Goal: Check status: Check status

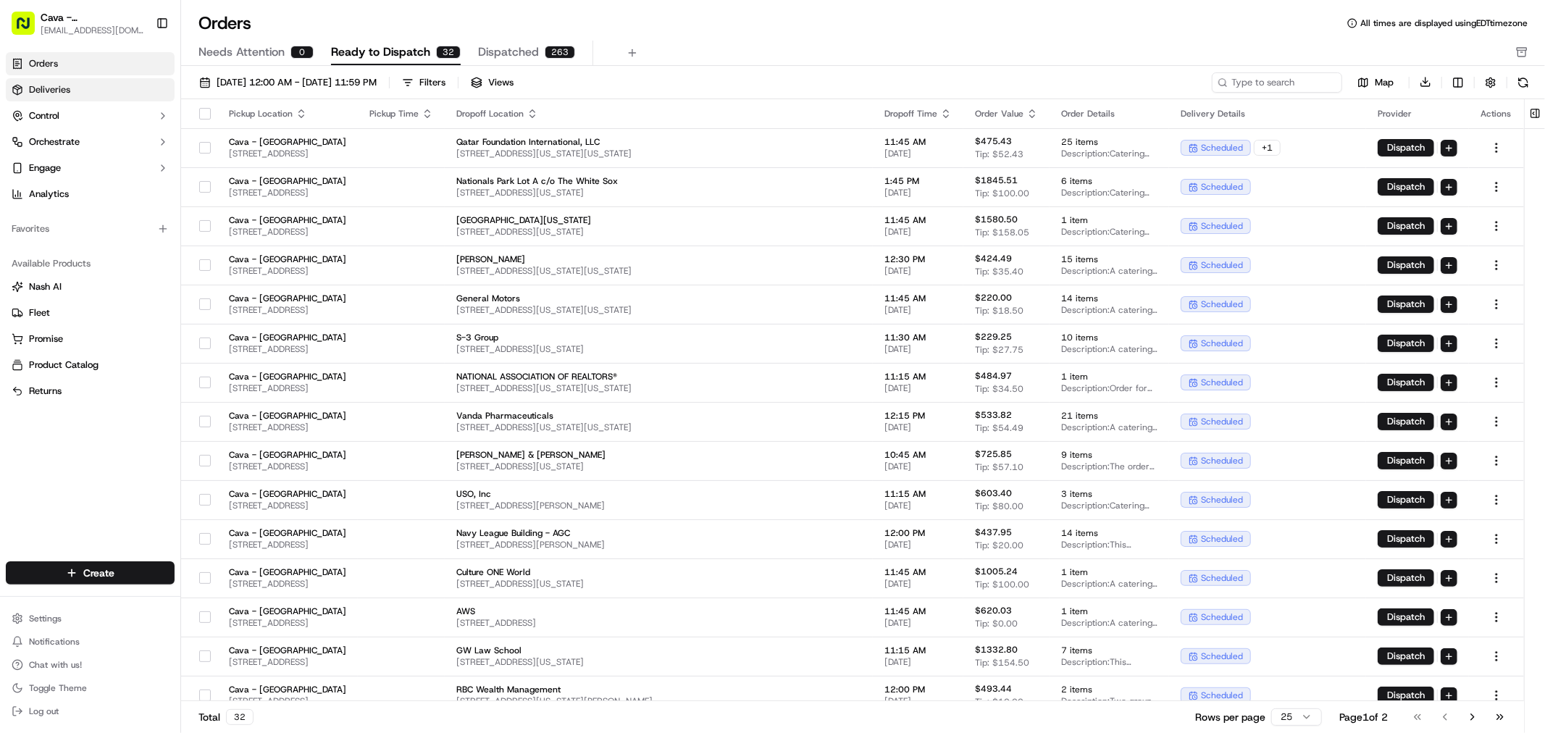
click at [119, 78] on link "Deliveries" at bounding box center [90, 89] width 169 height 23
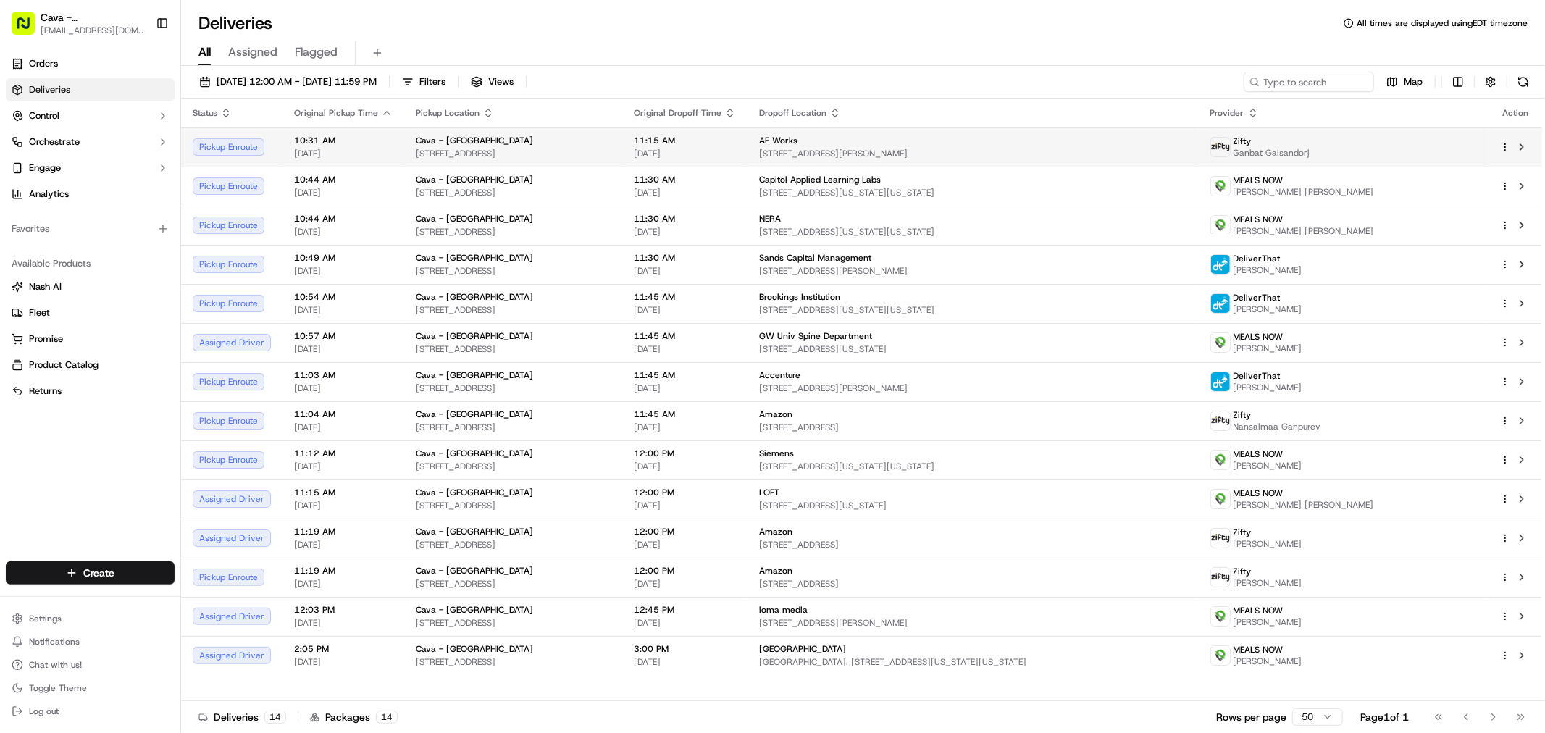
click at [959, 154] on span "[STREET_ADDRESS][PERSON_NAME]" at bounding box center [972, 154] width 427 height 12
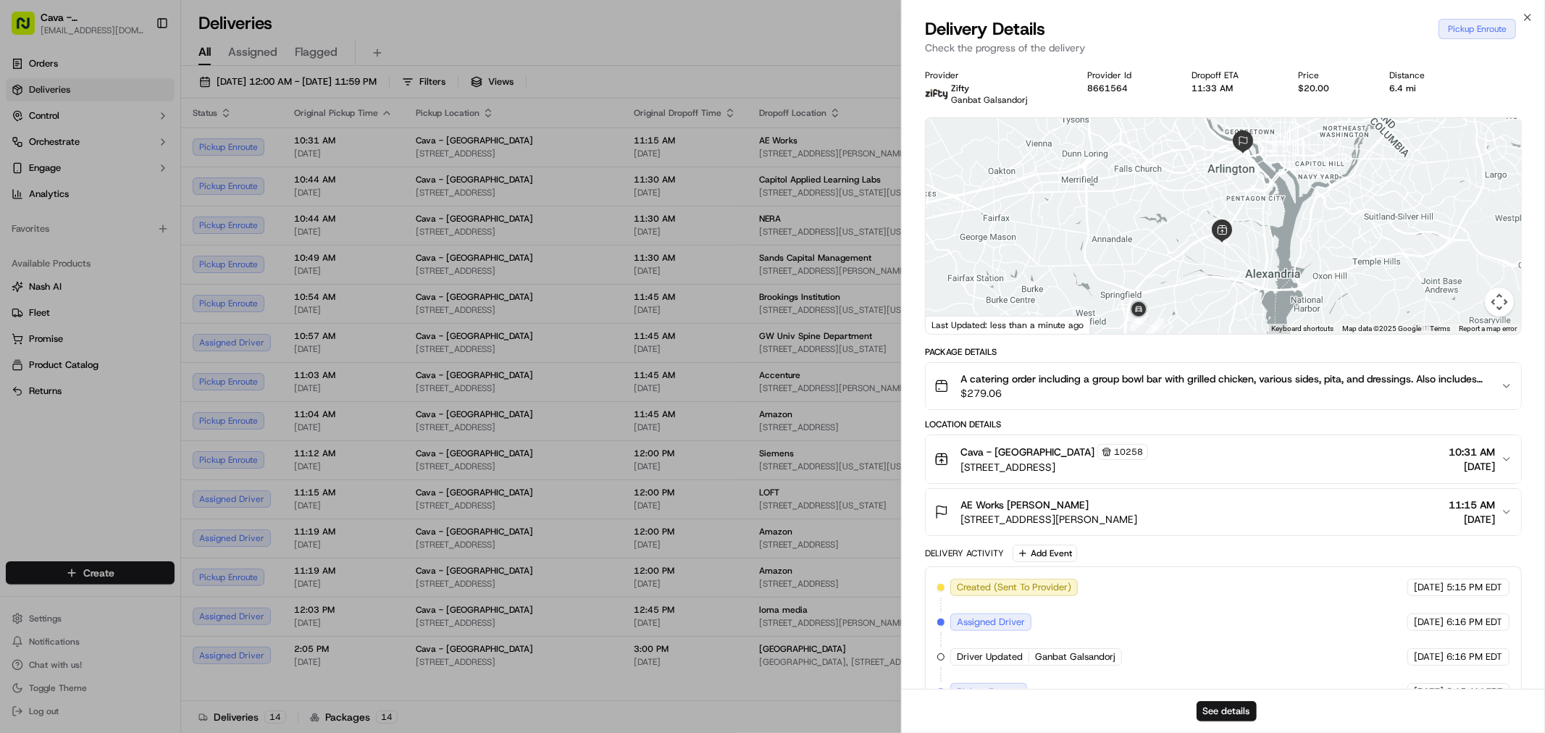
drag, startPoint x: 1234, startPoint y: 226, endPoint x: 1241, endPoint y: 198, distance: 29.2
click at [1241, 198] on div at bounding box center [1223, 226] width 595 height 216
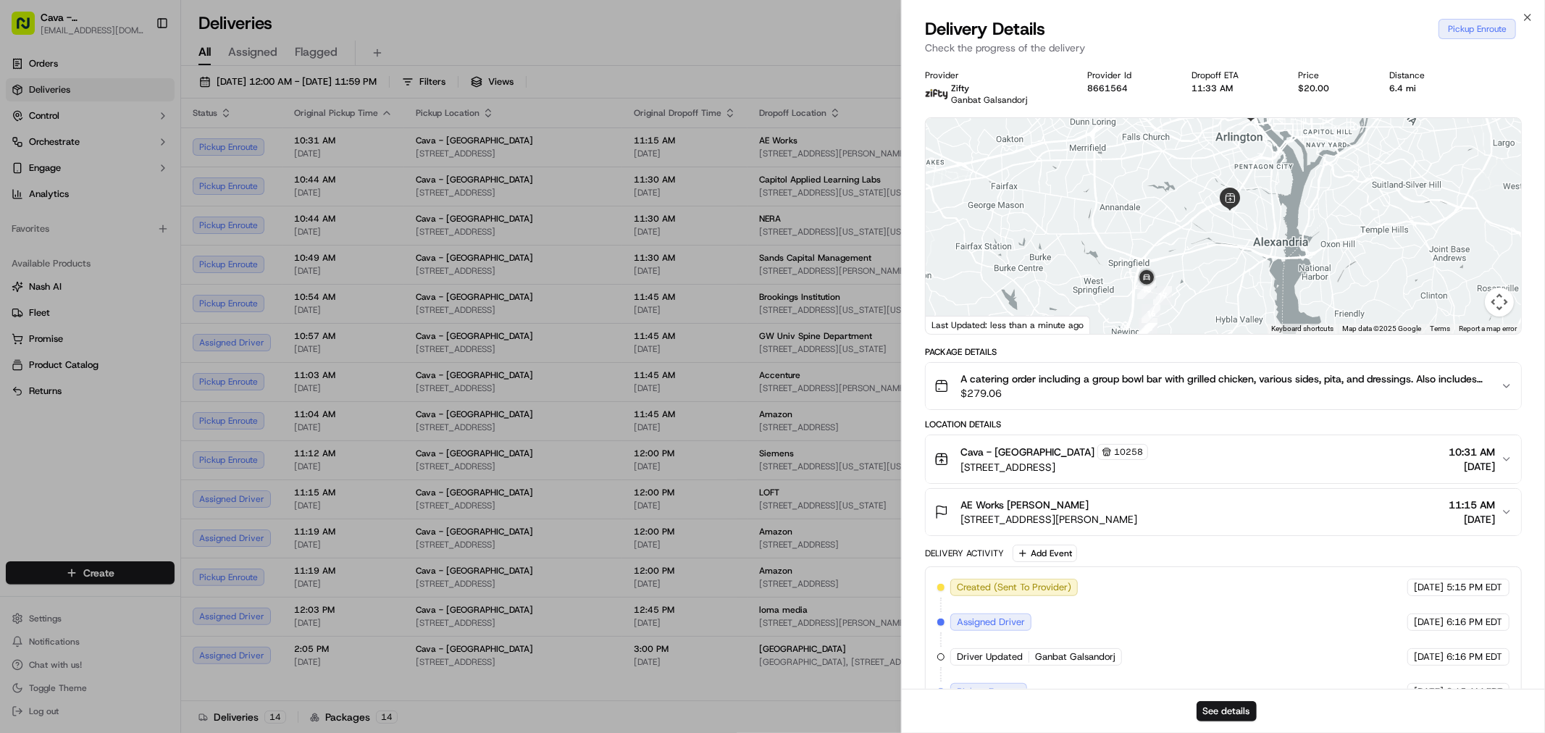
click at [1464, 456] on span "10:31 AM" at bounding box center [1472, 452] width 46 height 14
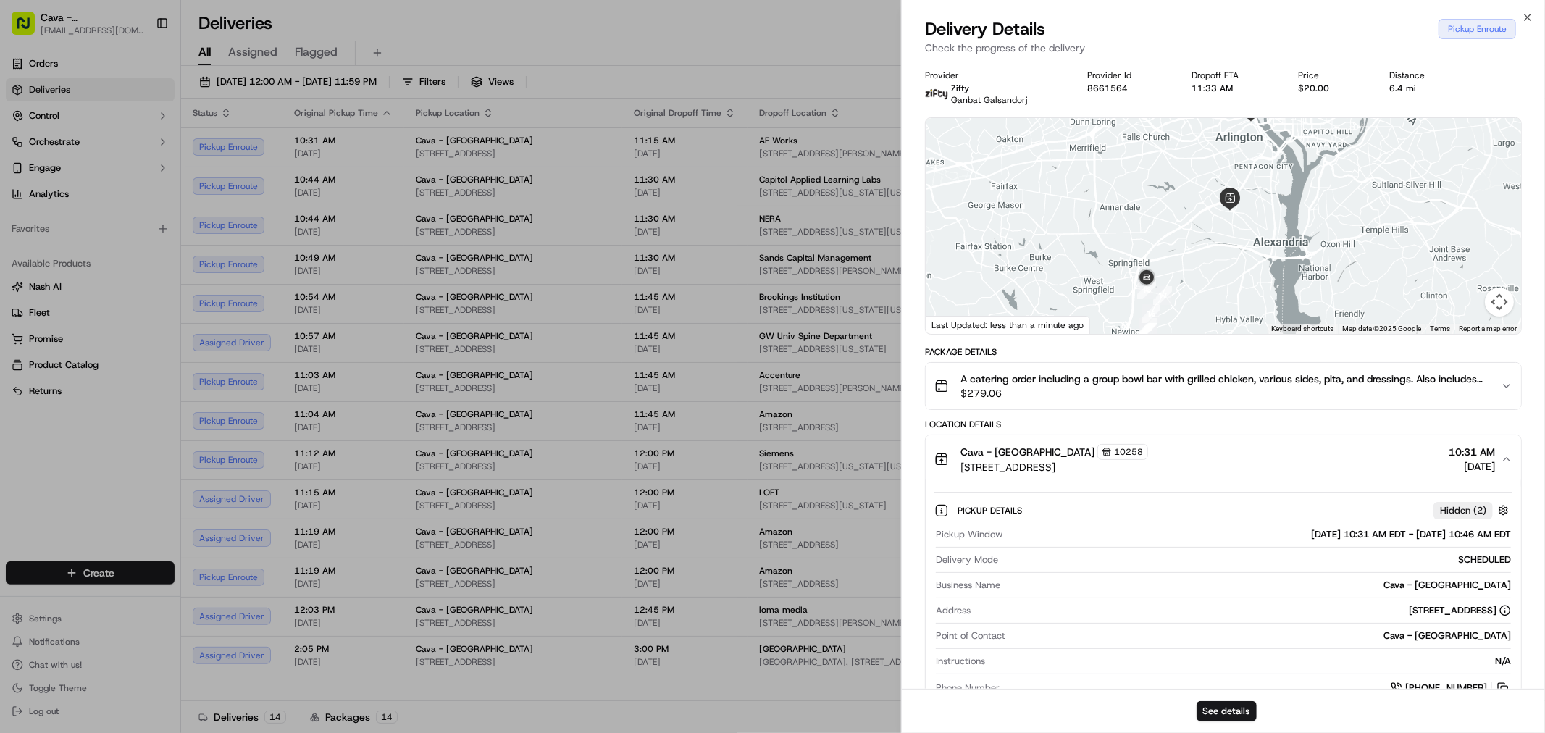
click at [1464, 456] on span "10:31 AM" at bounding box center [1472, 452] width 46 height 14
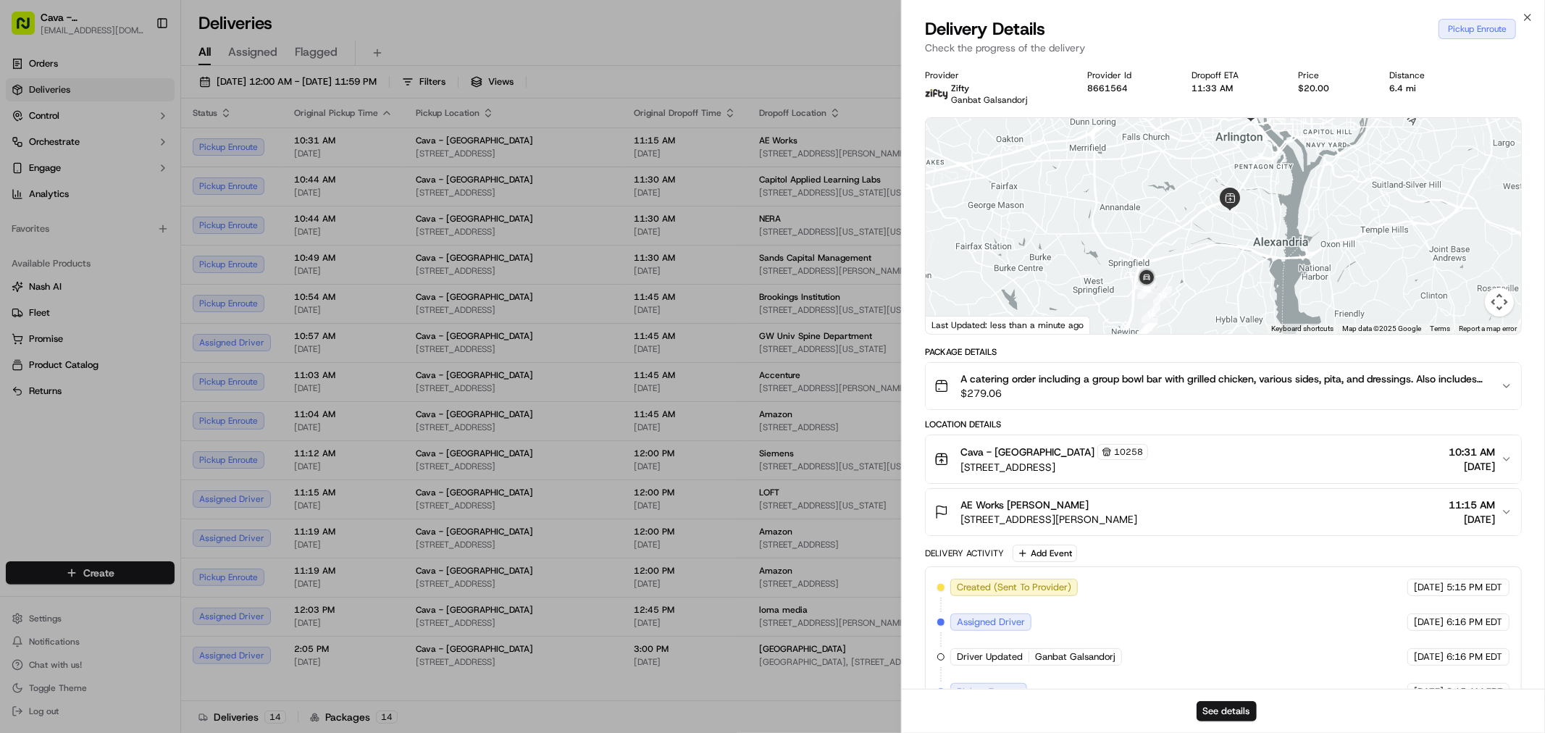
click at [1388, 493] on button "AE Works Andrej Cerni 1655 Fort Myer Dr Suite 630, Arlington, VA 22209, USA 11:…" at bounding box center [1223, 512] width 595 height 46
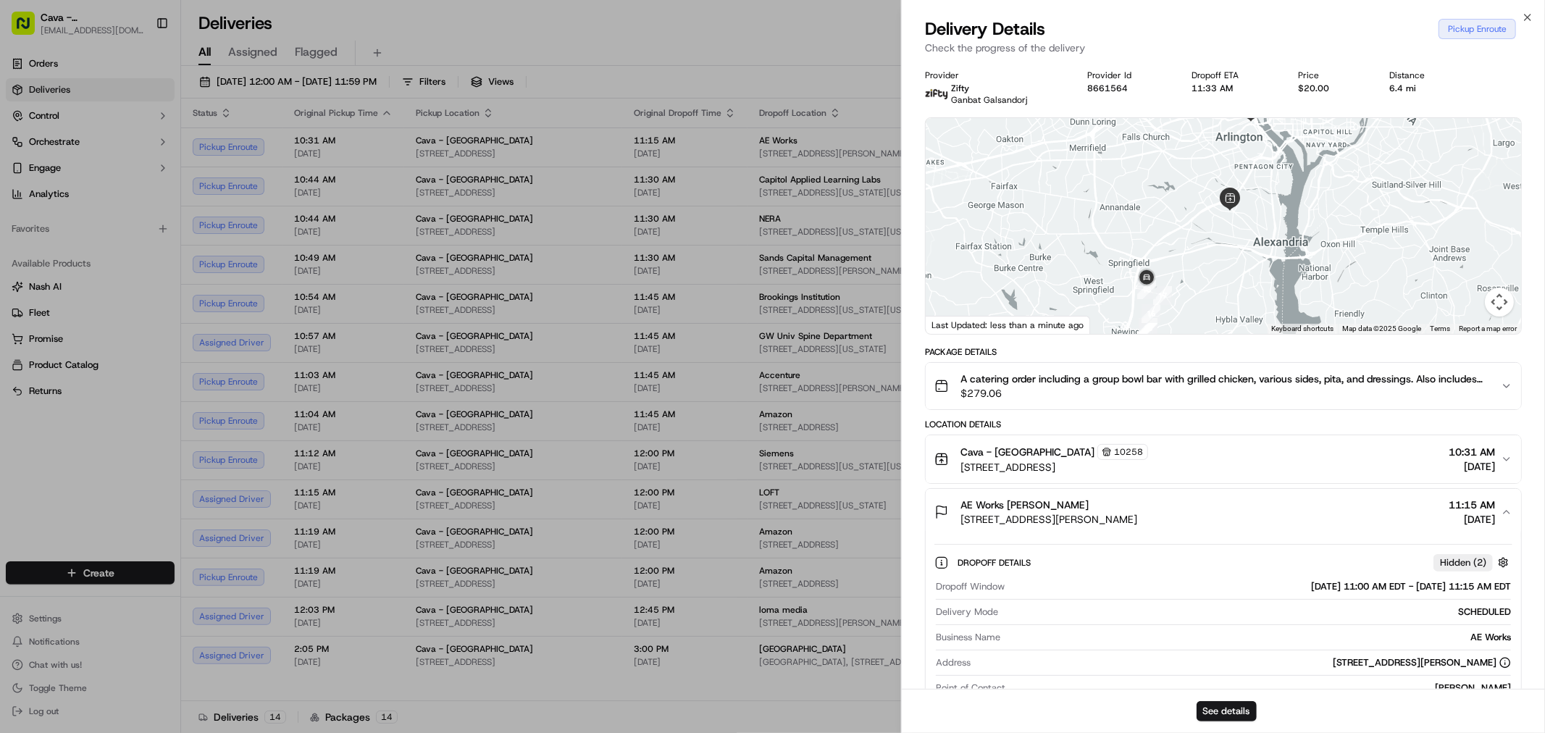
click at [1456, 450] on span "10:31 AM" at bounding box center [1472, 452] width 46 height 14
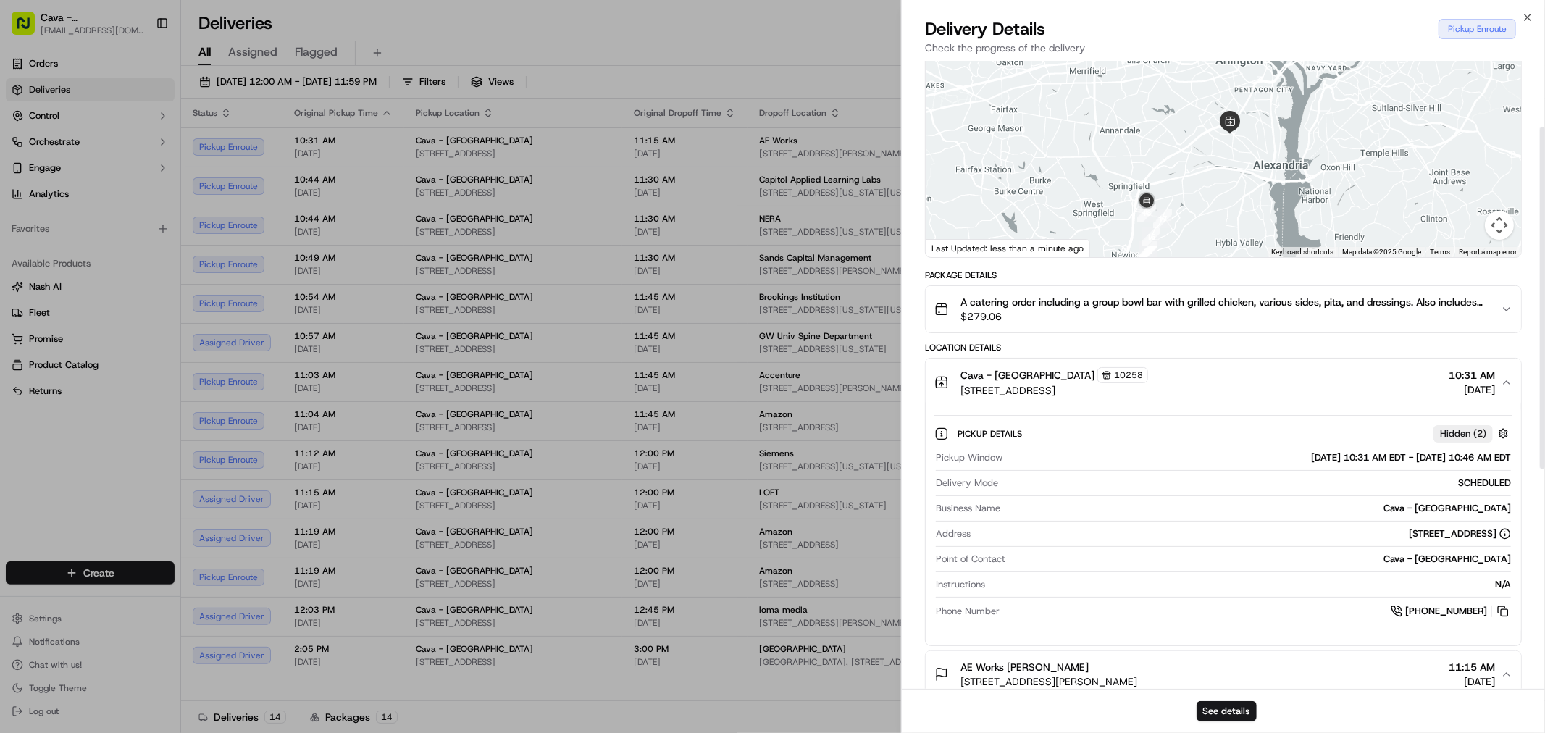
scroll to position [161, 0]
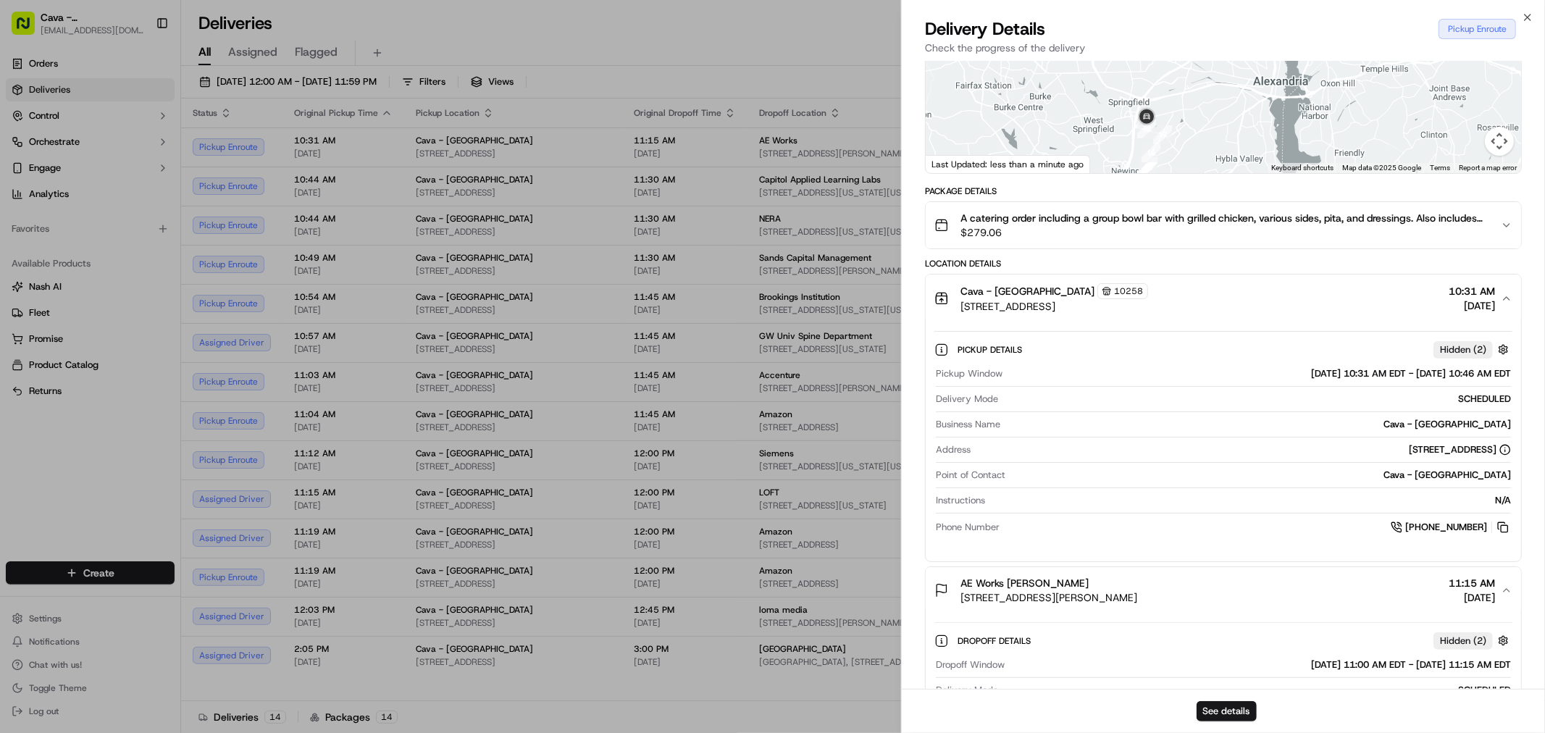
click at [1372, 309] on div "Cava - Alexandria 10258 3644 King St, Alexandria, VA 22302, USA 10:31 AM 09/23/…" at bounding box center [1217, 298] width 566 height 30
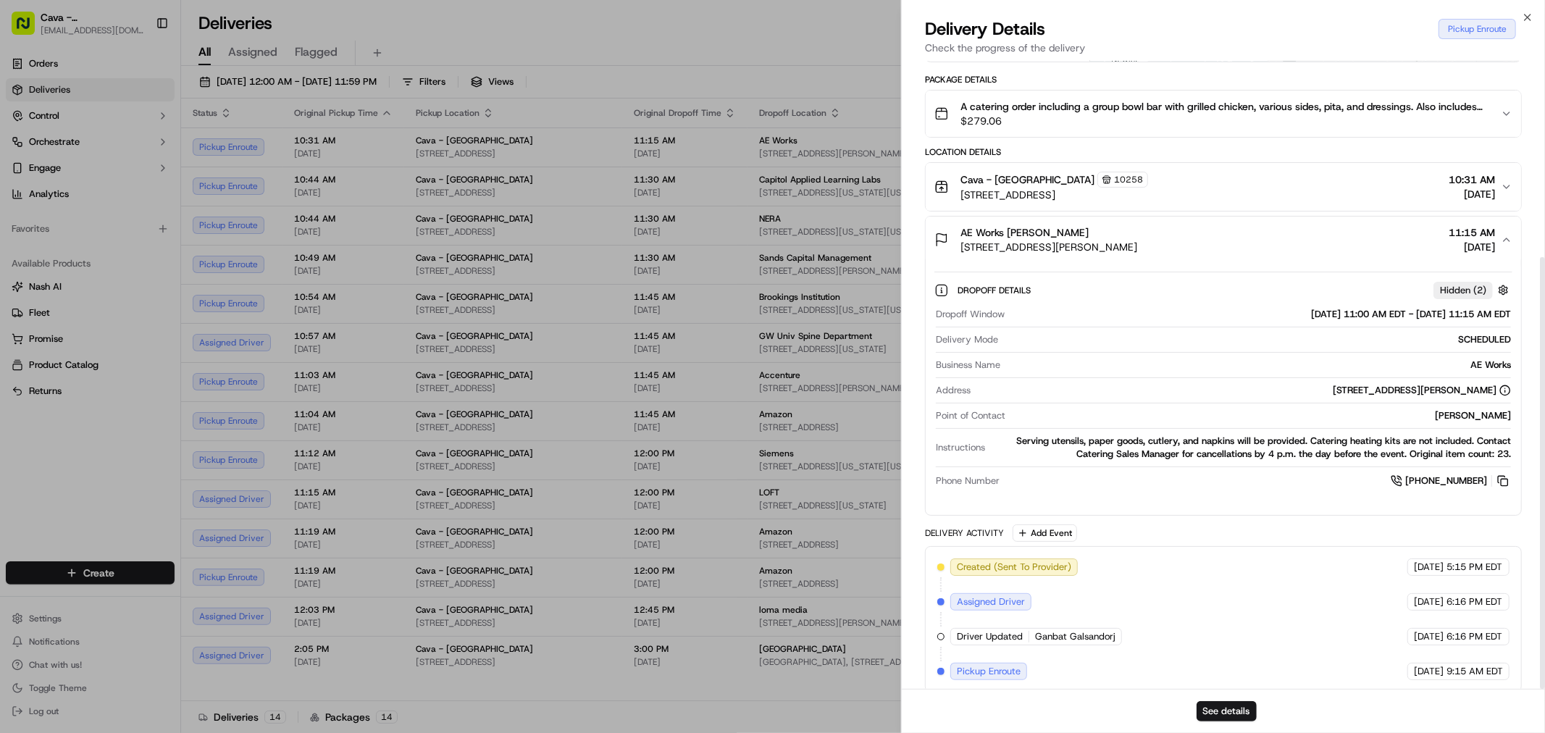
scroll to position [285, 0]
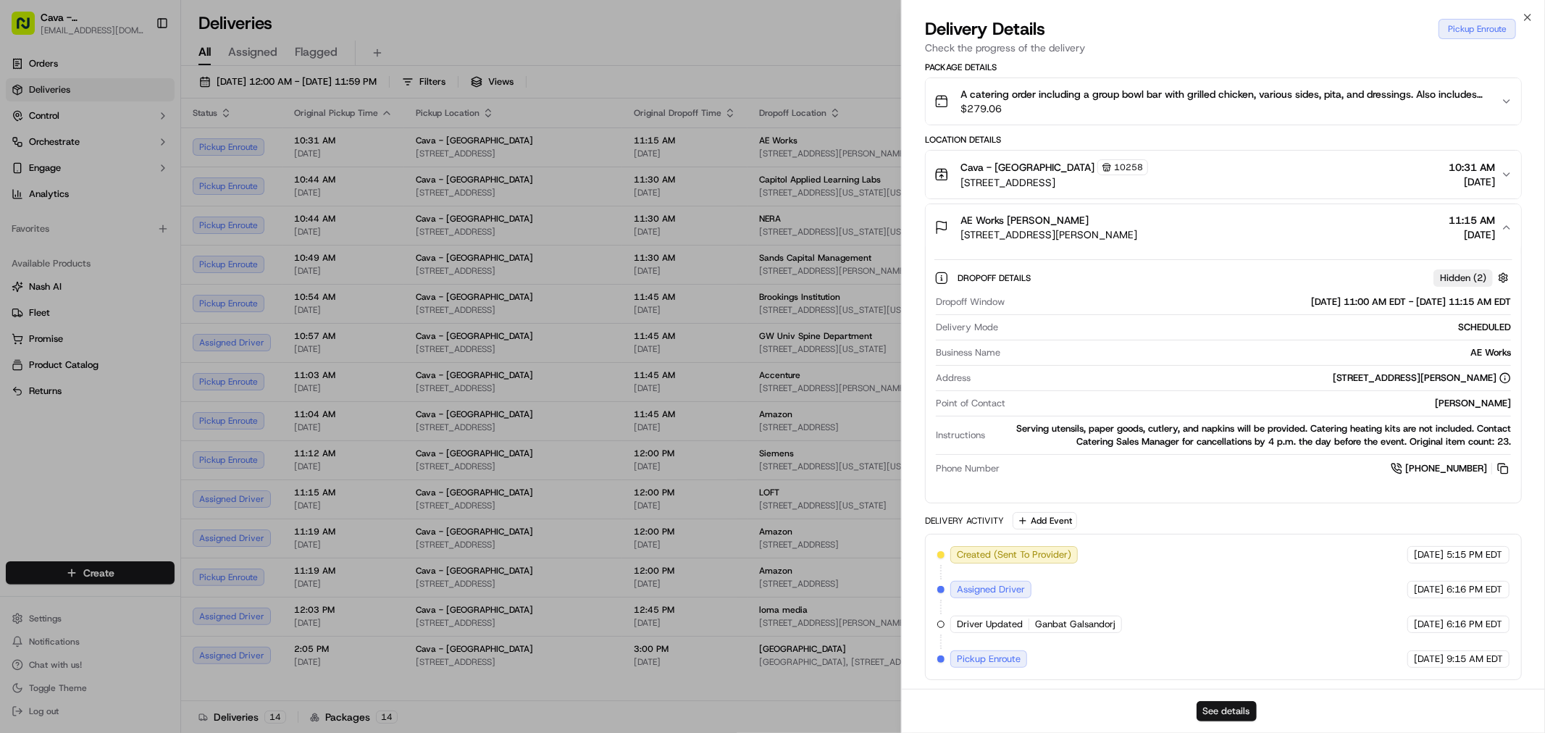
click at [1210, 704] on button "See details" at bounding box center [1226, 711] width 60 height 20
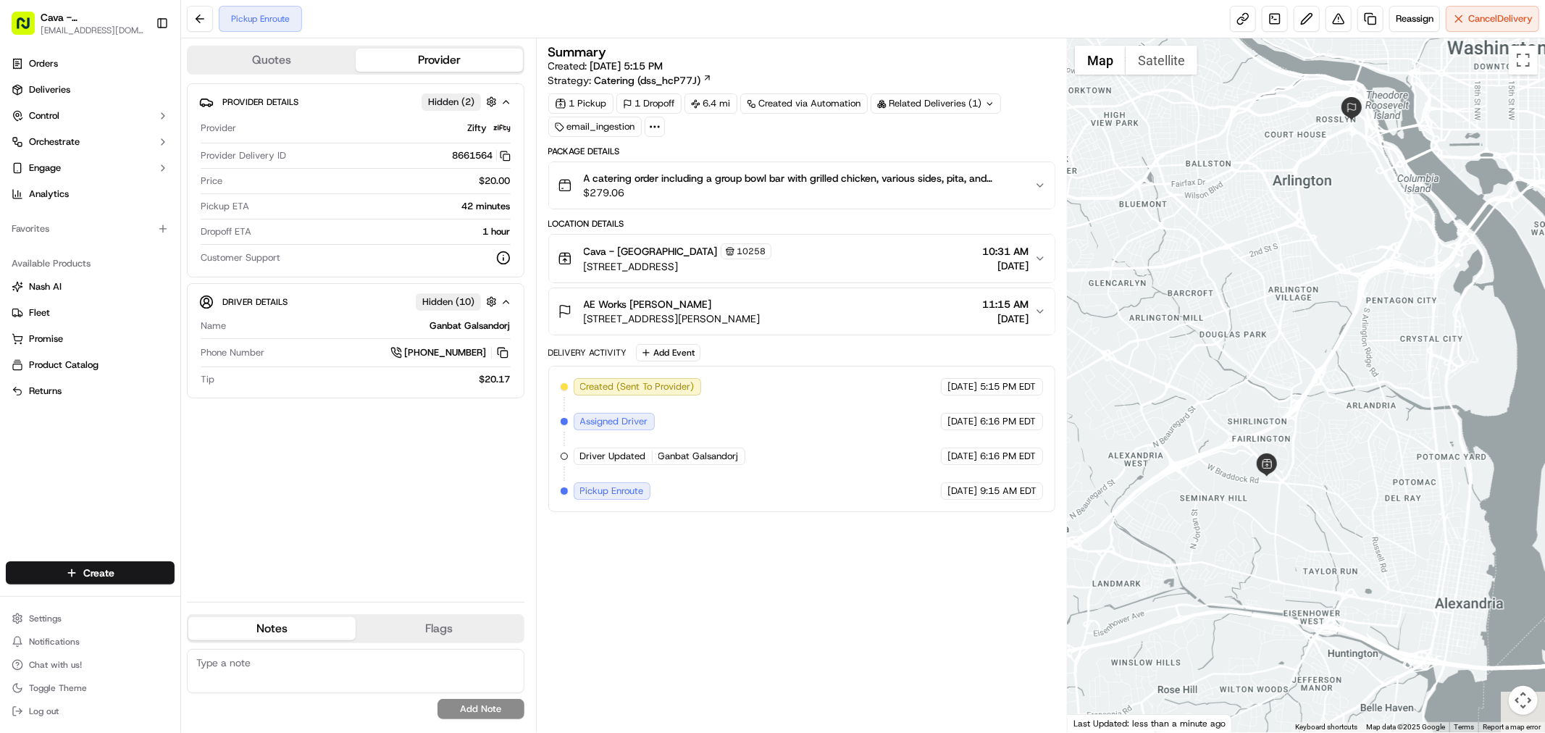
drag, startPoint x: 1212, startPoint y: 433, endPoint x: 1342, endPoint y: 213, distance: 255.5
click at [1330, 214] on div at bounding box center [1306, 385] width 477 height 694
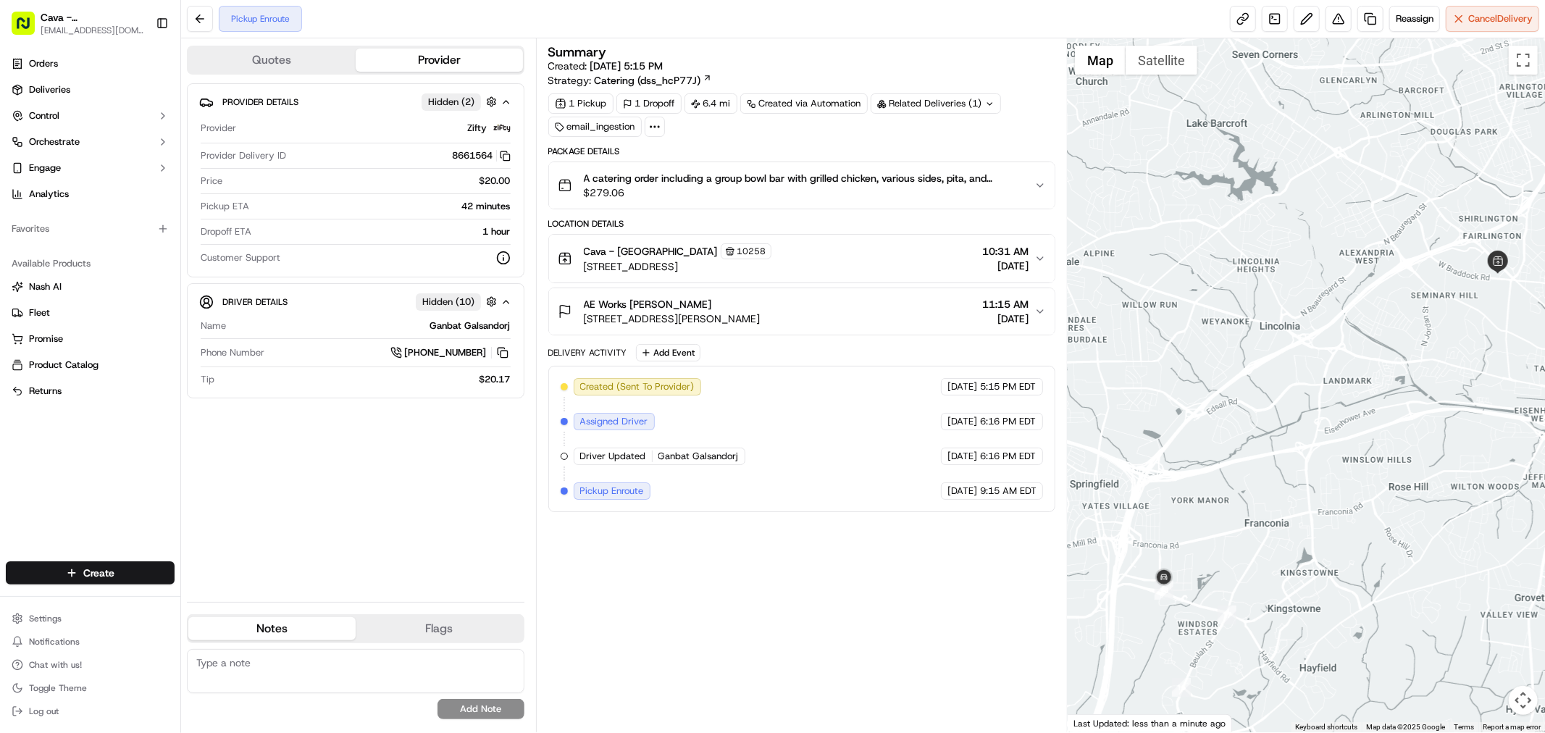
drag, startPoint x: 1360, startPoint y: 357, endPoint x: 1349, endPoint y: 301, distance: 57.7
click at [1349, 301] on div at bounding box center [1306, 385] width 477 height 694
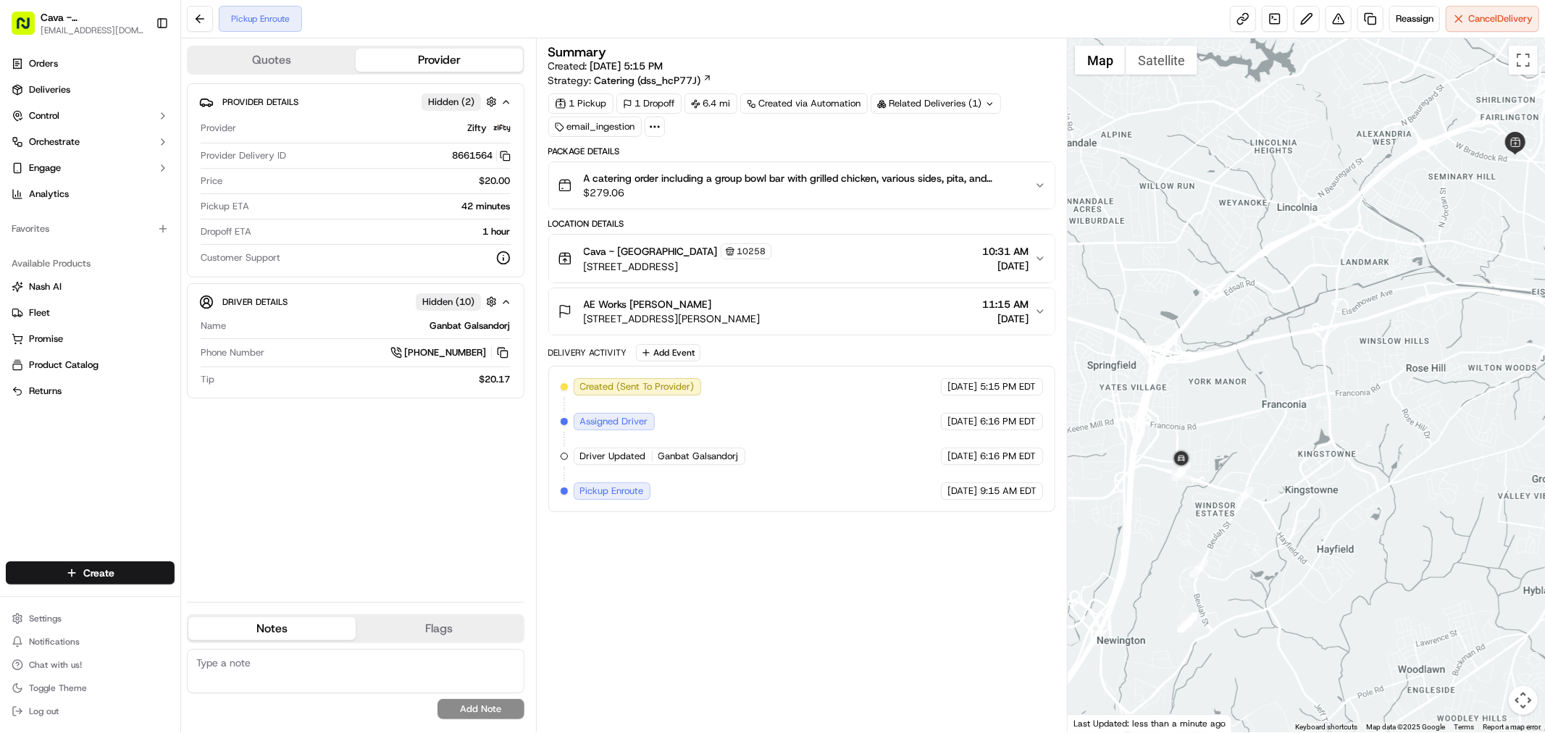
drag, startPoint x: 1290, startPoint y: 388, endPoint x: 1317, endPoint y: 280, distance: 111.2
click at [1347, 285] on div at bounding box center [1306, 385] width 477 height 694
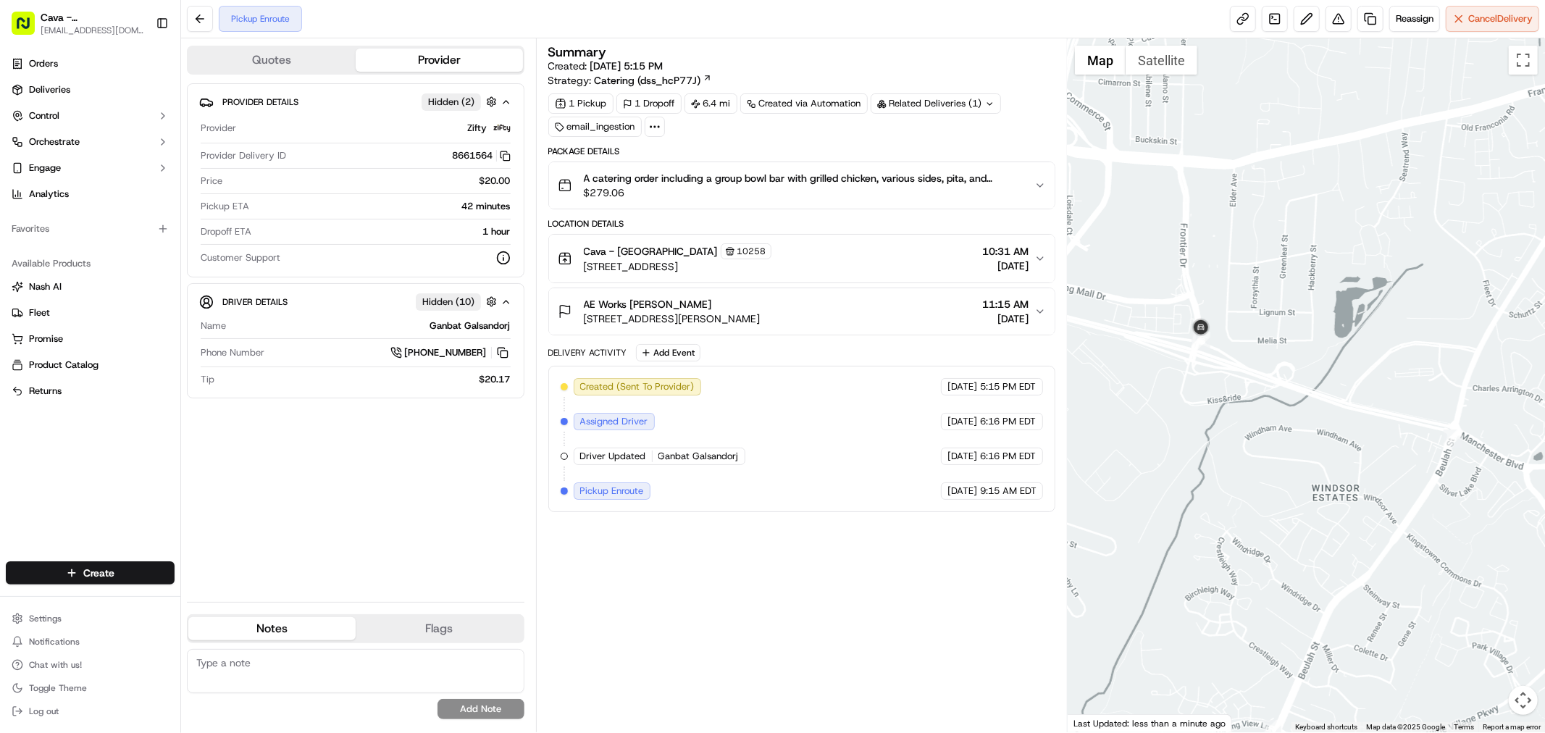
click at [1222, 292] on div at bounding box center [1306, 385] width 477 height 694
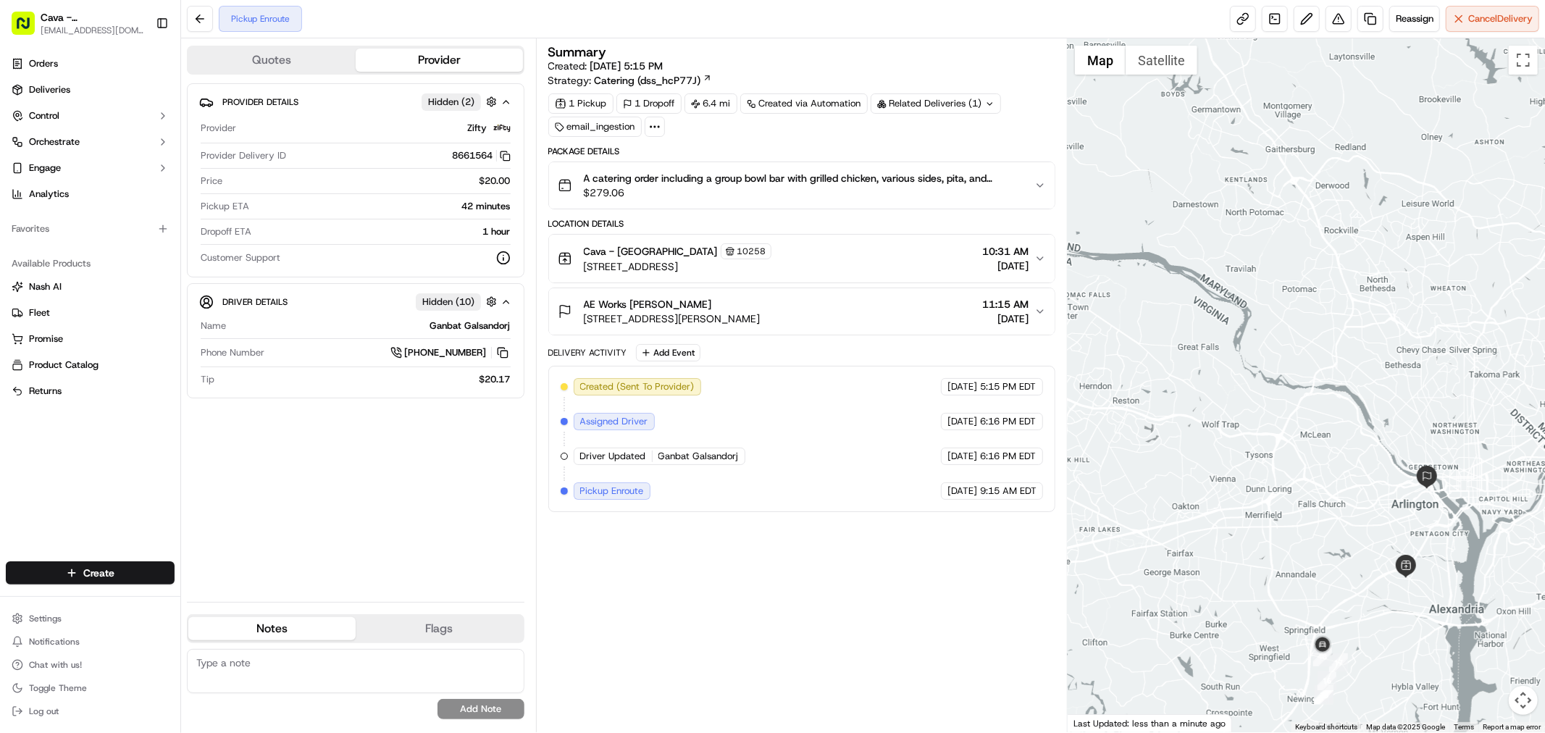
drag, startPoint x: 1517, startPoint y: 619, endPoint x: 1438, endPoint y: 606, distance: 79.9
click at [1438, 606] on div at bounding box center [1306, 385] width 477 height 694
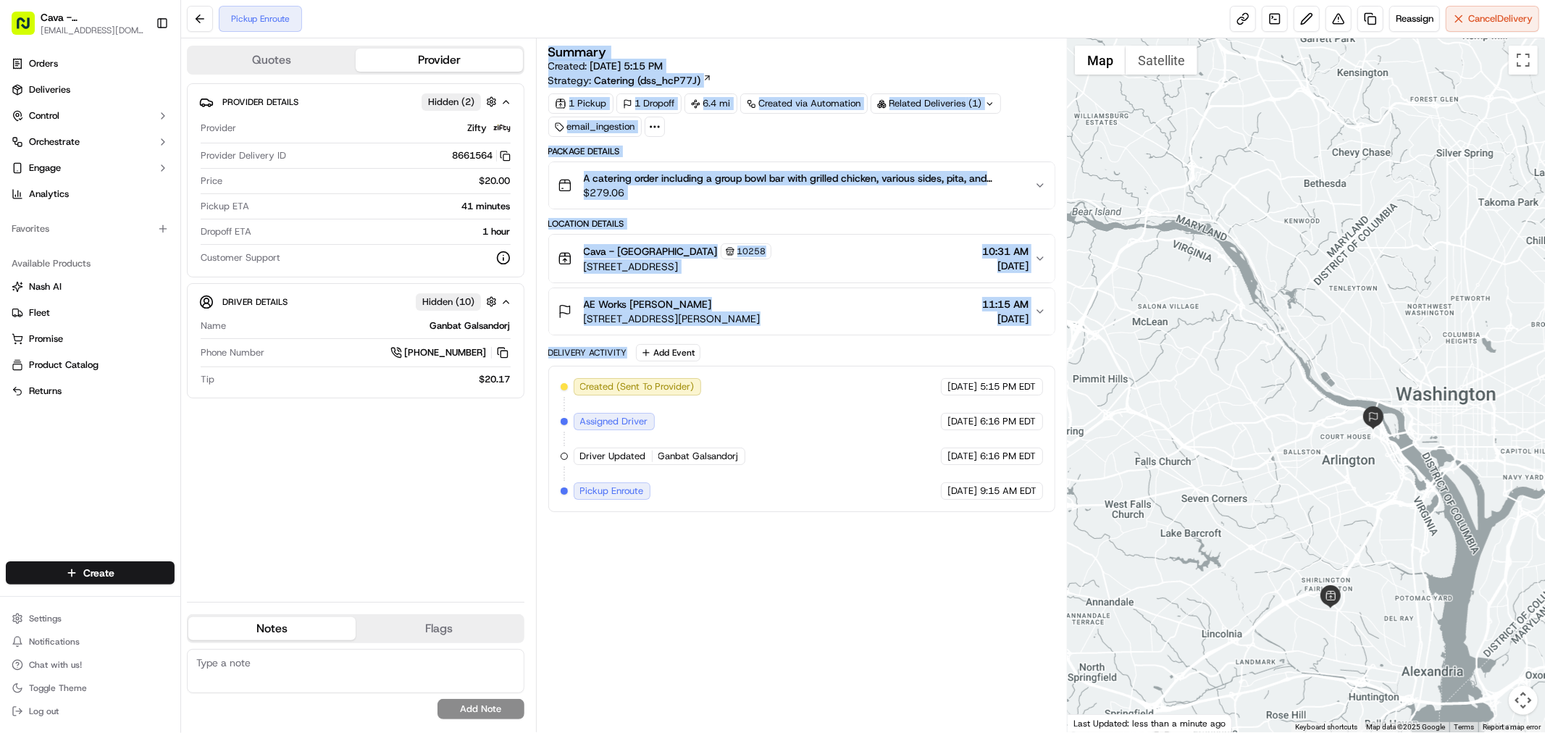
drag, startPoint x: 540, startPoint y: 51, endPoint x: 1041, endPoint y: 357, distance: 588.0
click at [1047, 348] on div "Summary Created: 09/22/2025 5:15 PM Strategy: Catering (dss_hcP77J) 1 Pickup 1 …" at bounding box center [802, 385] width 532 height 694
copy div "Summary Created: 09/22/2025 5:15 PM Strategy: Catering (dss_hcP77J) 1 Pickup 1 …"
click at [88, 666] on button "Chat with us!" at bounding box center [90, 665] width 169 height 20
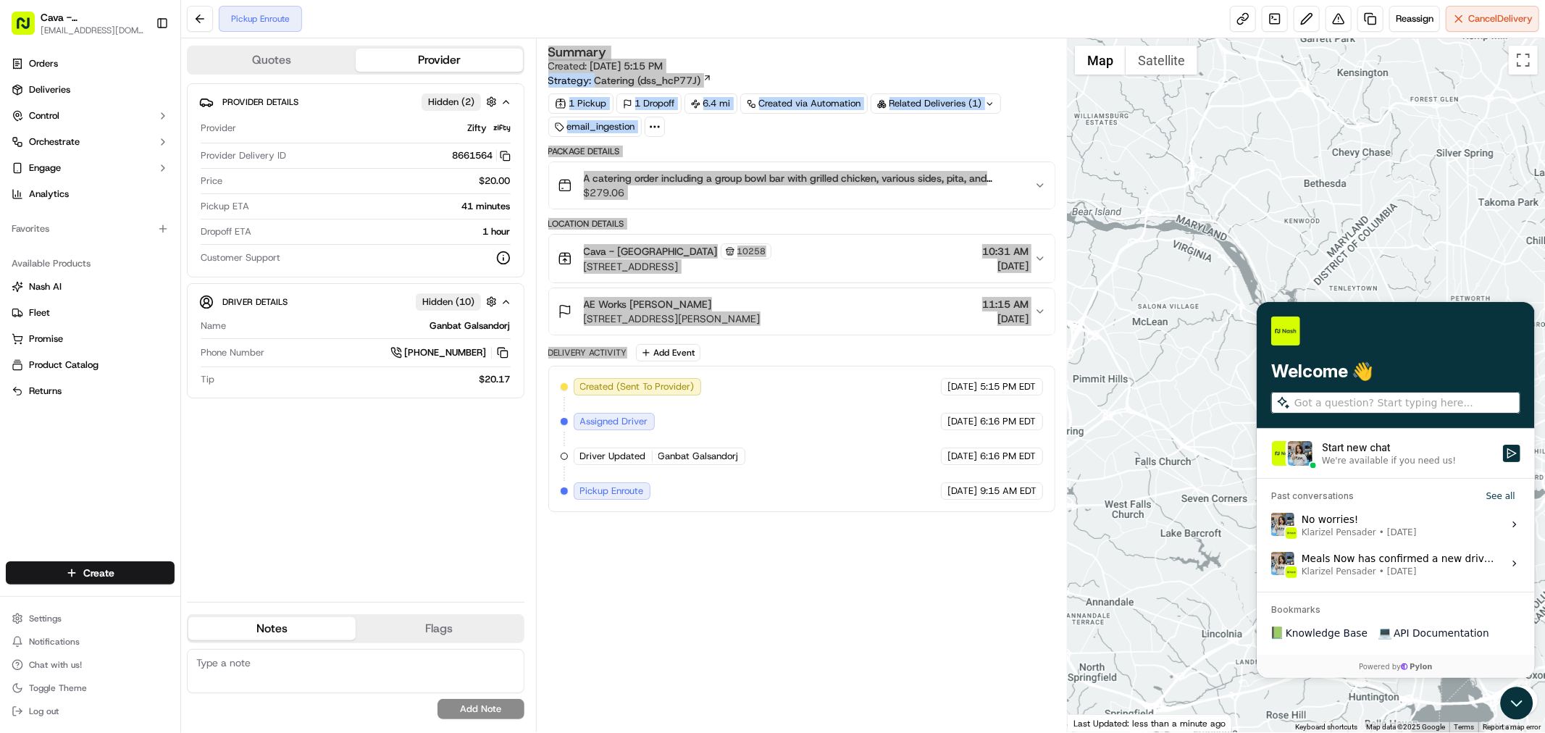
click at [1360, 434] on label "Start new chat We're available if you need us!" at bounding box center [1395, 452] width 278 height 49
click at [1502, 444] on button "Start new chat We're available if you need us!" at bounding box center [1510, 452] width 17 height 17
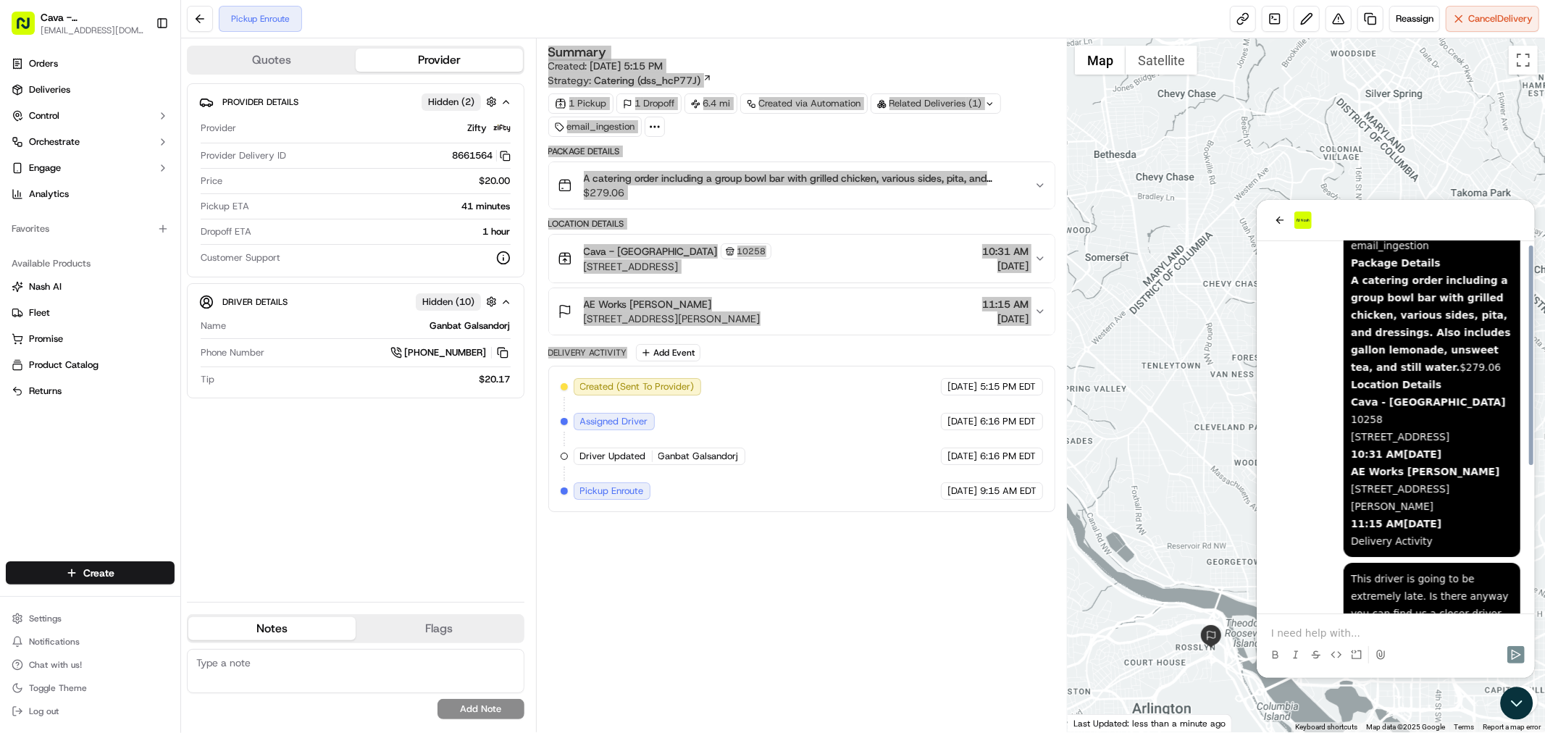
scroll to position [161, 0]
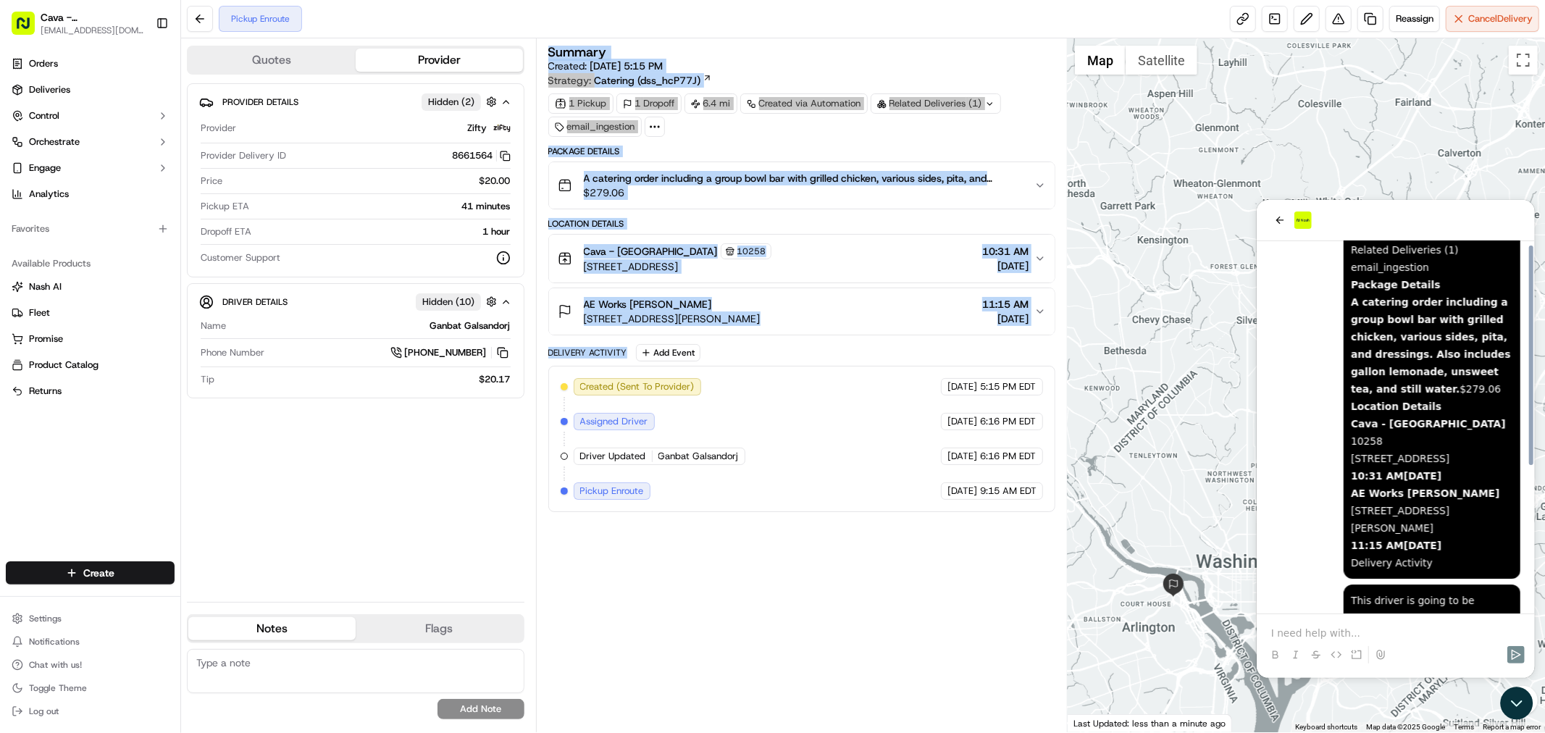
drag, startPoint x: 1165, startPoint y: 605, endPoint x: 1228, endPoint y: 402, distance: 212.4
click at [1228, 403] on div at bounding box center [1306, 385] width 477 height 694
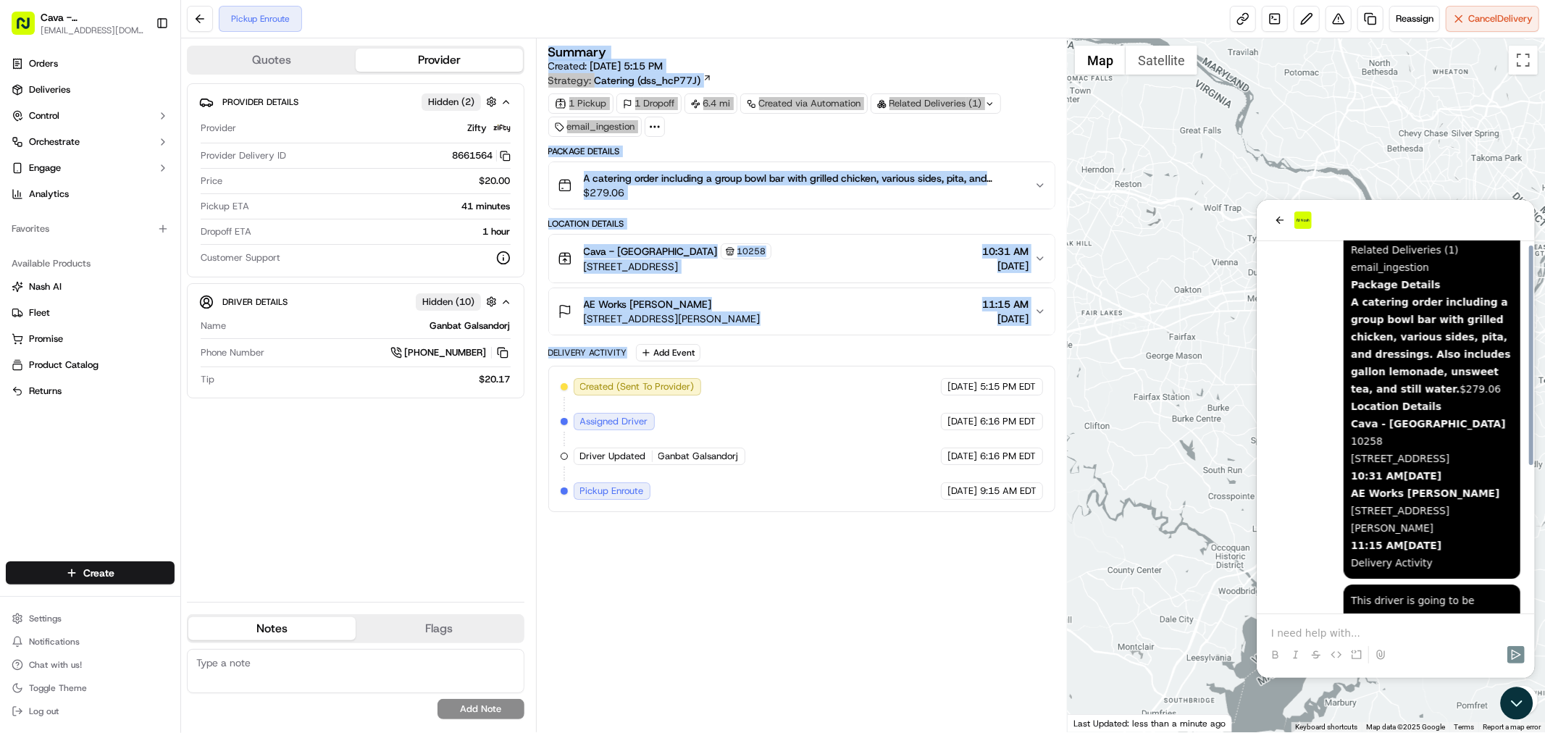
scroll to position [244, 0]
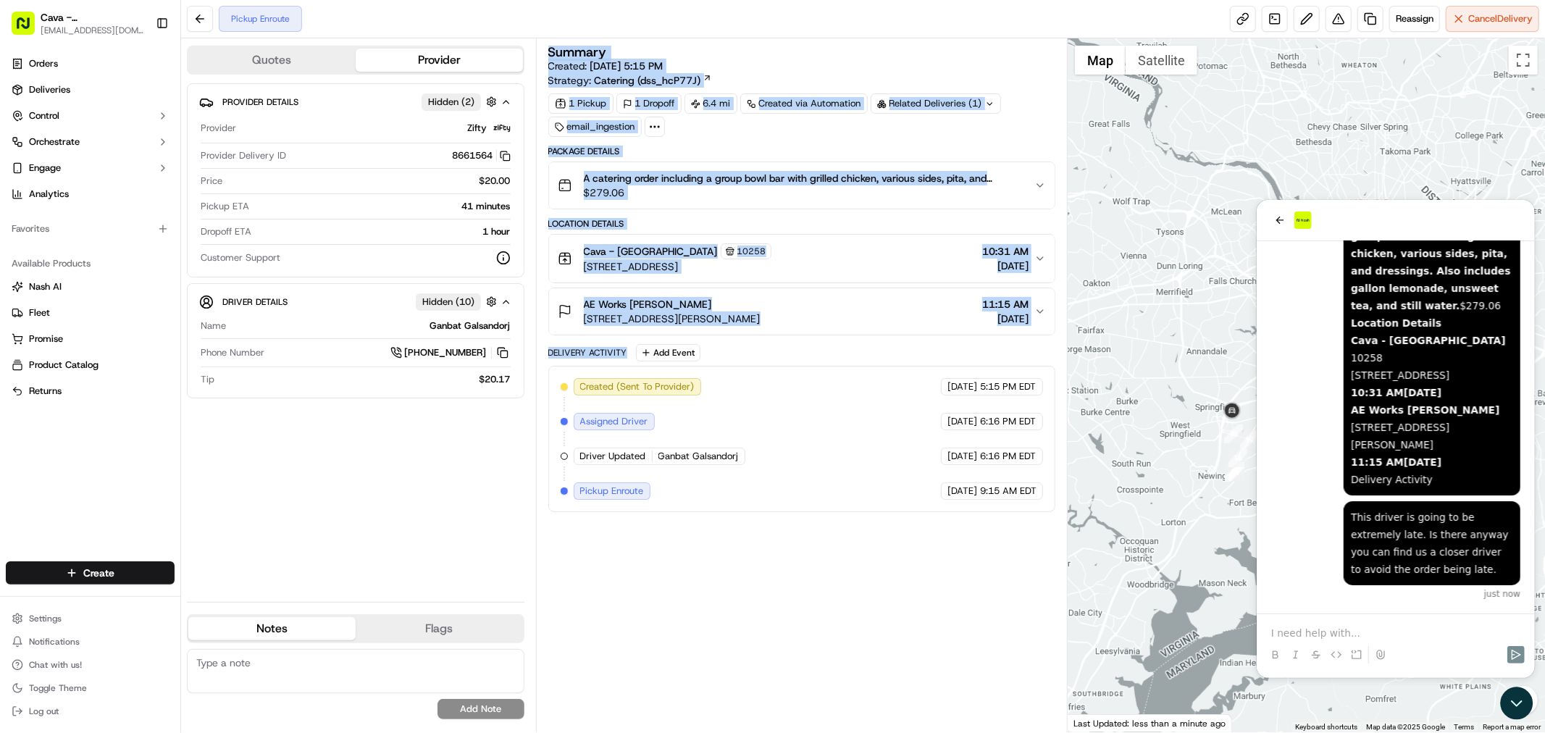
drag, startPoint x: 1124, startPoint y: 526, endPoint x: 1033, endPoint y: 519, distance: 91.5
click at [1033, 519] on div "Quotes Provider Provider Details Hidden ( 2 ) Provider Zifty Provider Delivery …" at bounding box center [863, 385] width 1364 height 694
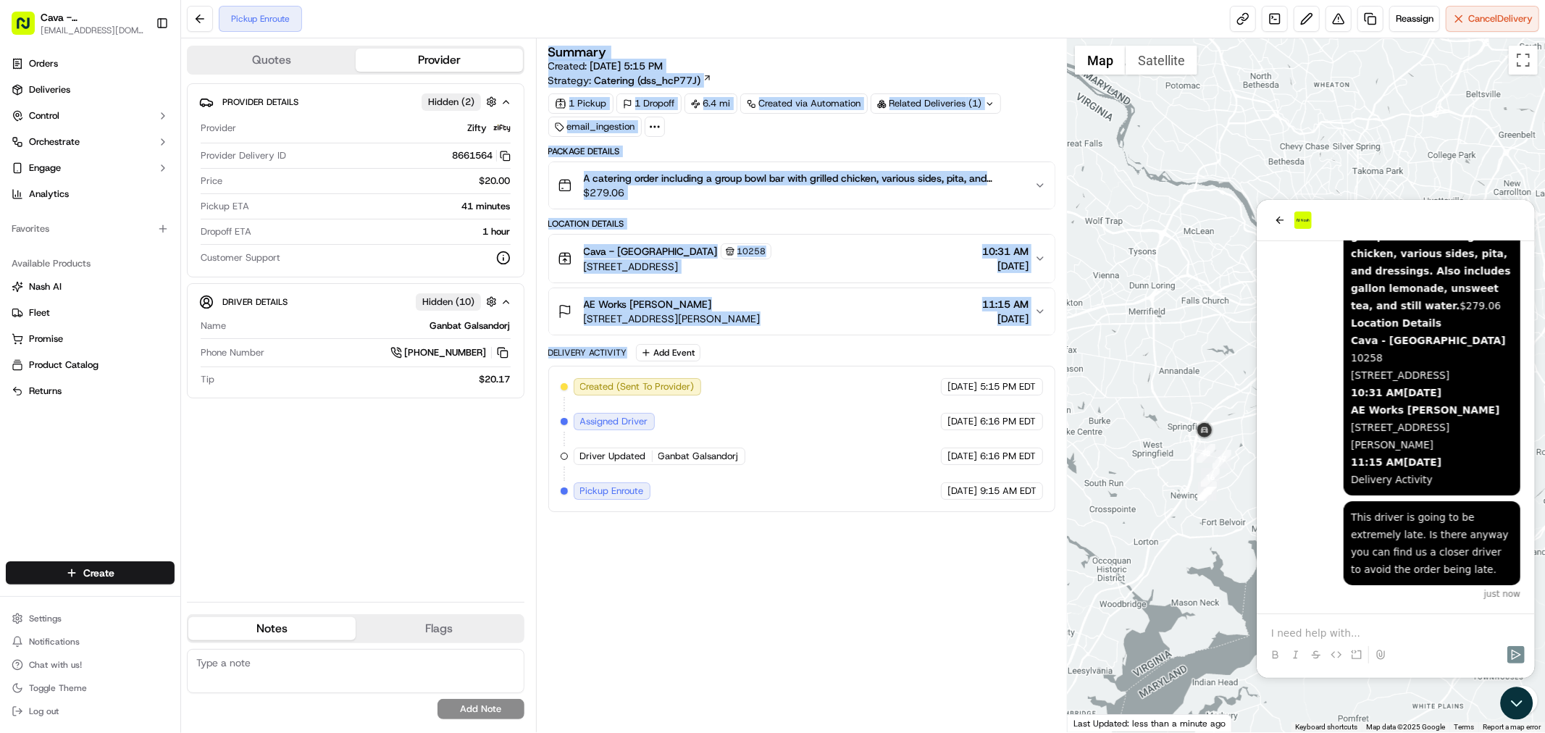
drag, startPoint x: 1185, startPoint y: 445, endPoint x: 1091, endPoint y: 480, distance: 100.6
click at [1091, 480] on div at bounding box center [1306, 385] width 477 height 694
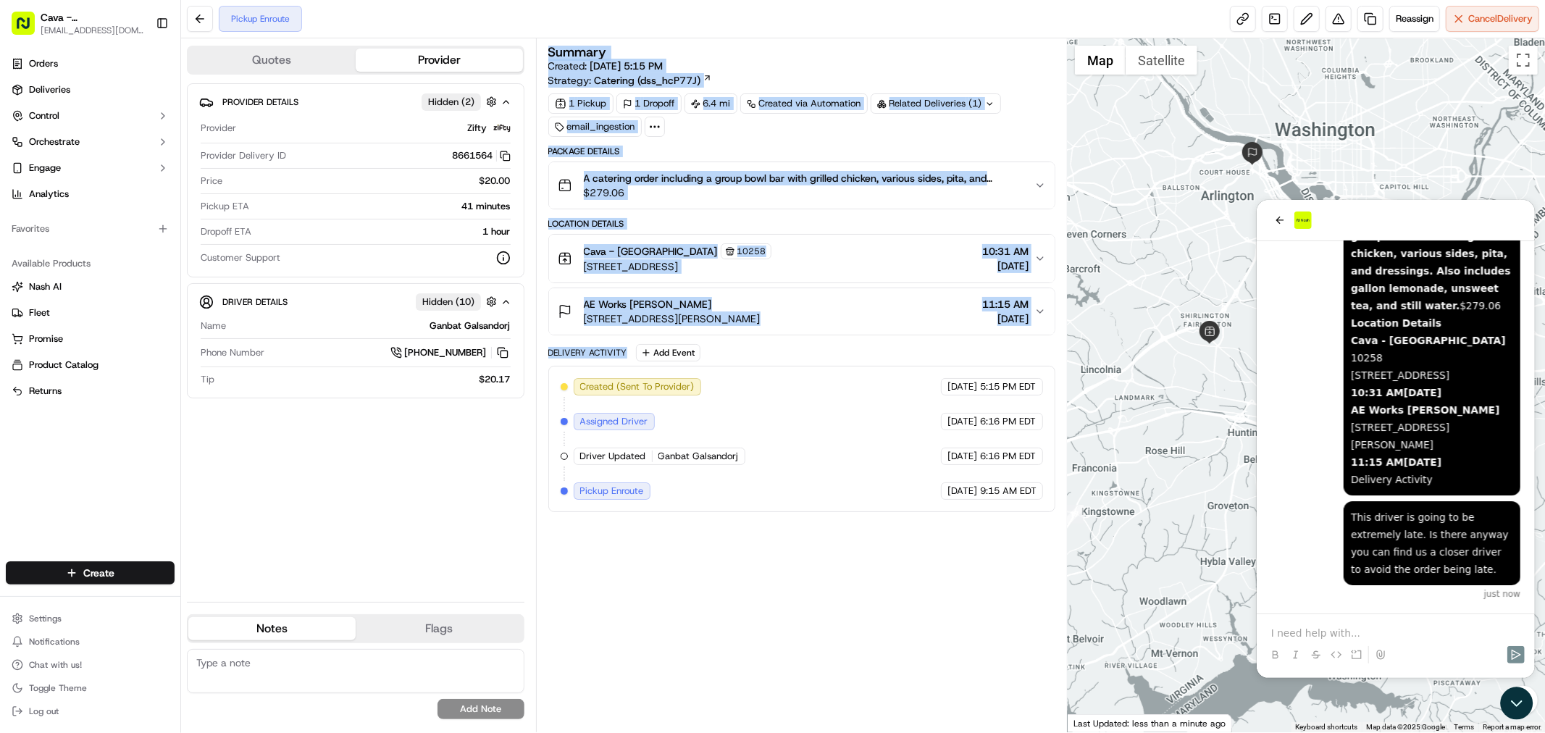
click at [1196, 458] on div at bounding box center [1306, 385] width 477 height 694
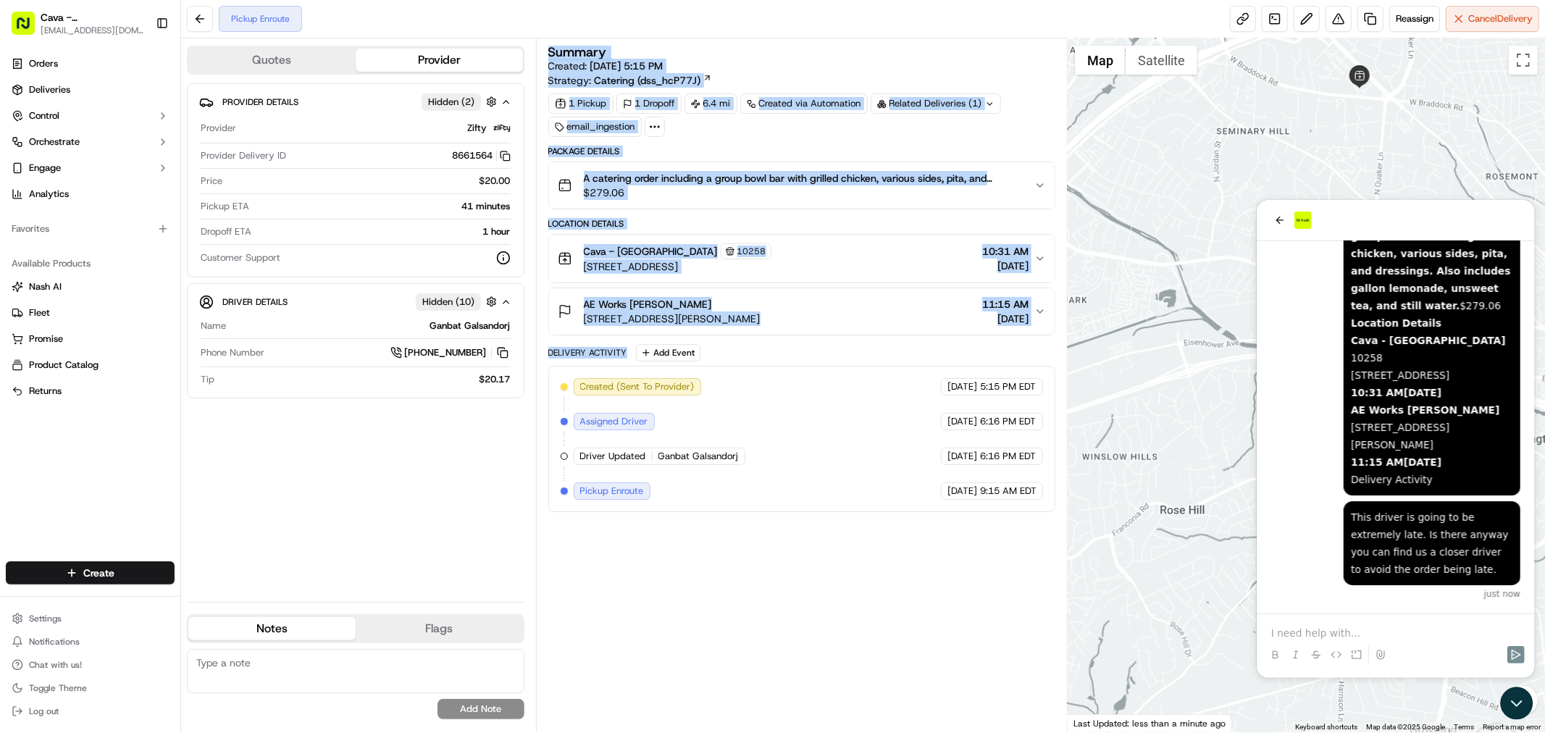
drag, startPoint x: 1183, startPoint y: 501, endPoint x: 1128, endPoint y: 577, distance: 93.9
click at [1128, 577] on div at bounding box center [1306, 385] width 477 height 694
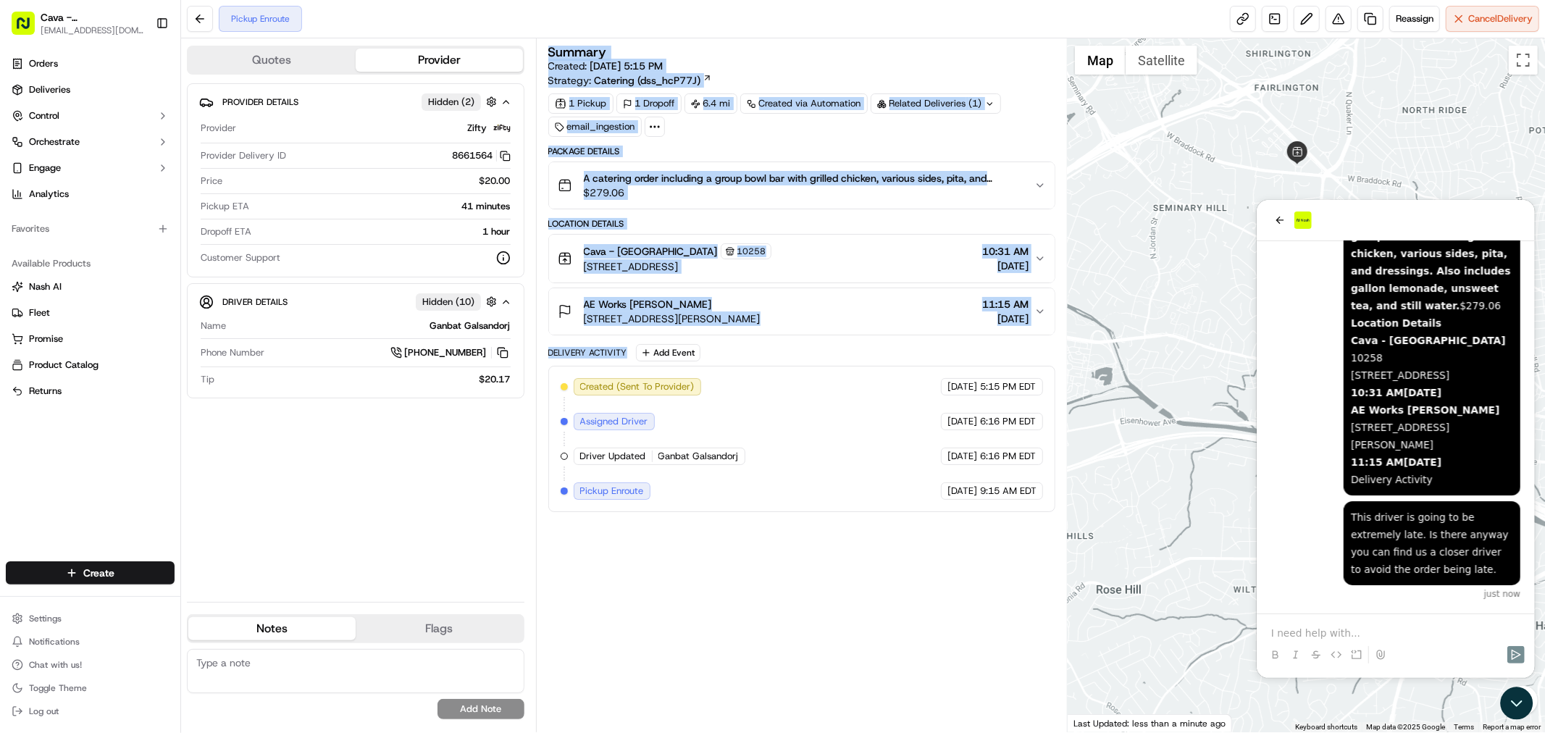
click at [903, 355] on div "Delivery Activity Add Event" at bounding box center [801, 352] width 507 height 17
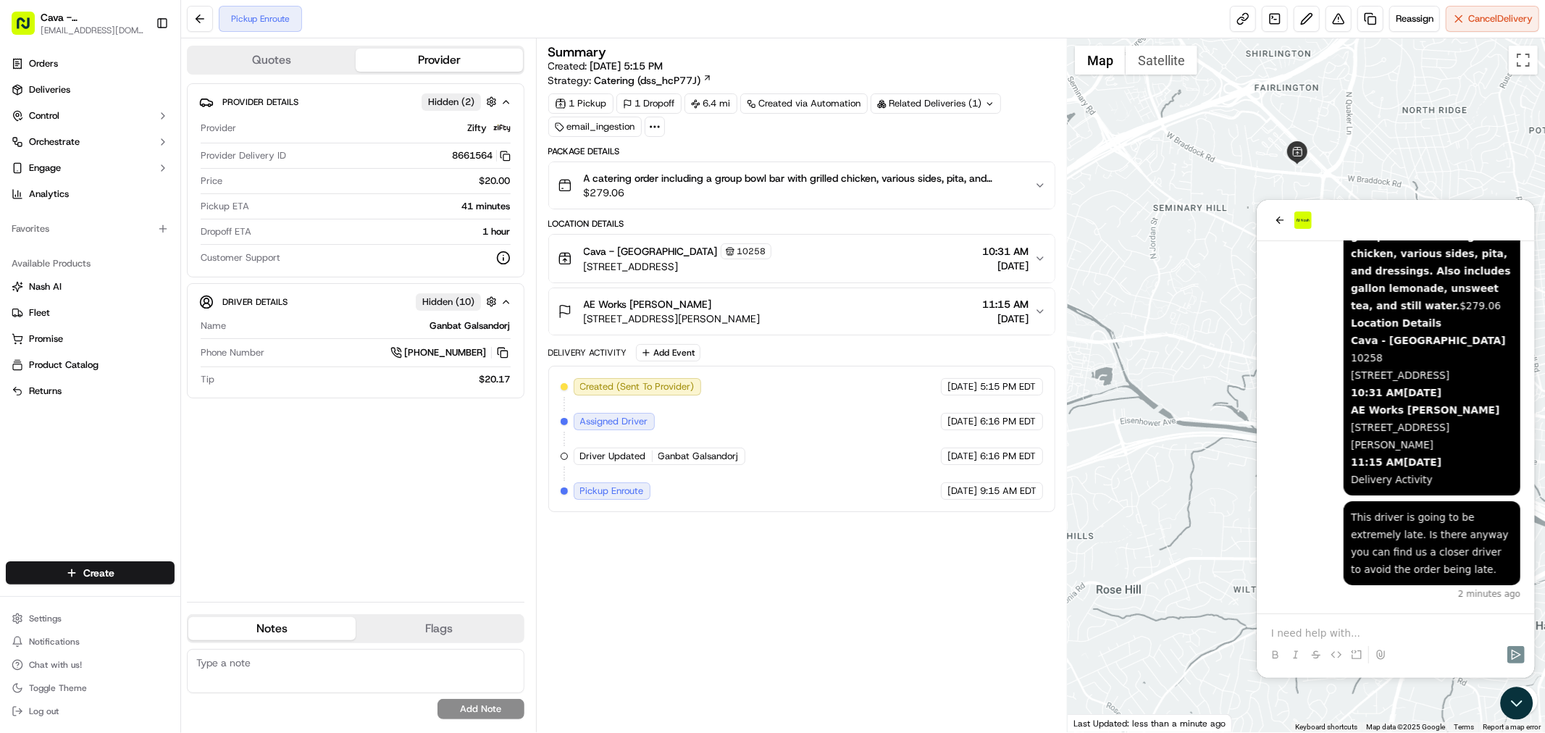
scroll to position [331, 0]
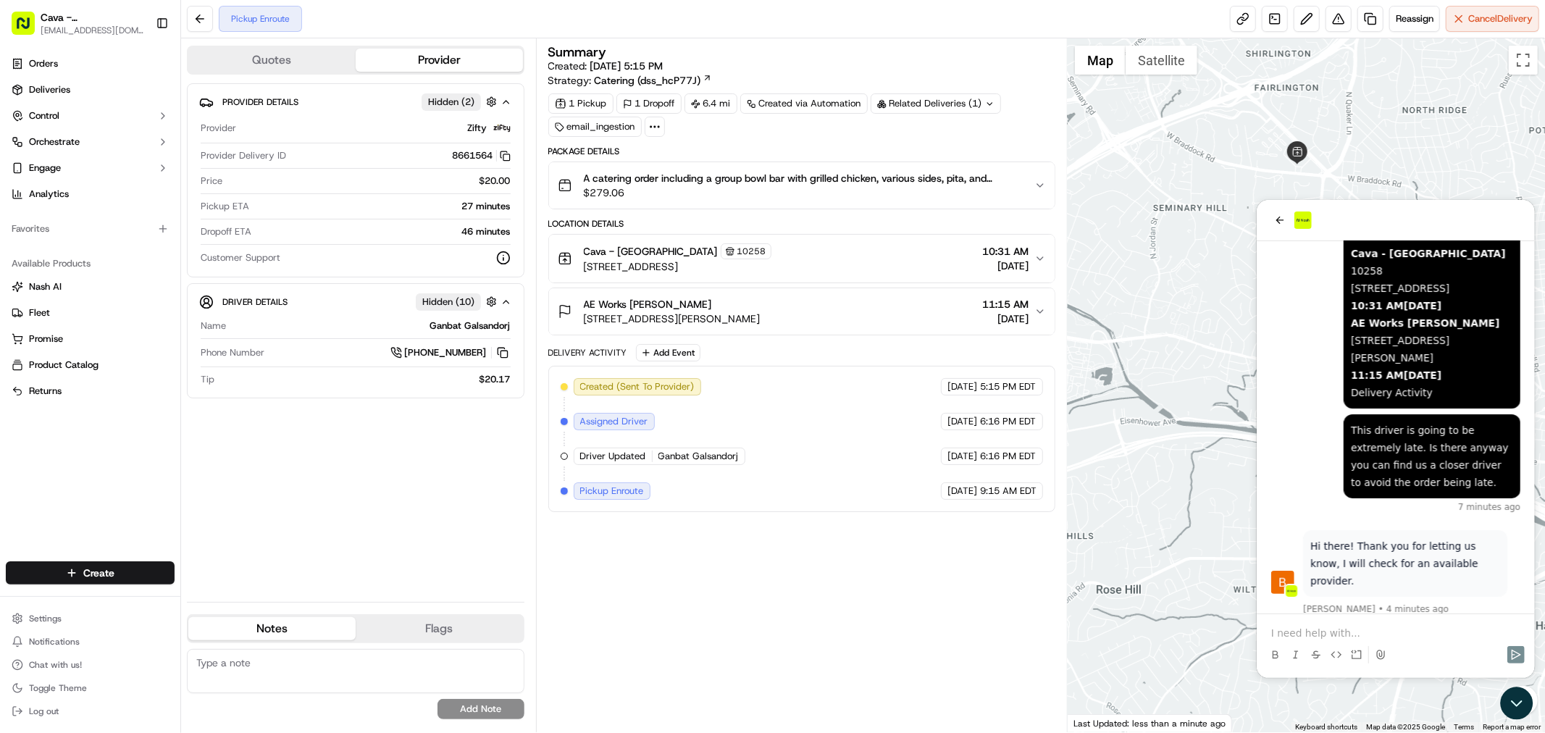
click at [1458, 637] on p at bounding box center [1394, 632] width 249 height 14
click at [1319, 632] on p at bounding box center [1394, 632] width 249 height 14
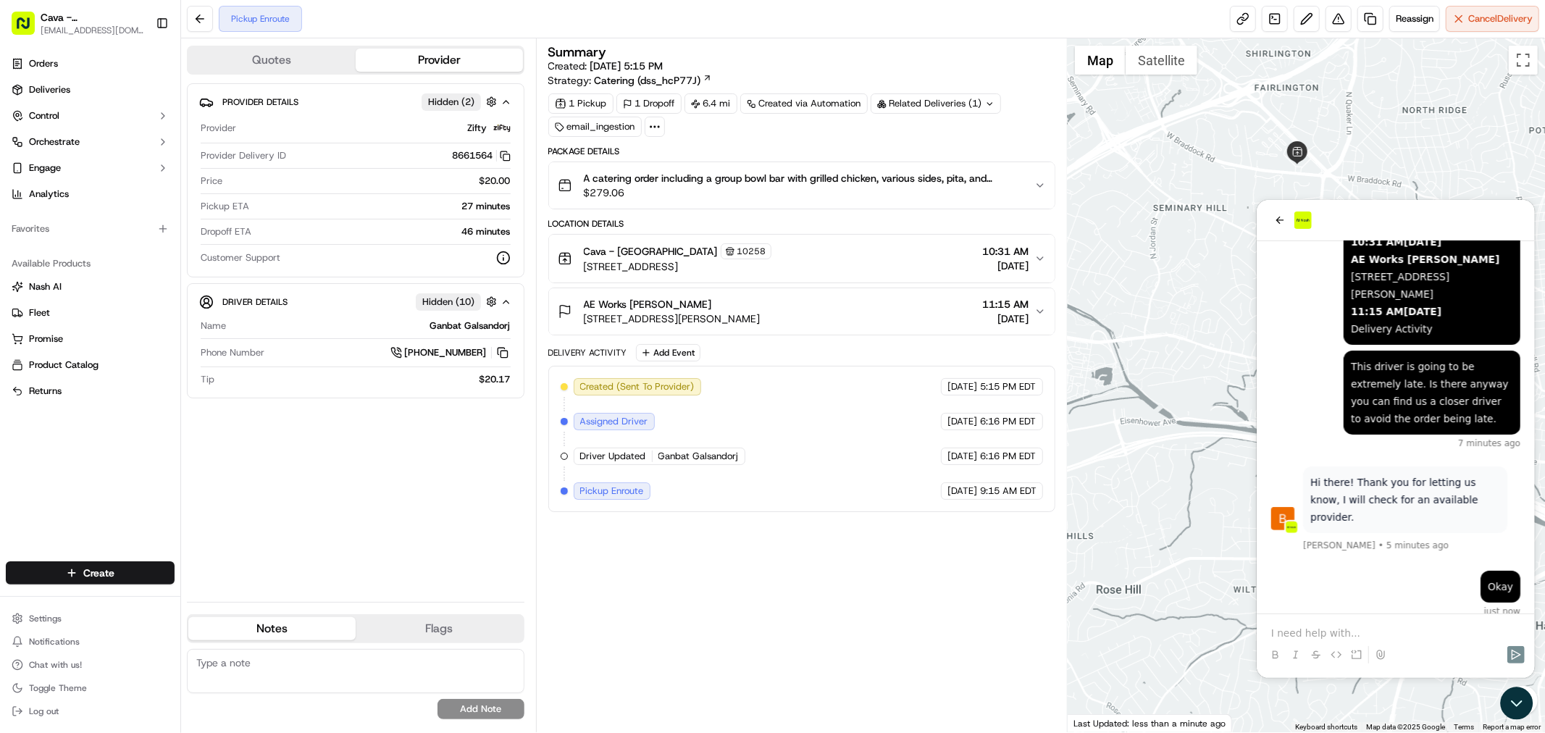
click at [914, 317] on div "AE Works Andrej Cerni 1655 Fort Myer Dr Suite 630, Arlington, VA 22209, USA 11:…" at bounding box center [796, 311] width 477 height 29
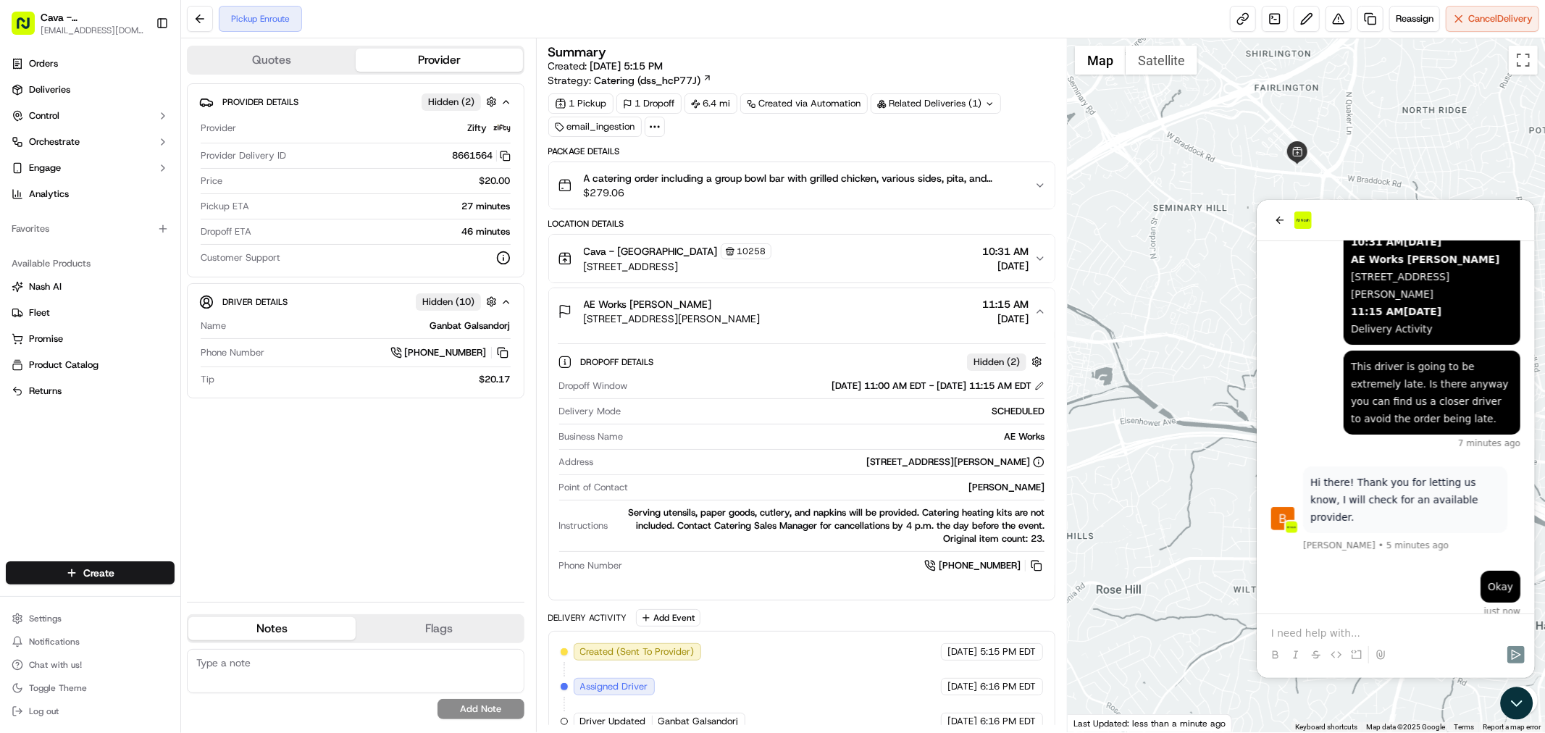
click at [932, 339] on div "Dropoff Details Hidden ( 2 ) Dropoff Window 09/23/2025 11:00 AM EDT - 09/23/202…" at bounding box center [802, 461] width 506 height 253
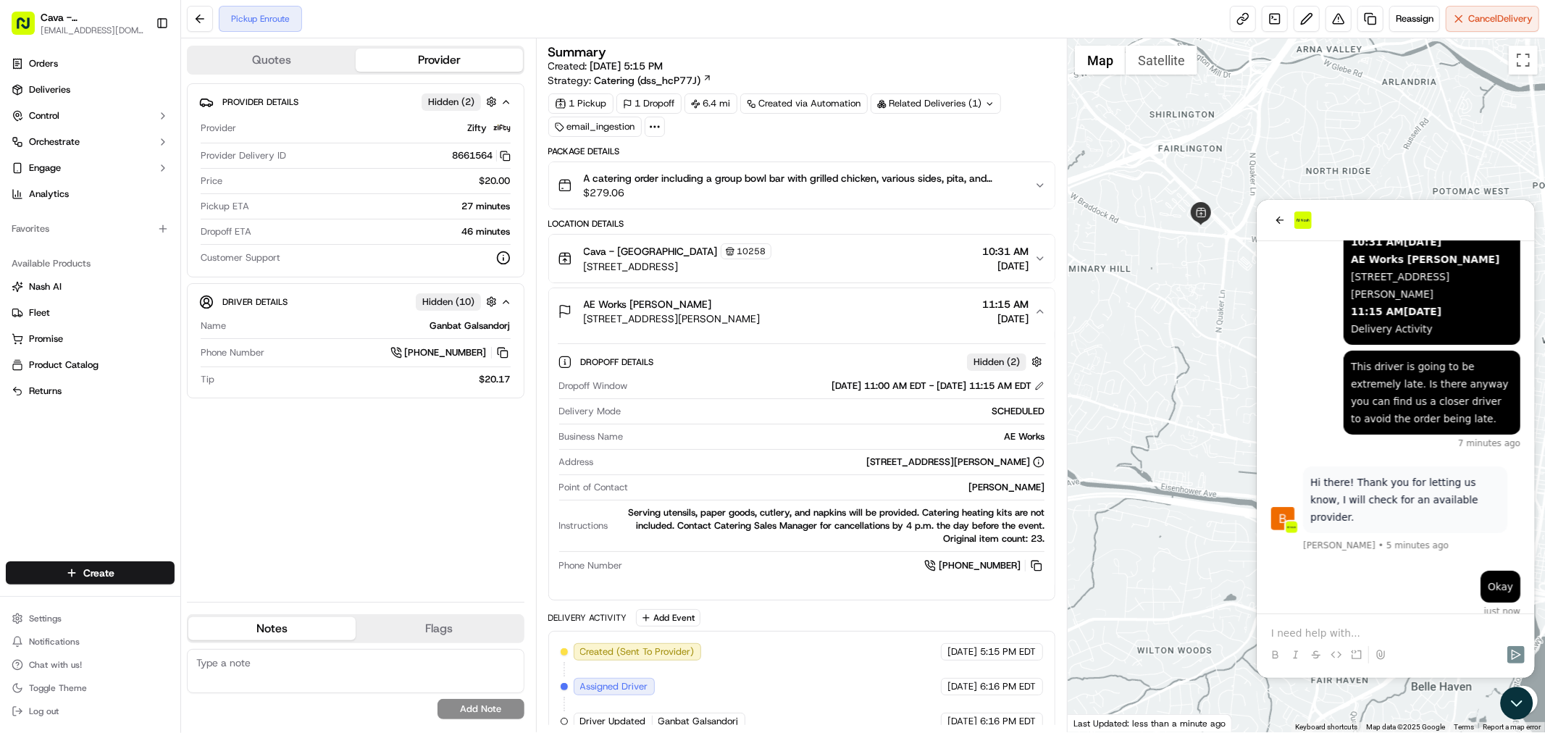
drag, startPoint x: 1235, startPoint y: 432, endPoint x: 1134, endPoint y: 494, distance: 118.0
click at [1134, 494] on div at bounding box center [1306, 385] width 477 height 694
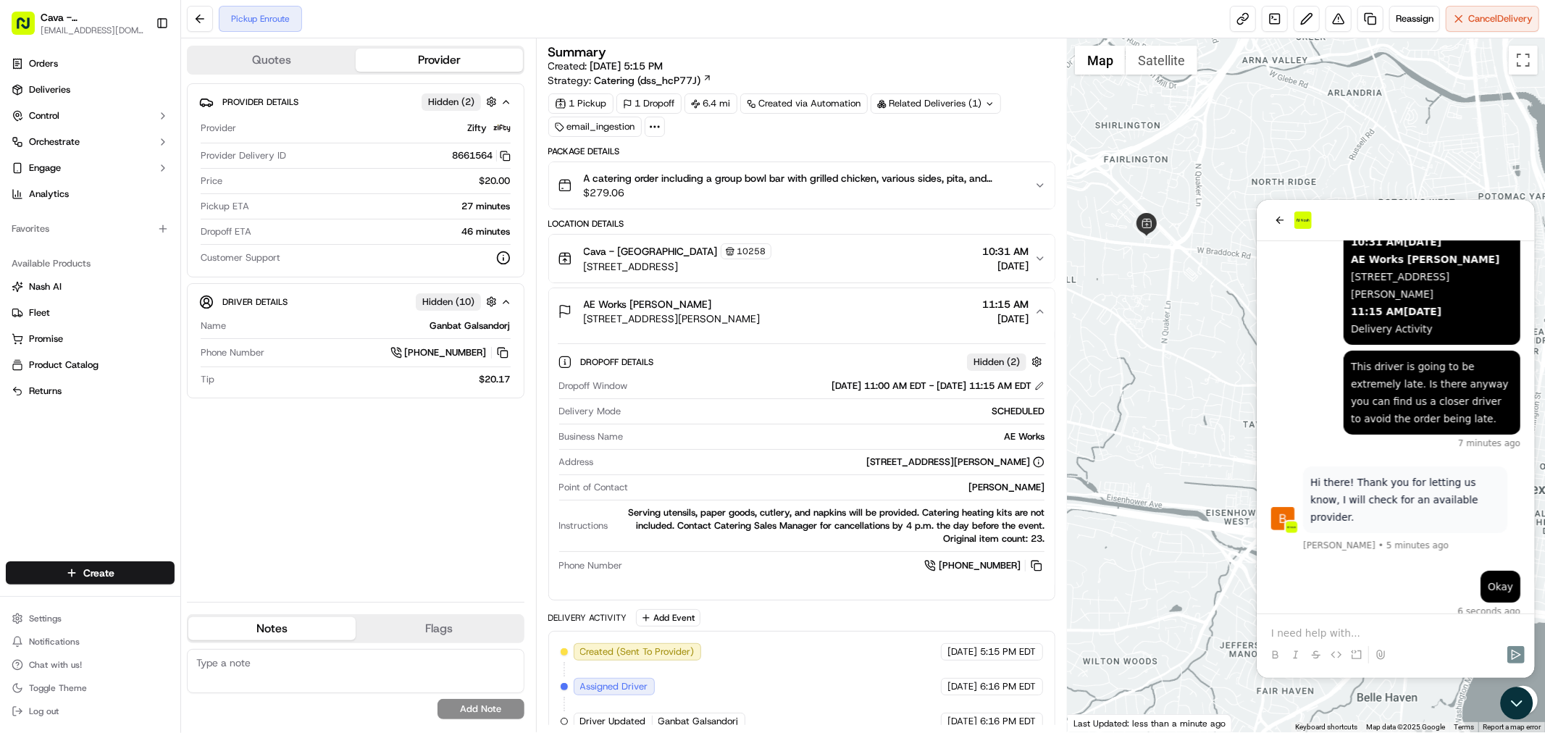
drag, startPoint x: 1193, startPoint y: 293, endPoint x: 1137, endPoint y: 416, distance: 135.2
click at [1137, 421] on div at bounding box center [1306, 385] width 477 height 694
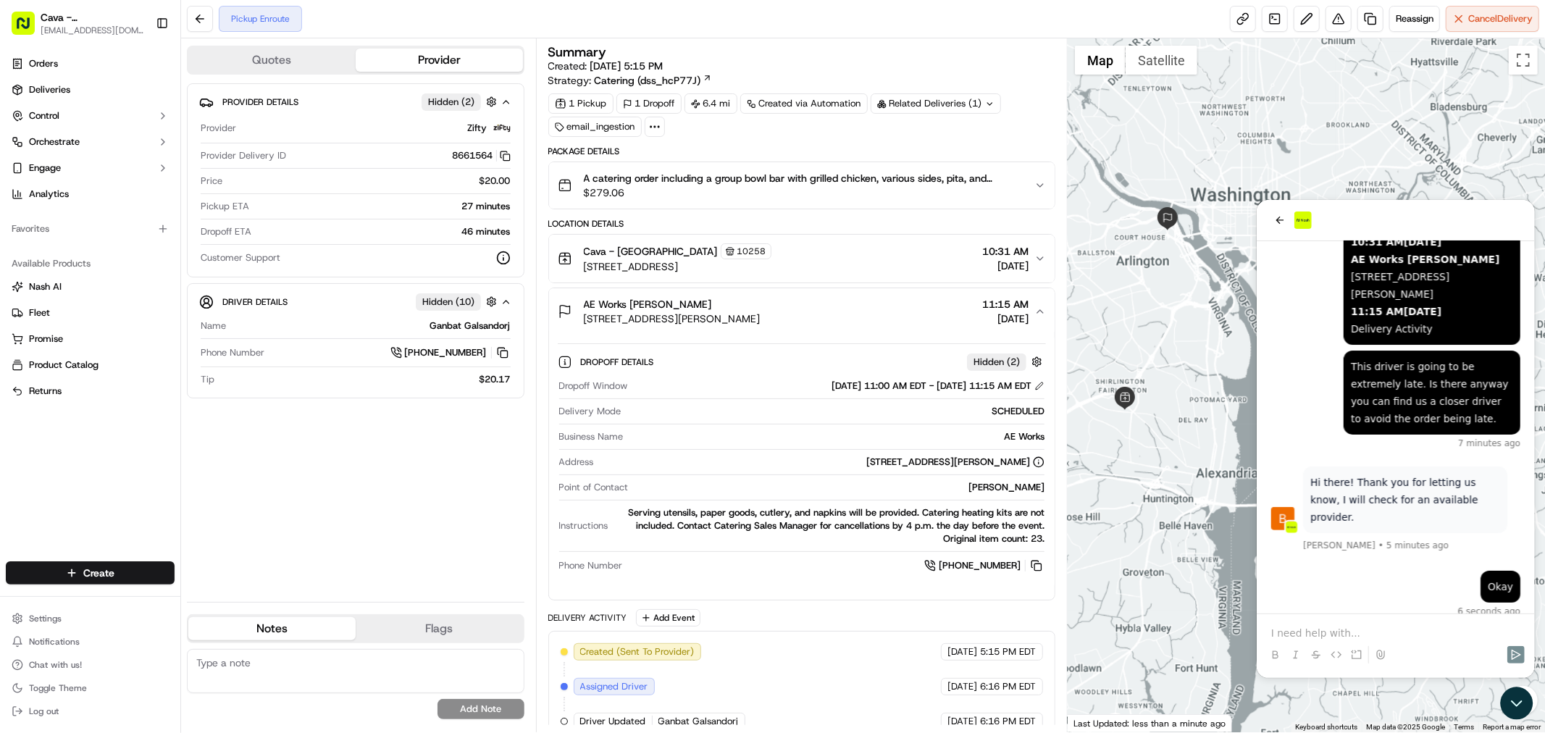
drag, startPoint x: 2454, startPoint y: 632, endPoint x: 1320, endPoint y: 346, distance: 1168.8
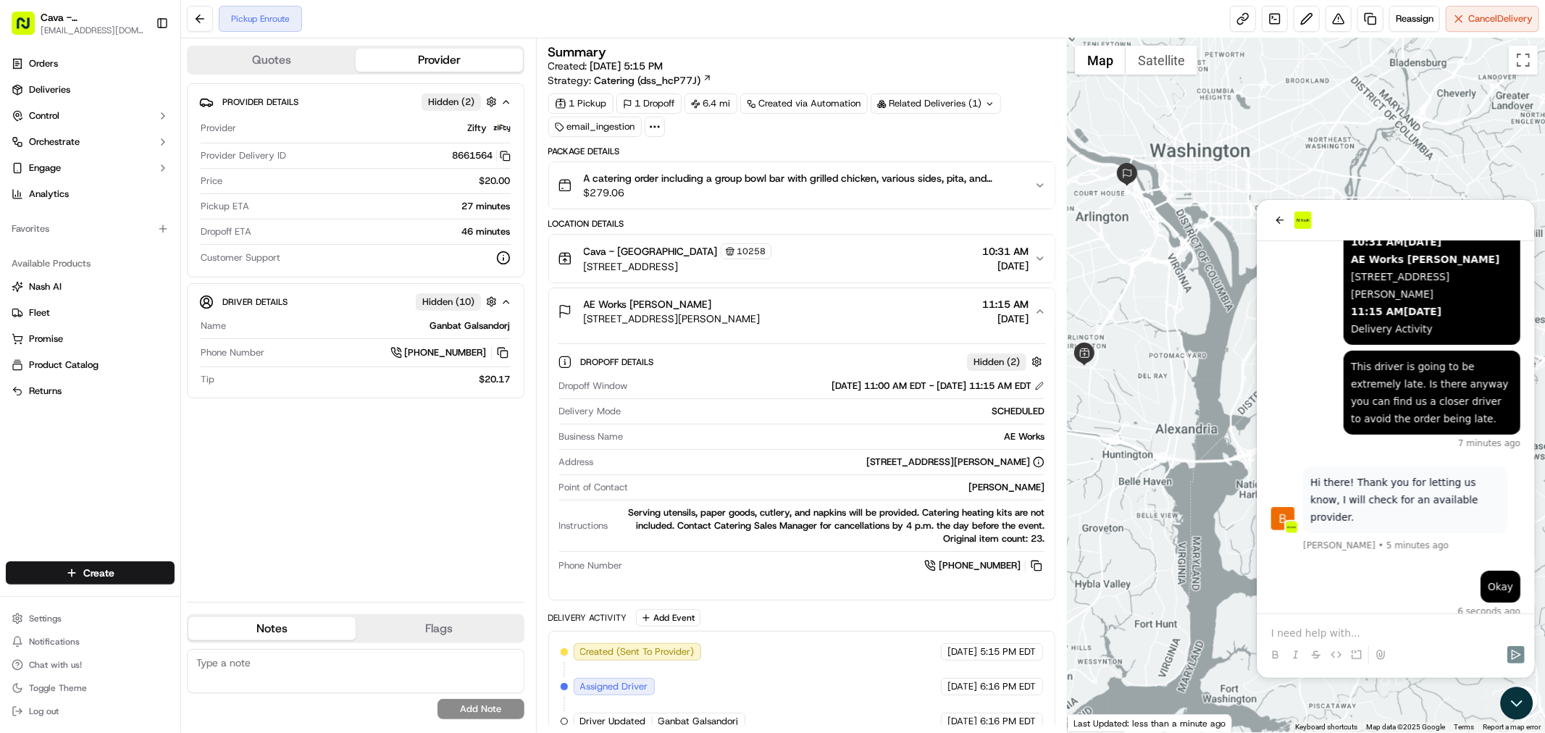
drag, startPoint x: 2365, startPoint y: 602, endPoint x: 1256, endPoint y: 359, distance: 1135.8
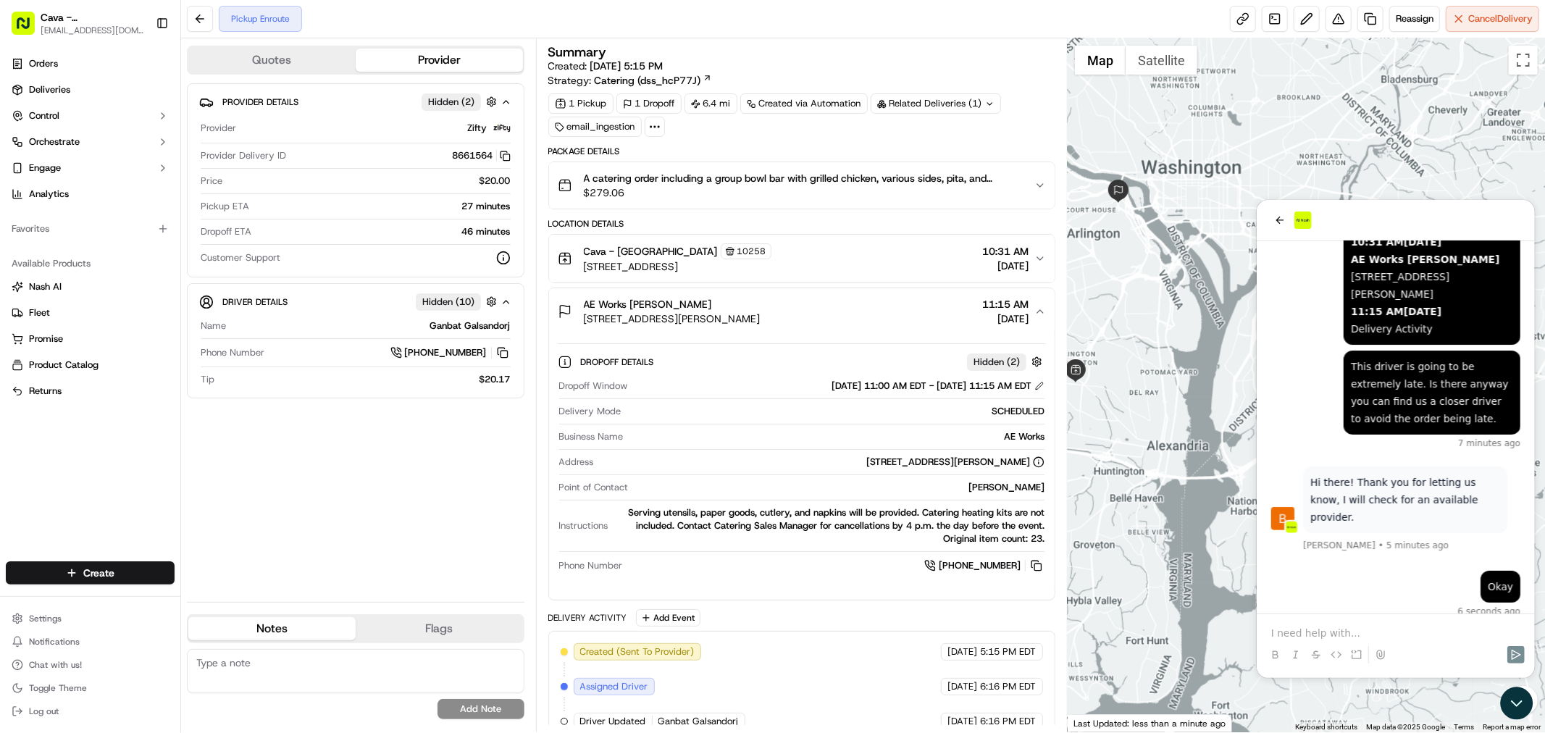
drag, startPoint x: 2415, startPoint y: 598, endPoint x: 1275, endPoint y: 329, distance: 1171.2
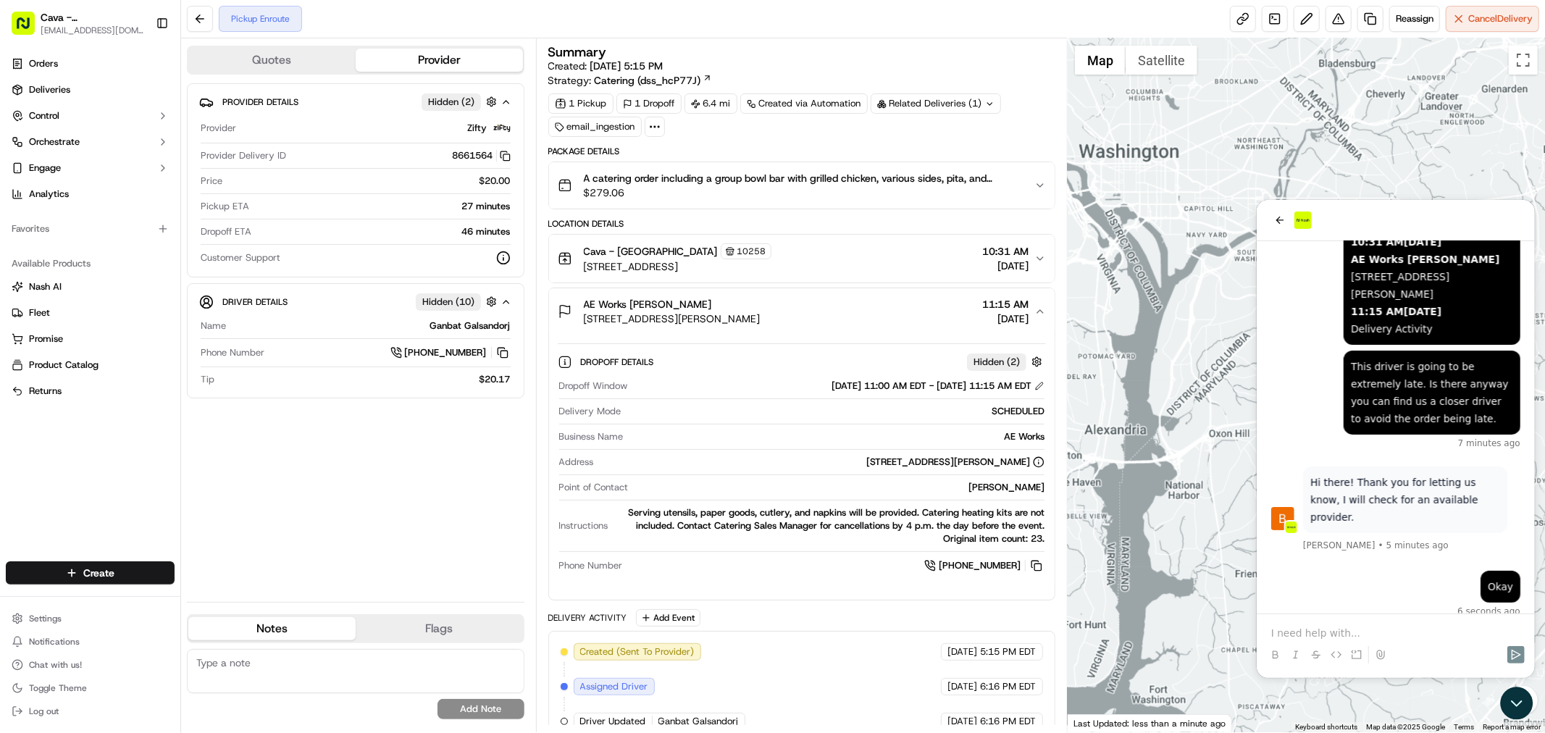
drag, startPoint x: 2352, startPoint y: 582, endPoint x: 1272, endPoint y: 354, distance: 1104.3
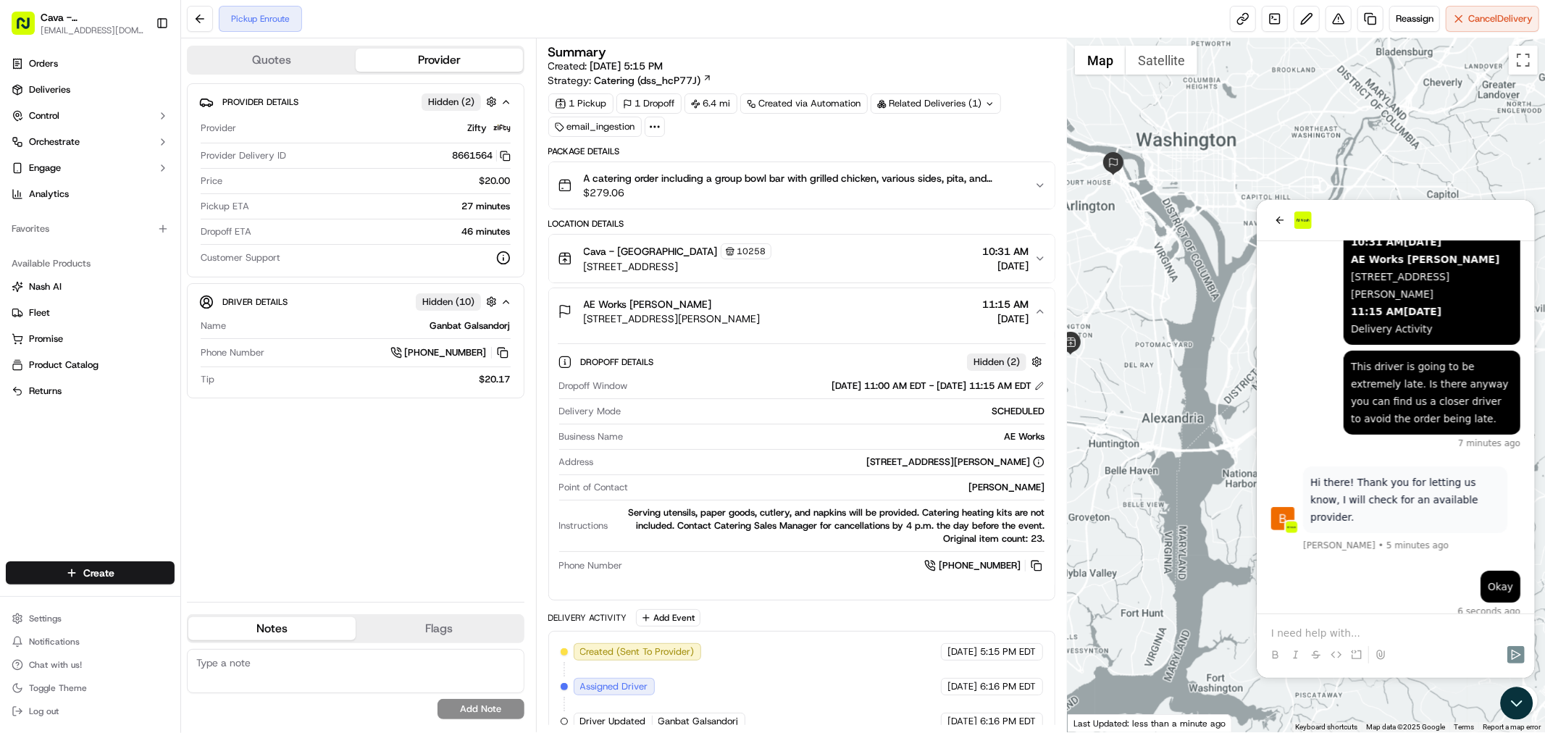
click at [1154, 371] on div at bounding box center [1306, 385] width 477 height 694
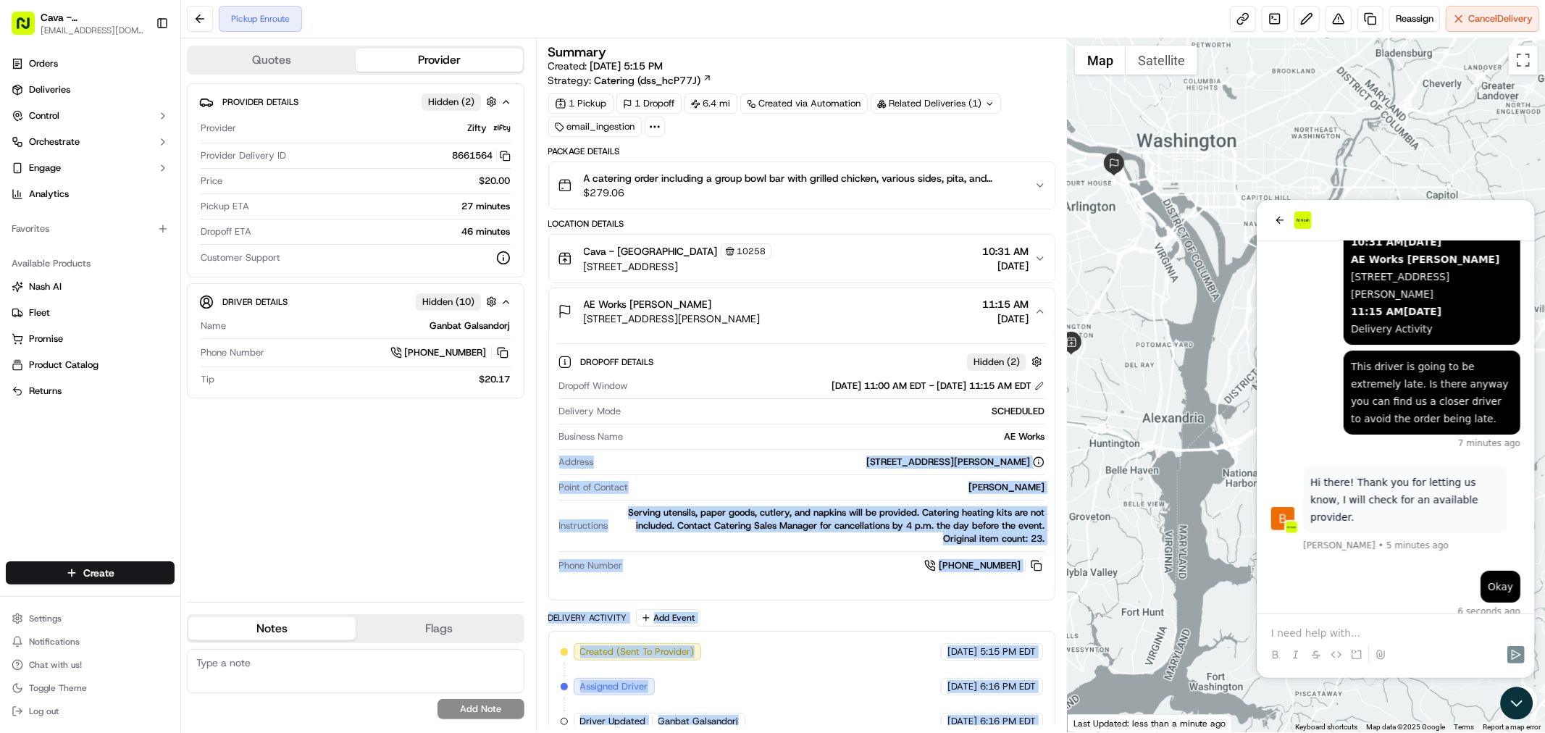
drag, startPoint x: 1046, startPoint y: 432, endPoint x: 1141, endPoint y: 403, distance: 99.4
click at [1141, 403] on div "Quotes Provider Provider Details Hidden ( 2 ) Provider Zifty Provider Delivery …" at bounding box center [863, 385] width 1364 height 694
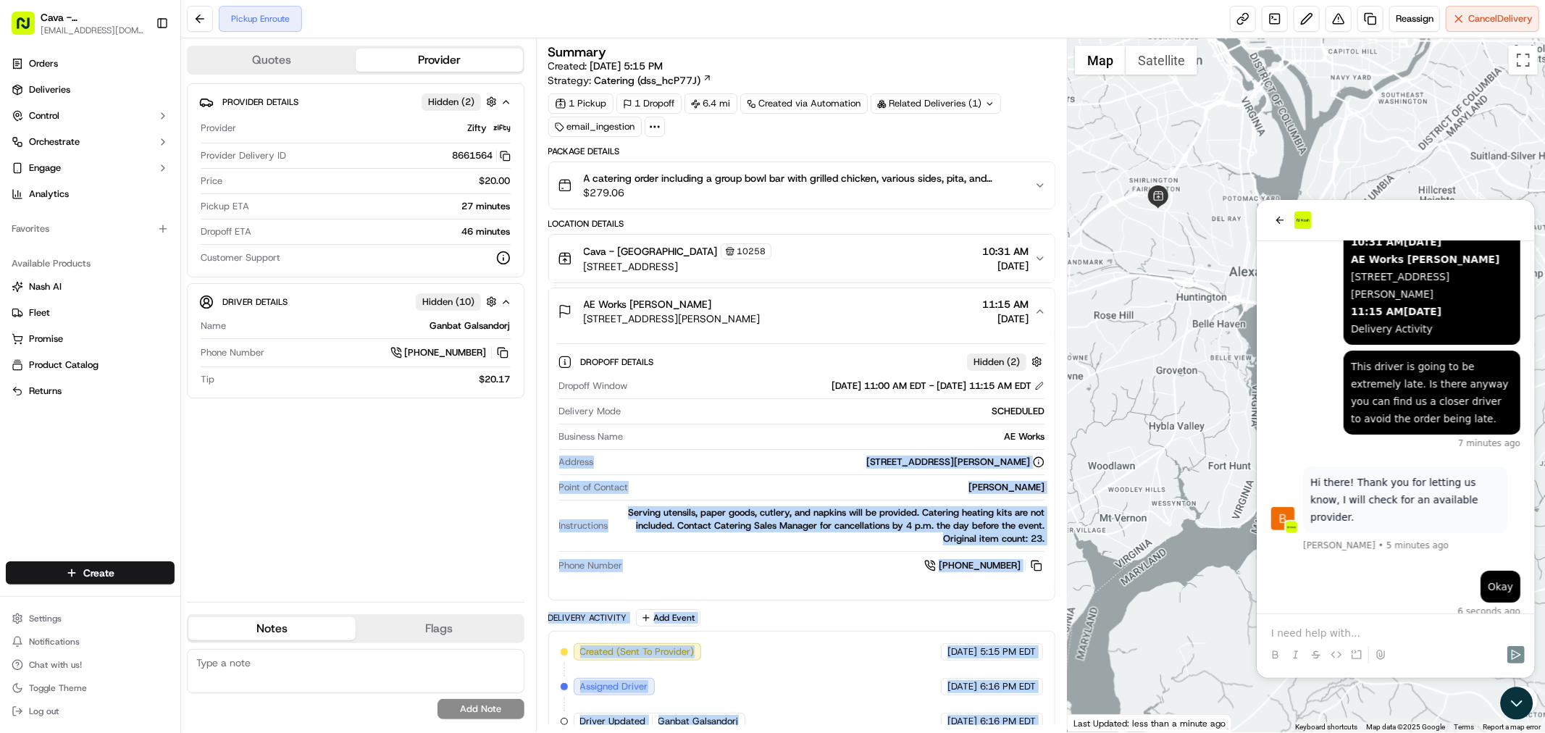
drag, startPoint x: 1112, startPoint y: 453, endPoint x: 1214, endPoint y: 284, distance: 197.5
click at [1214, 284] on div at bounding box center [1306, 385] width 477 height 694
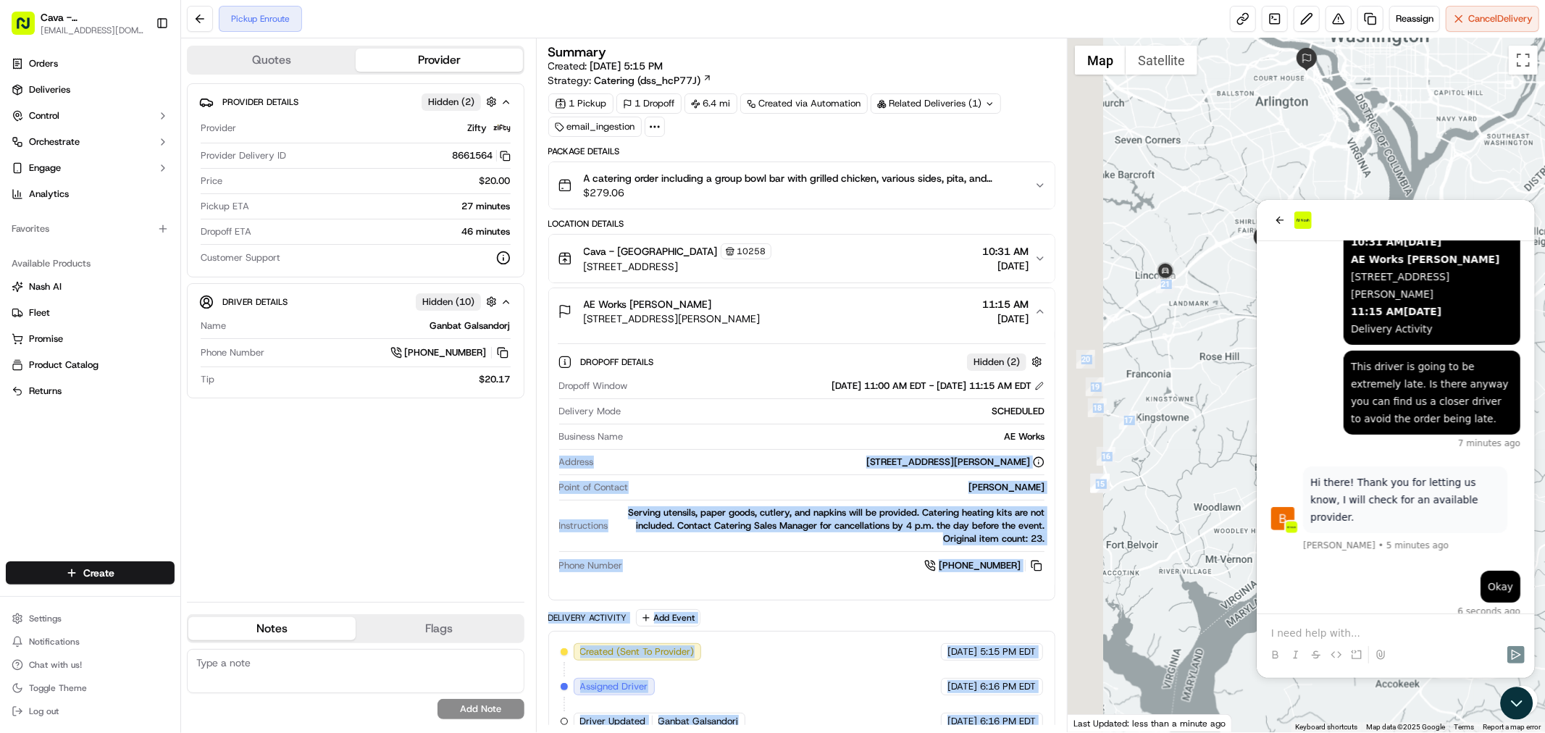
drag, startPoint x: 1097, startPoint y: 256, endPoint x: 1207, endPoint y: 343, distance: 140.3
click at [1203, 335] on div at bounding box center [1306, 385] width 477 height 694
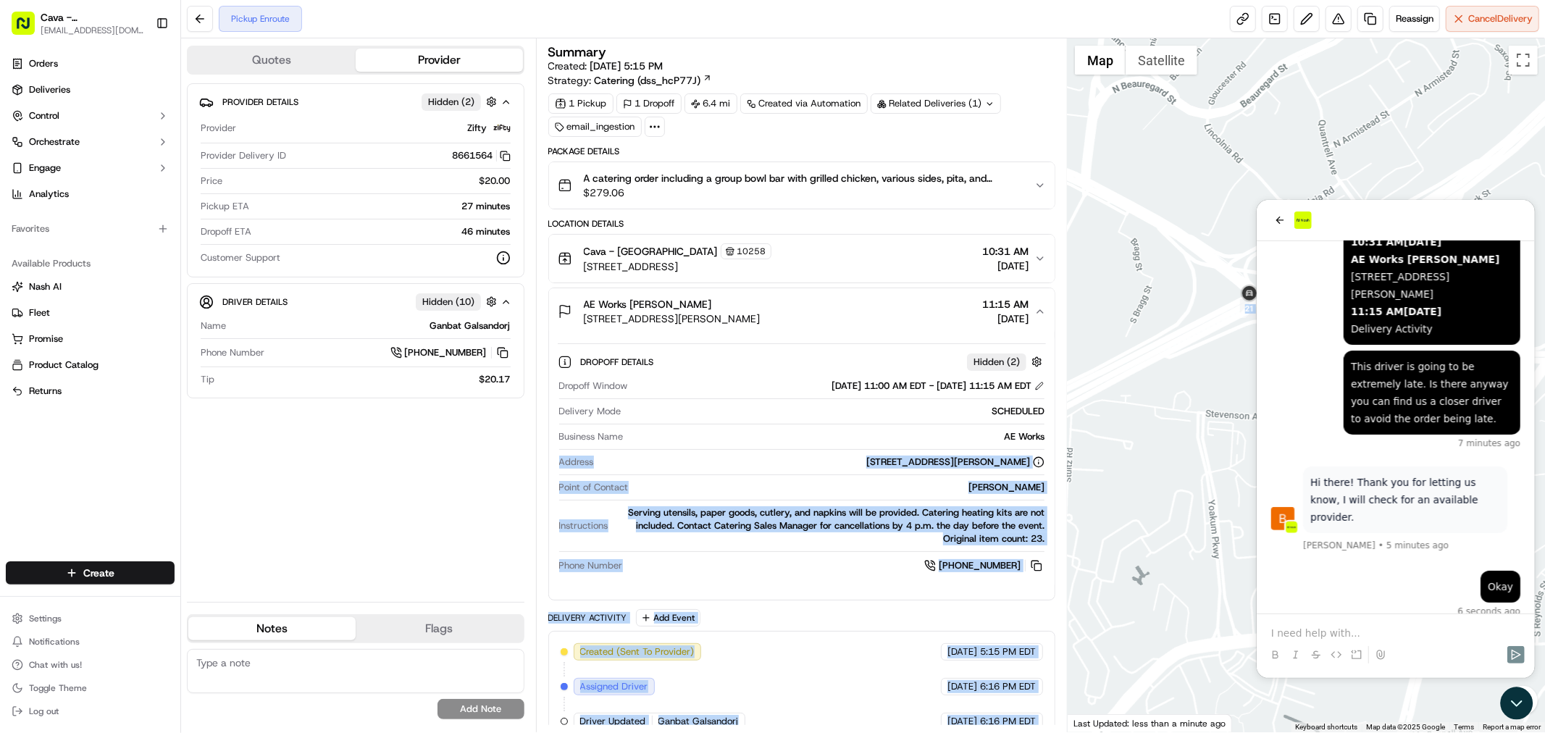
drag, startPoint x: 1235, startPoint y: 393, endPoint x: 1182, endPoint y: 400, distance: 53.3
click at [1182, 400] on div at bounding box center [1306, 385] width 477 height 694
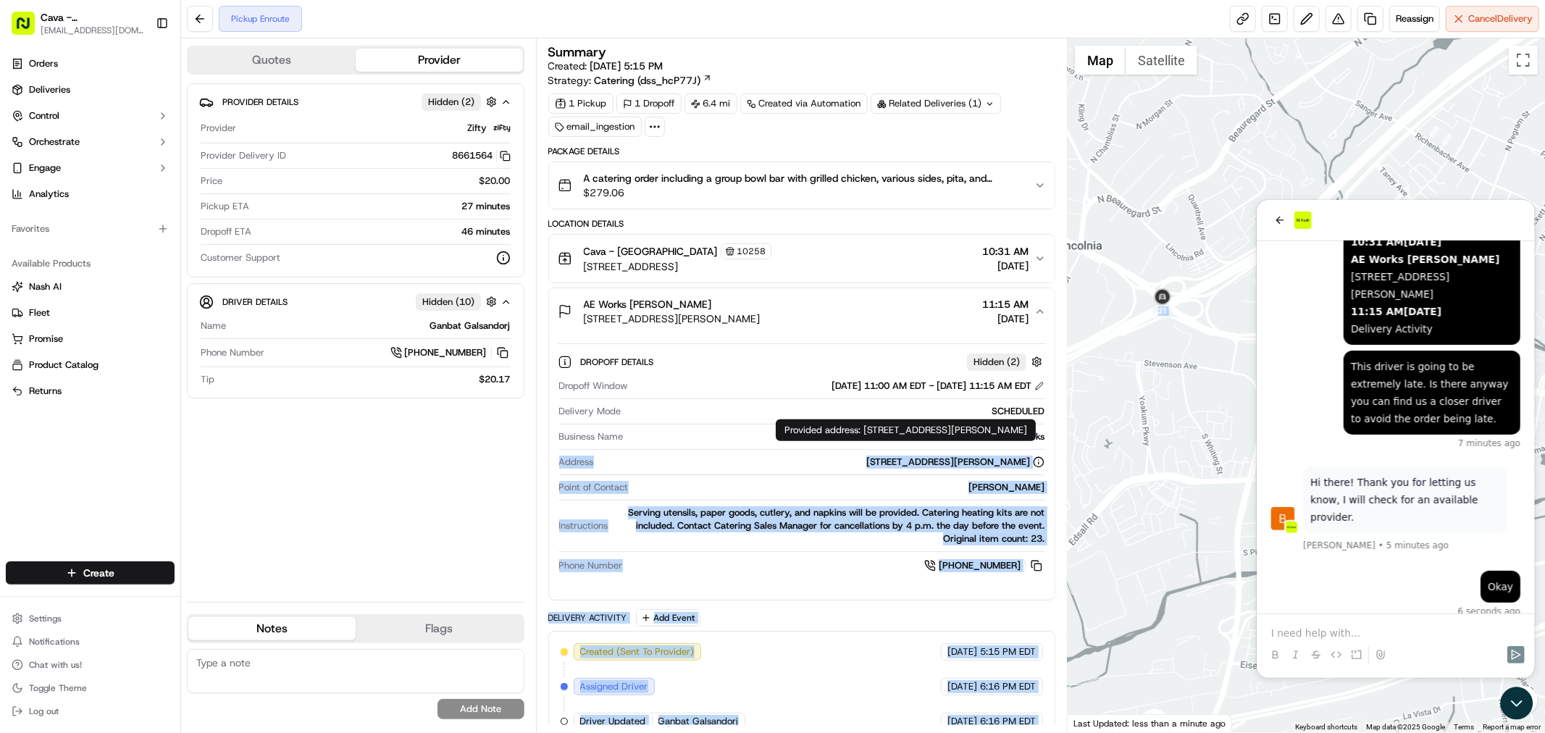
click at [898, 477] on div "Dropoff Window 09/23/2025 11:00 AM EDT - 09/23/2025 11:15 AM EDT Delivery Mode …" at bounding box center [802, 477] width 488 height 206
click at [910, 468] on div "[STREET_ADDRESS][PERSON_NAME]" at bounding box center [955, 462] width 178 height 13
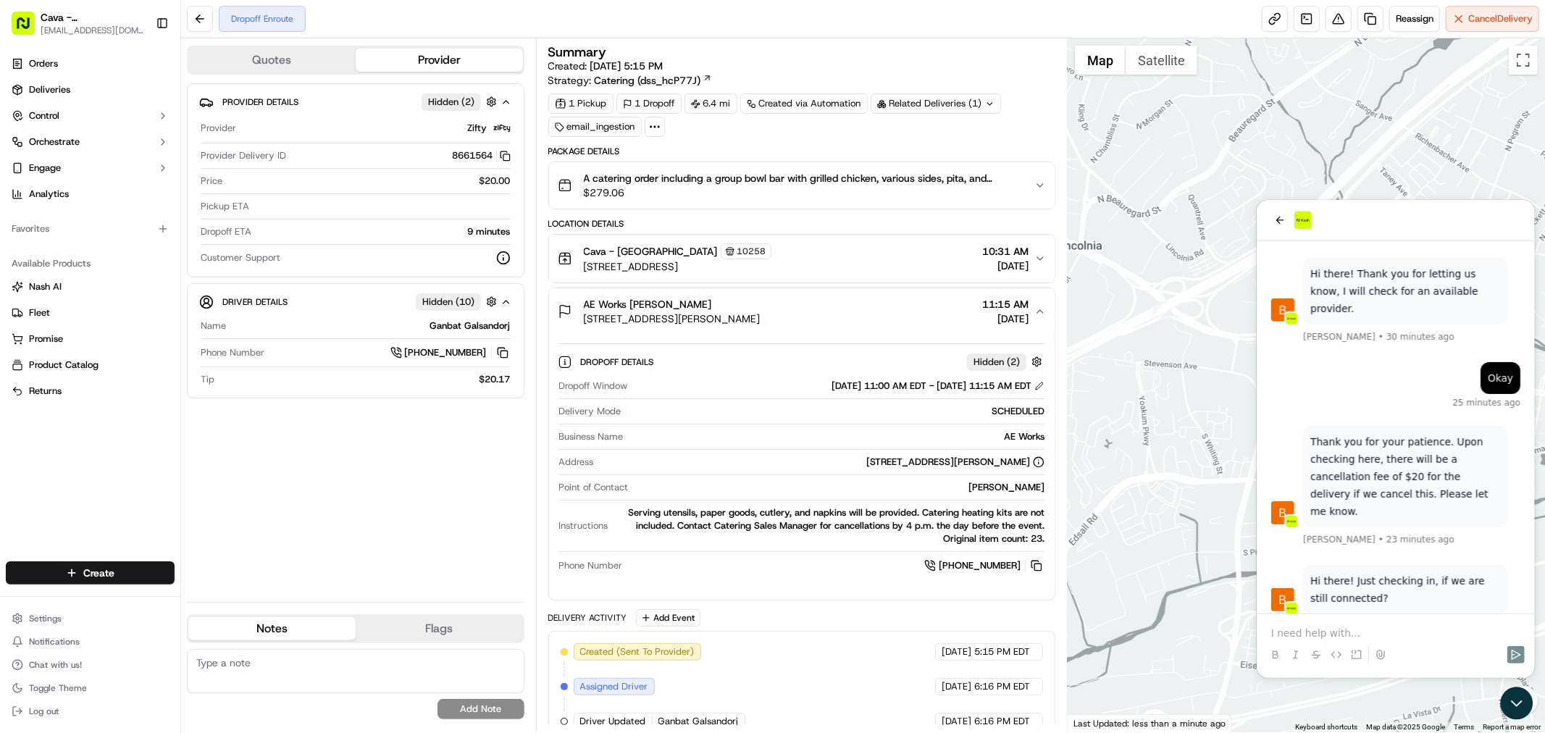
scroll to position [742, 0]
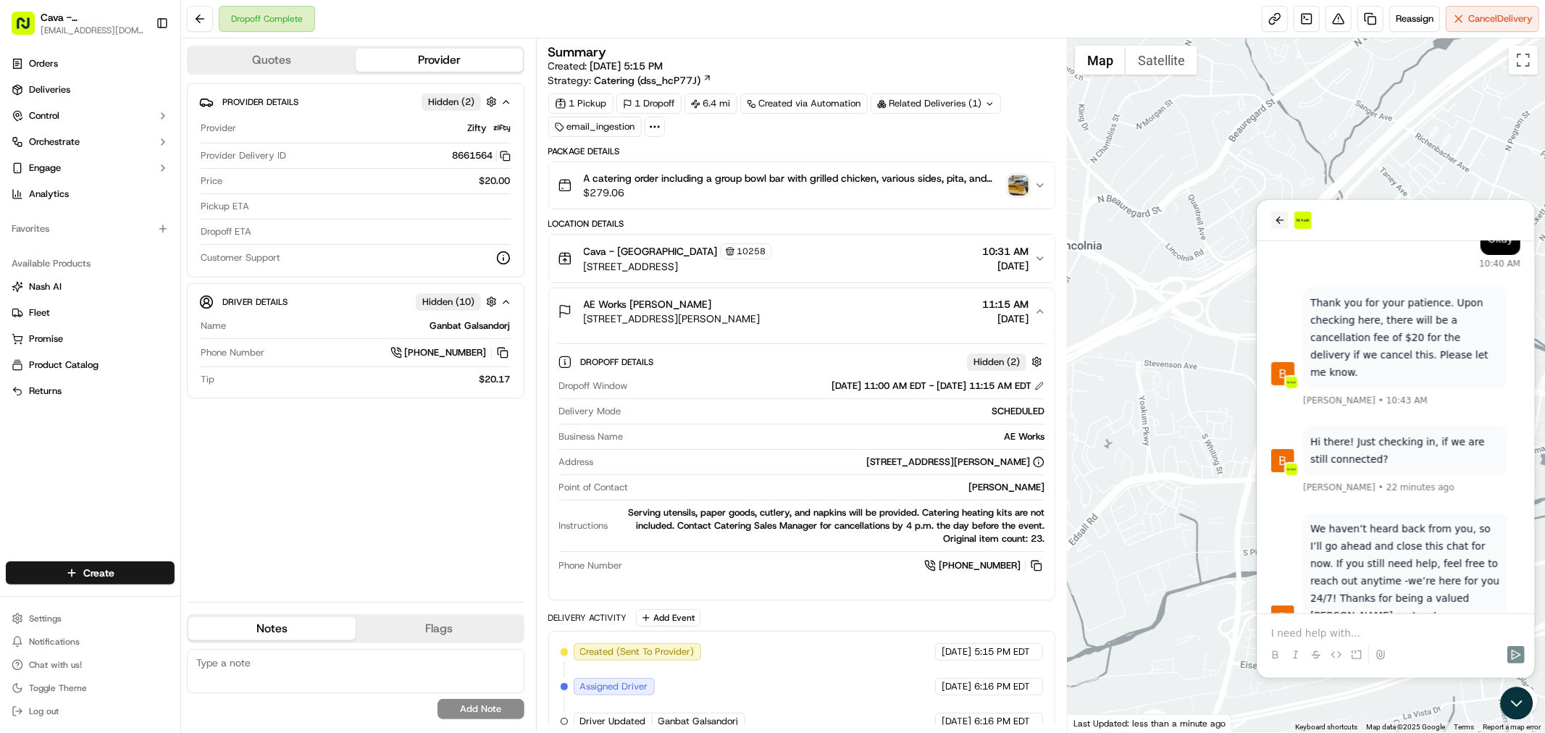
click at [1280, 220] on icon "back" at bounding box center [1279, 220] width 12 height 12
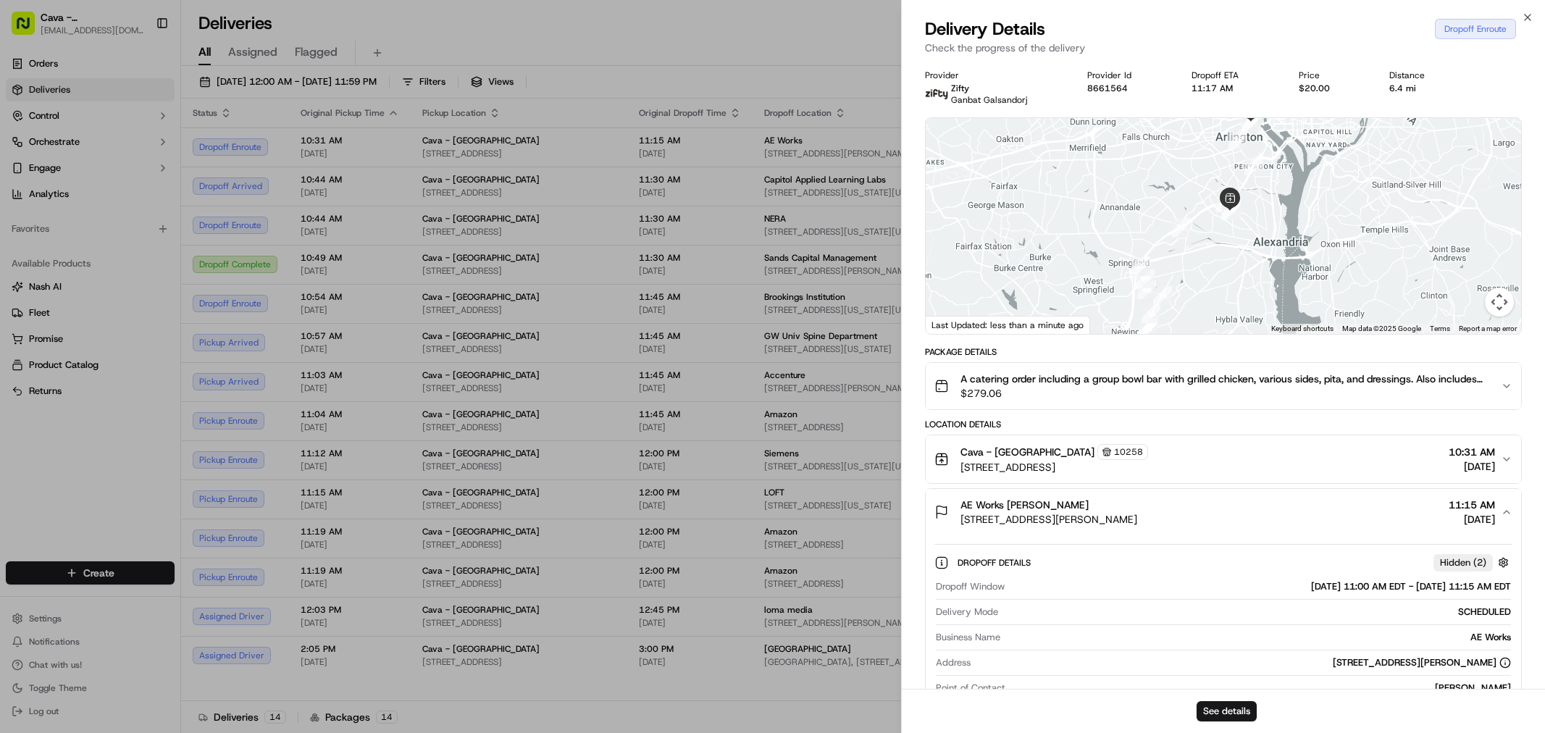
drag, startPoint x: 0, startPoint y: 0, endPoint x: 634, endPoint y: 154, distance: 652.1
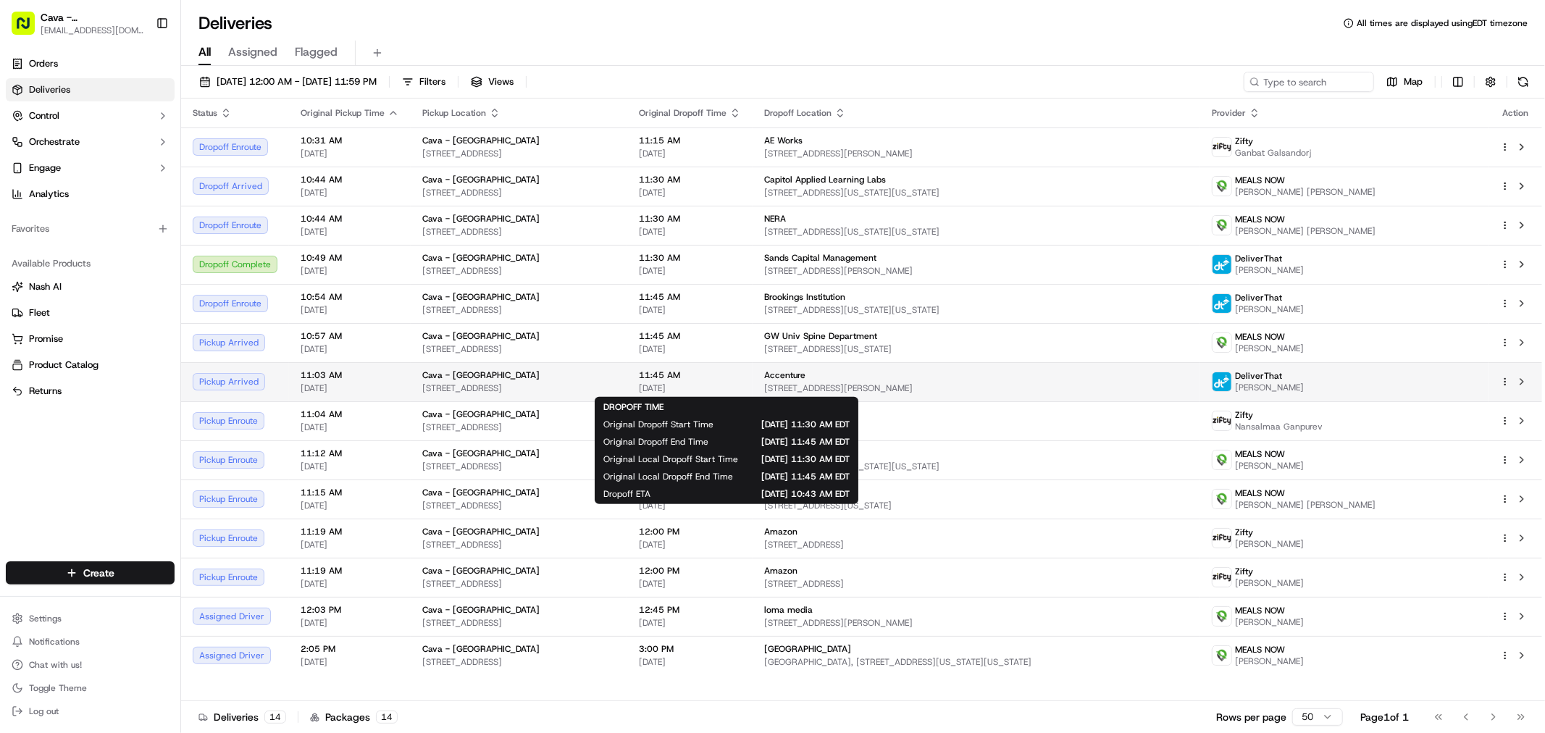
click at [741, 374] on span "11:45 AM" at bounding box center [690, 375] width 102 height 12
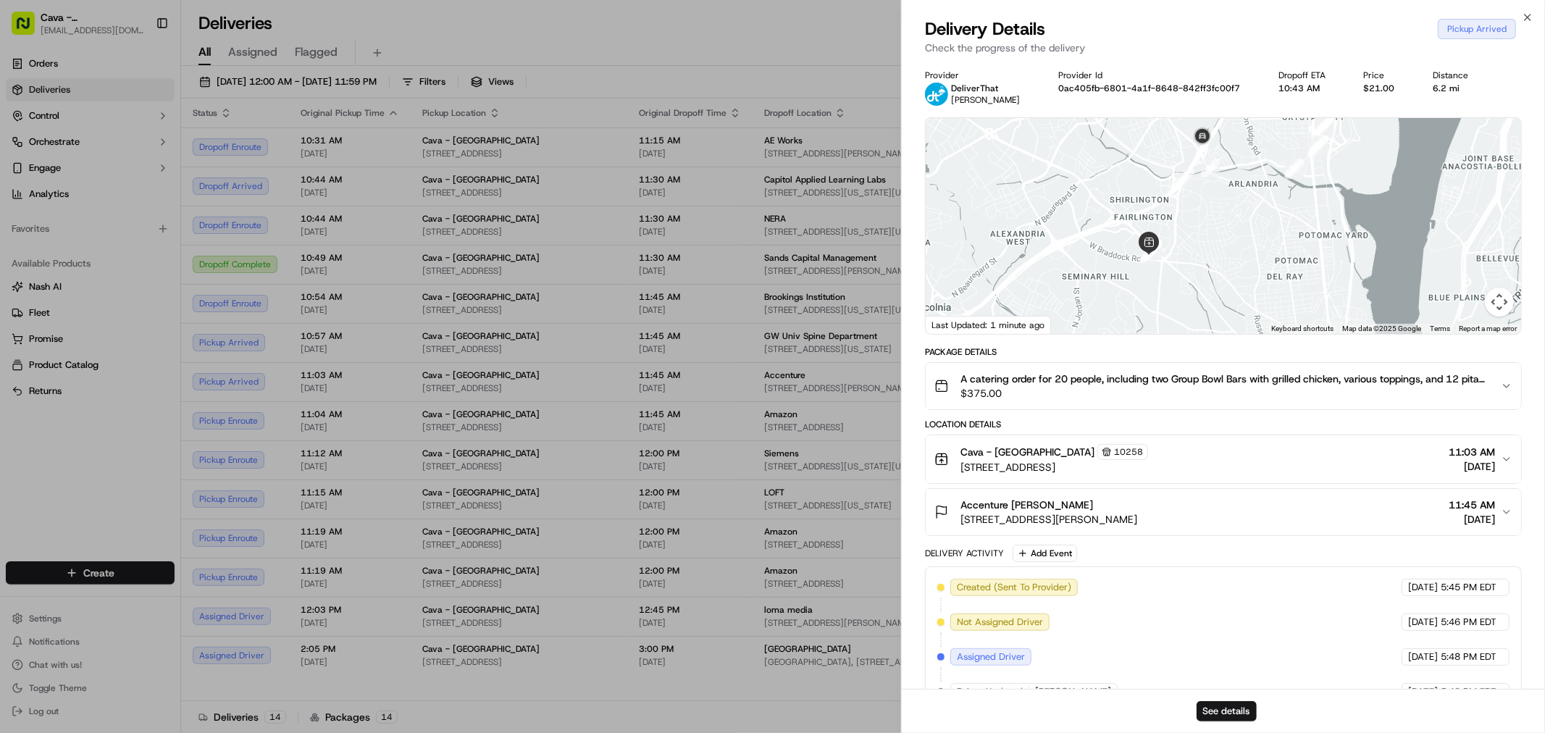
drag, startPoint x: 1194, startPoint y: 279, endPoint x: 1226, endPoint y: 164, distance: 119.0
click at [1226, 164] on div at bounding box center [1223, 226] width 595 height 216
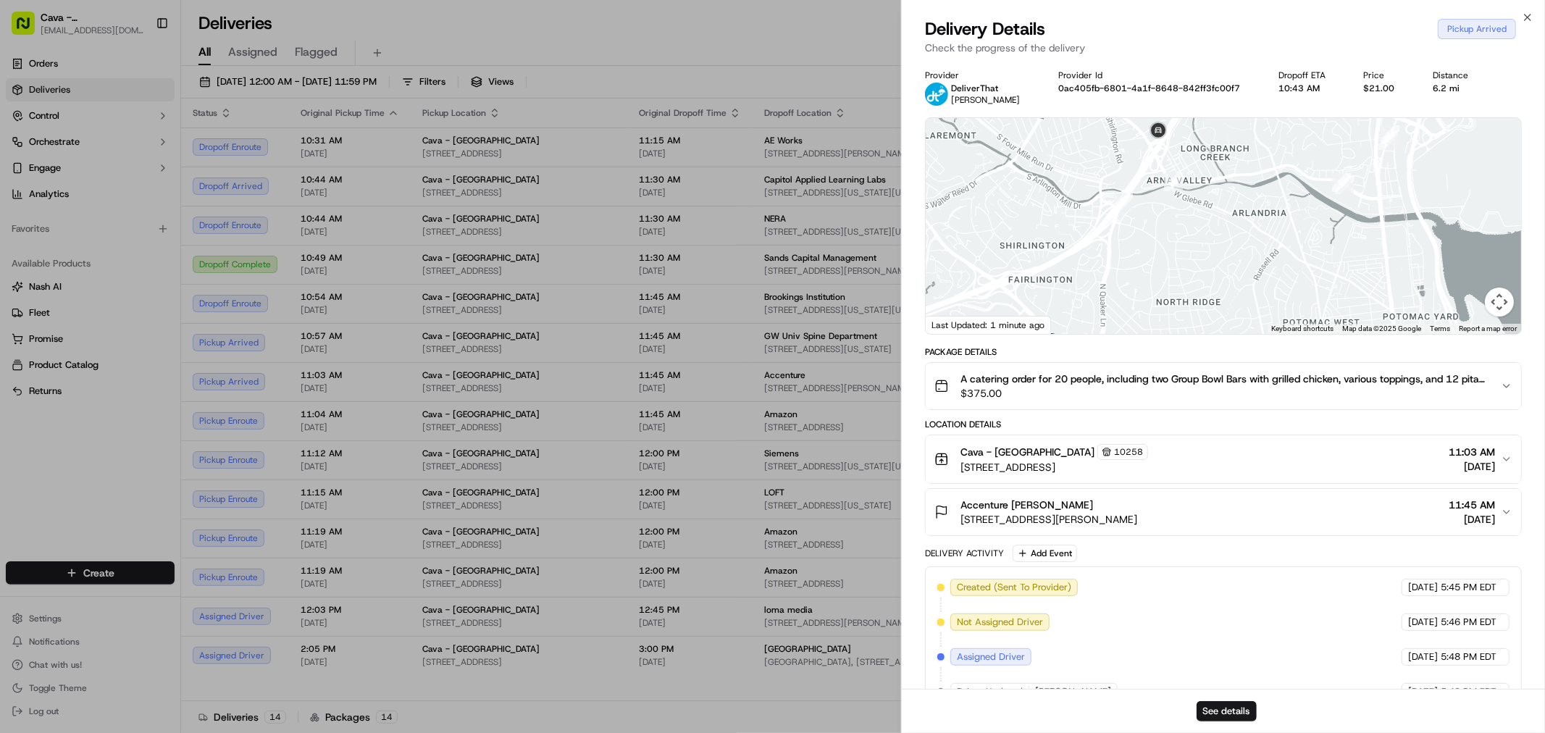
drag, startPoint x: 1204, startPoint y: 139, endPoint x: 1214, endPoint y: 190, distance: 51.6
click at [1214, 190] on div at bounding box center [1223, 226] width 595 height 216
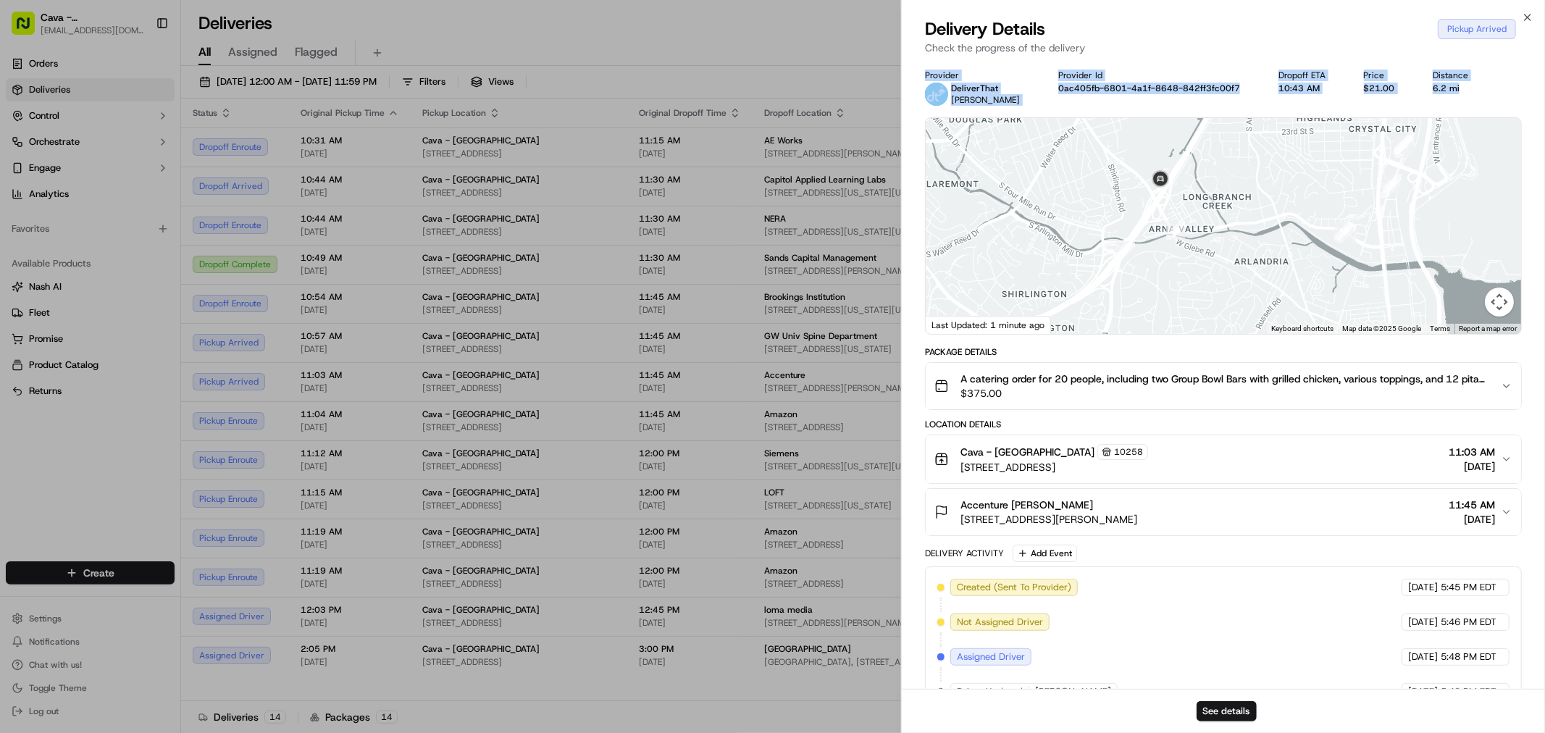
drag, startPoint x: 918, startPoint y: 72, endPoint x: 1475, endPoint y: 101, distance: 557.7
copy div "Provider DeliverThat [PERSON_NAME] Provider Id 0ac405fb-6801-4a1f-8648-842ff3fc…"
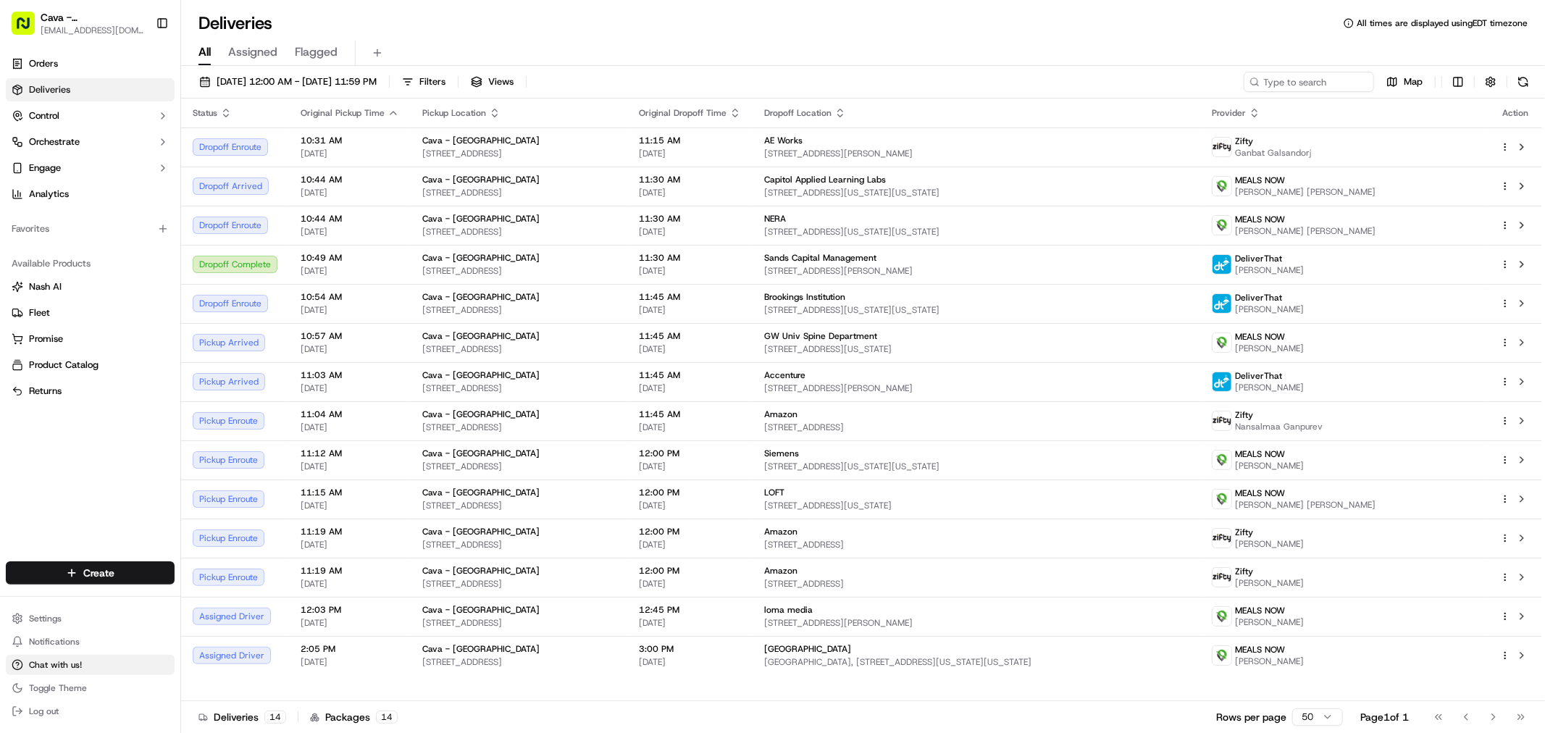
click at [61, 667] on span "Chat with us!" at bounding box center [55, 665] width 53 height 12
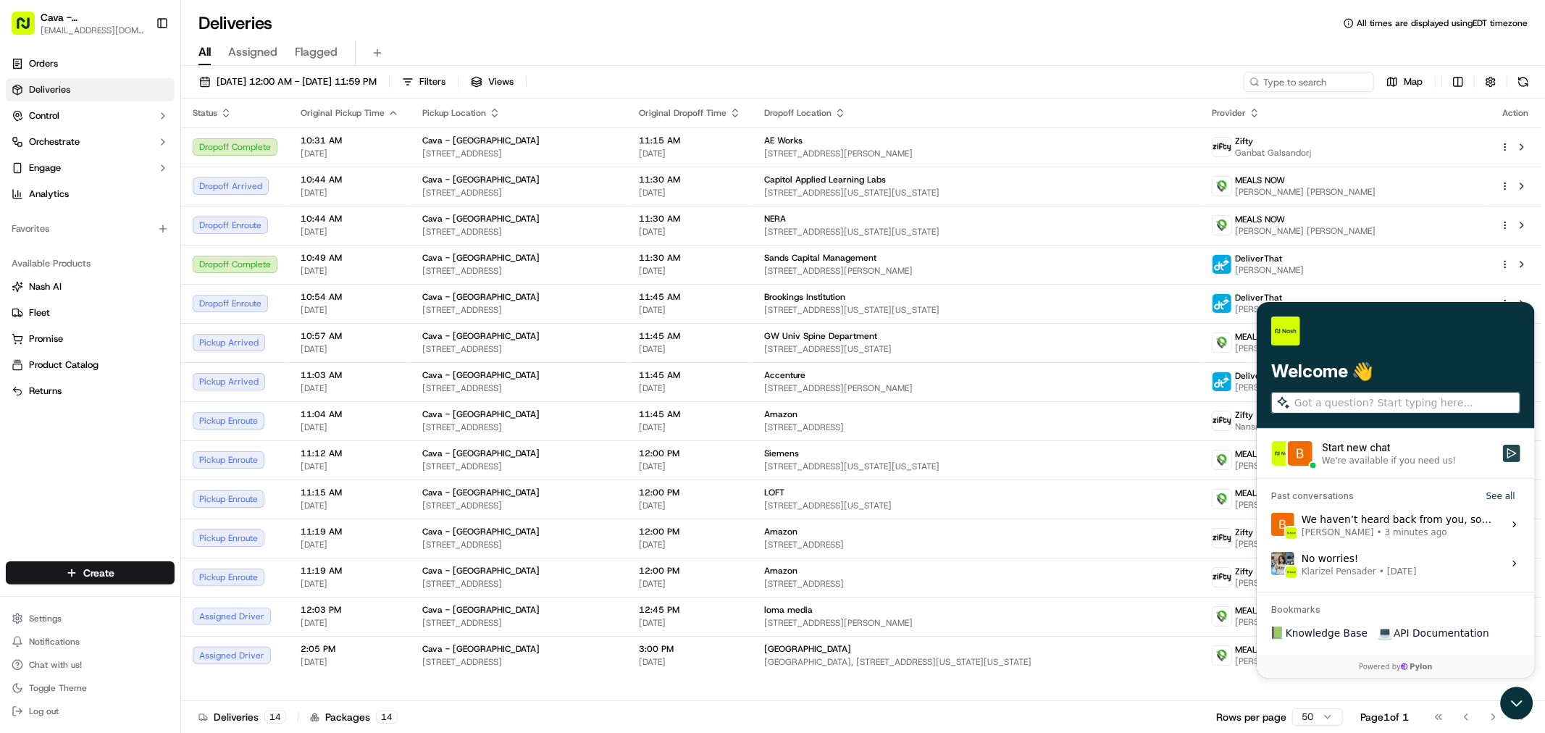
click at [1506, 451] on icon "Start new chat" at bounding box center [1511, 453] width 12 height 12
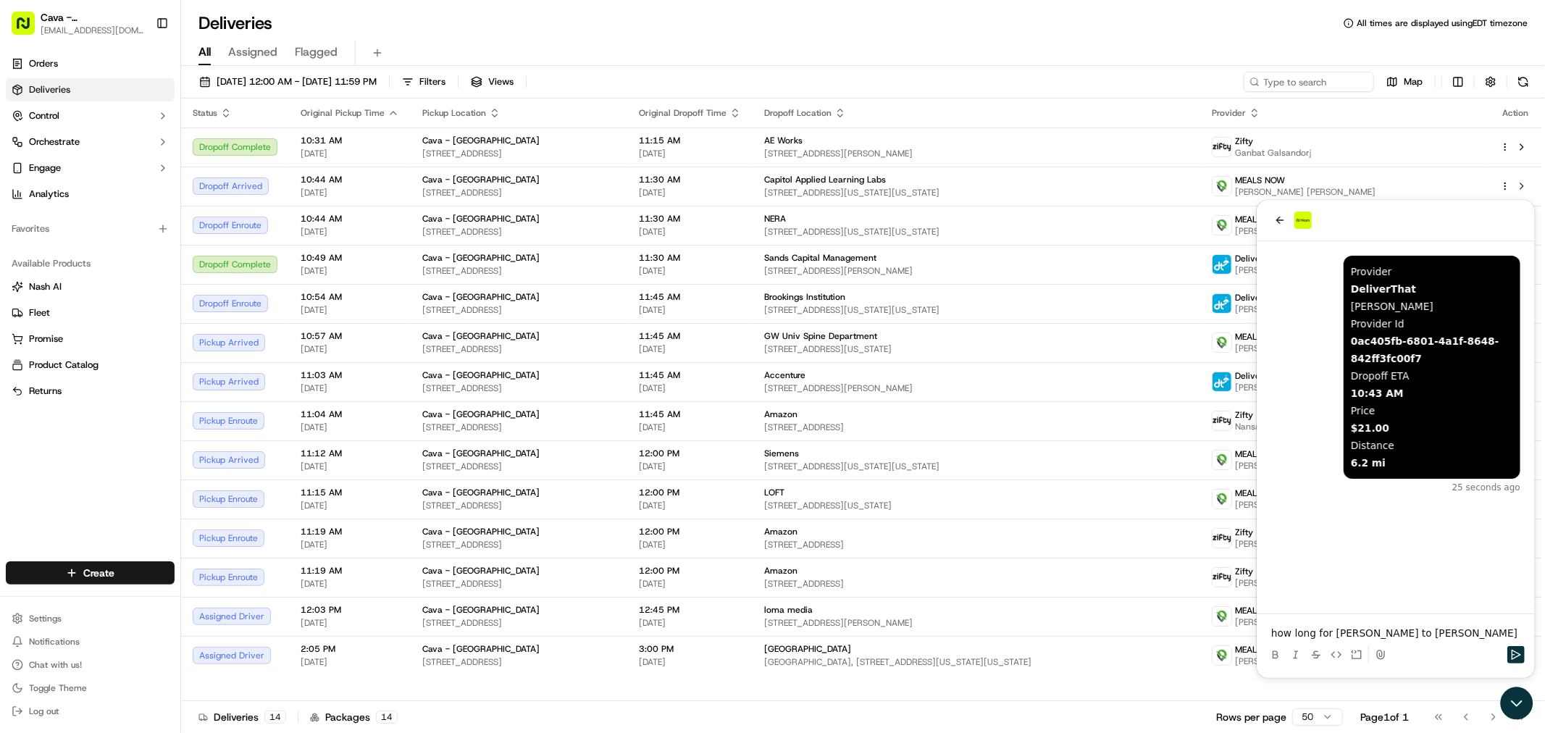
click at [1344, 635] on p "how long for [PERSON_NAME] to [PERSON_NAME]" at bounding box center [1394, 632] width 249 height 14
click at [1408, 637] on p "how long for this diver to [PERSON_NAME]" at bounding box center [1394, 632] width 249 height 14
click at [1395, 633] on p "how long for this diver to [PERSON_NAME]" at bounding box center [1394, 632] width 249 height 14
click at [1441, 630] on p "how long for this diver to be here" at bounding box center [1394, 632] width 249 height 14
click at [1512, 658] on icon "Send" at bounding box center [1515, 654] width 12 height 12
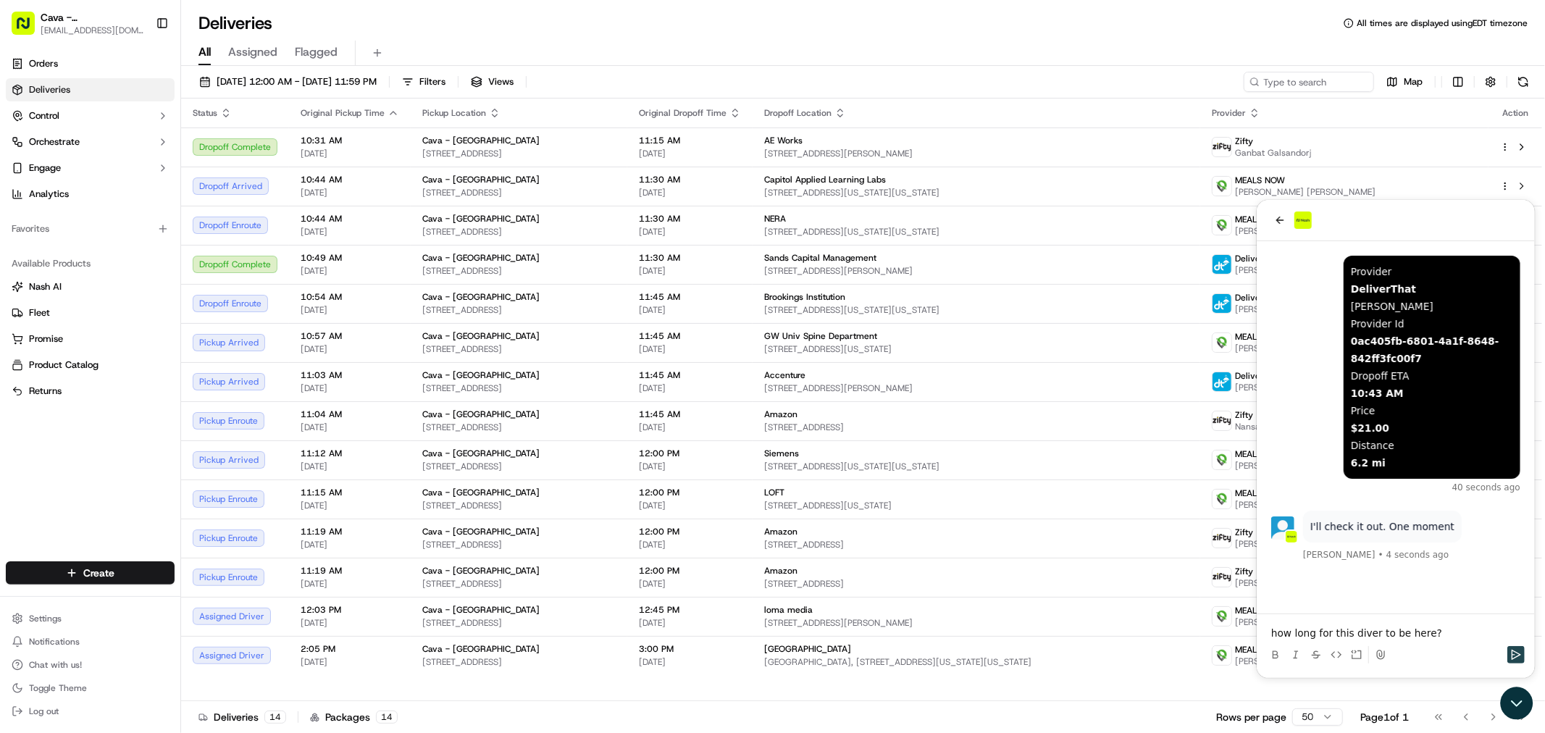
scroll to position [27, 0]
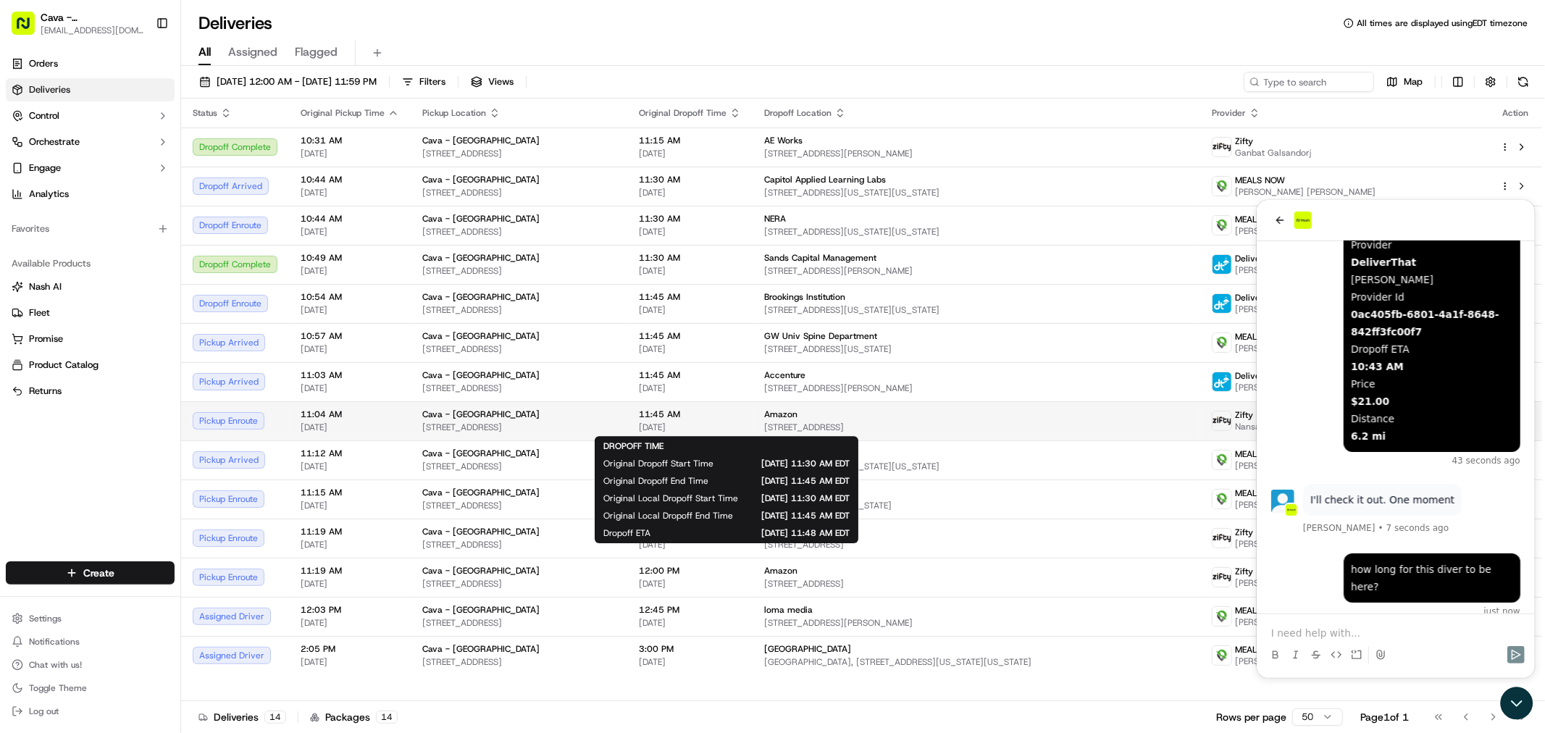
click at [741, 424] on span "[DATE]" at bounding box center [690, 428] width 102 height 12
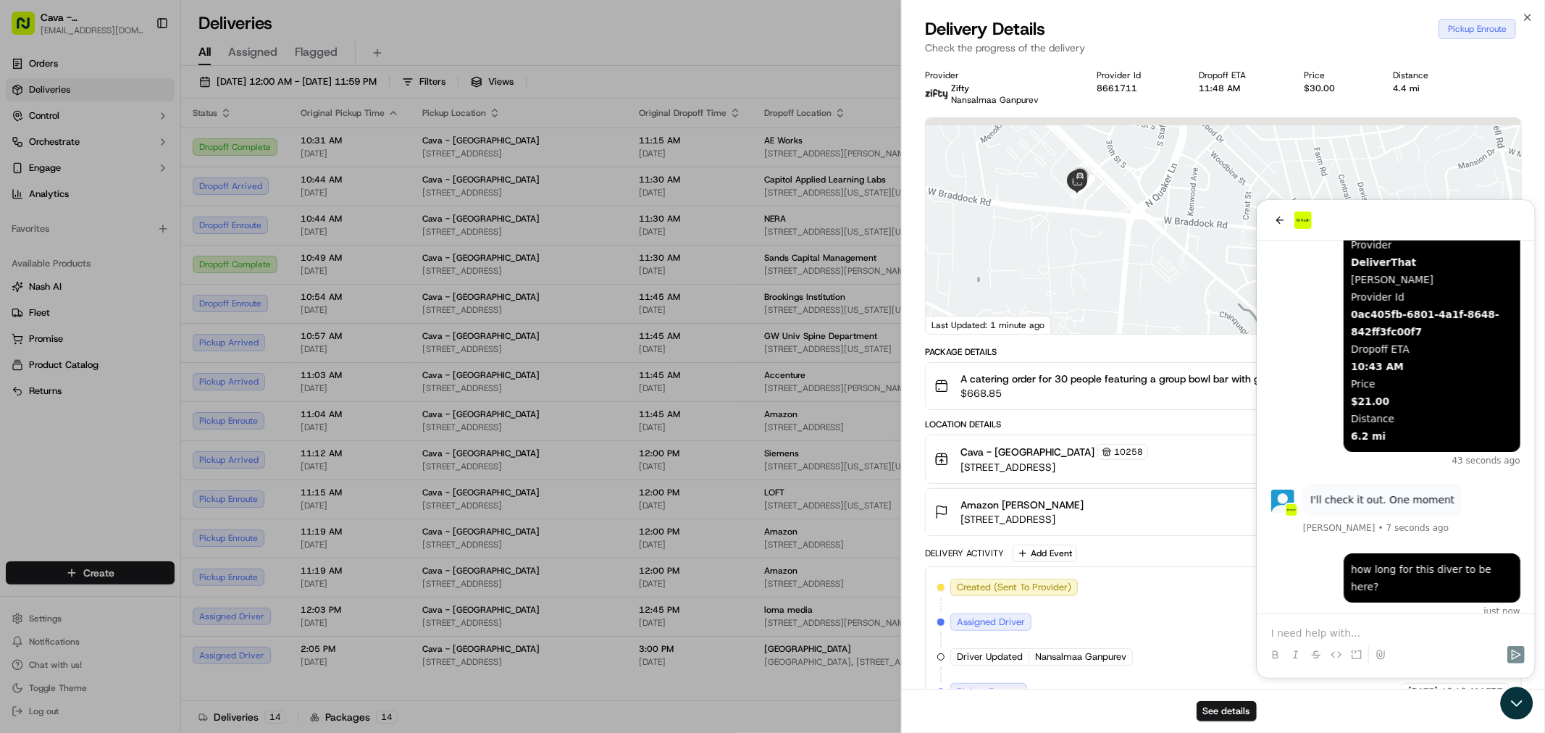
drag, startPoint x: 1135, startPoint y: 256, endPoint x: 1153, endPoint y: 277, distance: 27.2
click at [1153, 277] on div at bounding box center [1223, 226] width 595 height 216
drag, startPoint x: 1174, startPoint y: 303, endPoint x: 1125, endPoint y: 264, distance: 62.9
click at [1126, 266] on div at bounding box center [1223, 226] width 595 height 216
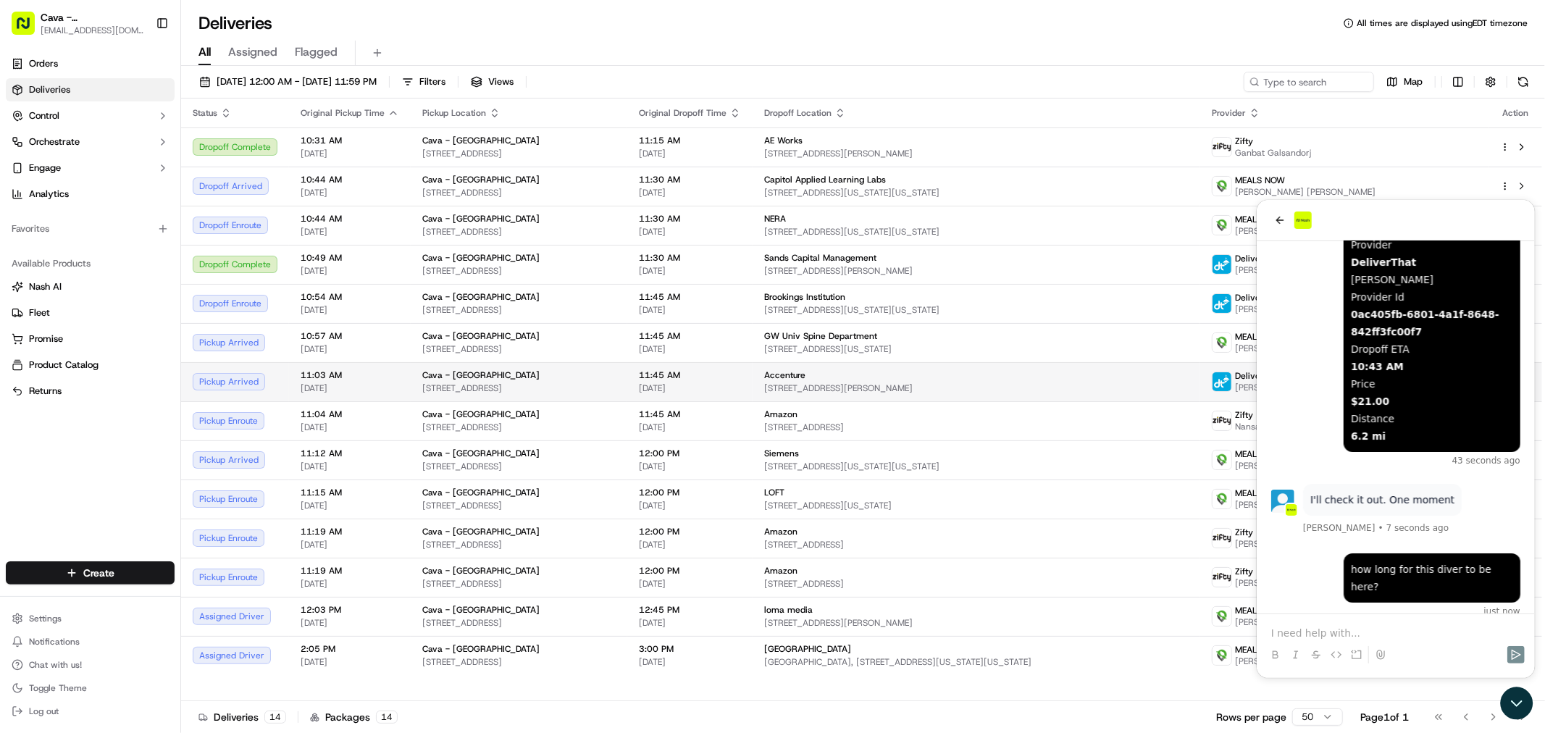
click at [753, 375] on td "11:45 AM [DATE]" at bounding box center [689, 381] width 125 height 39
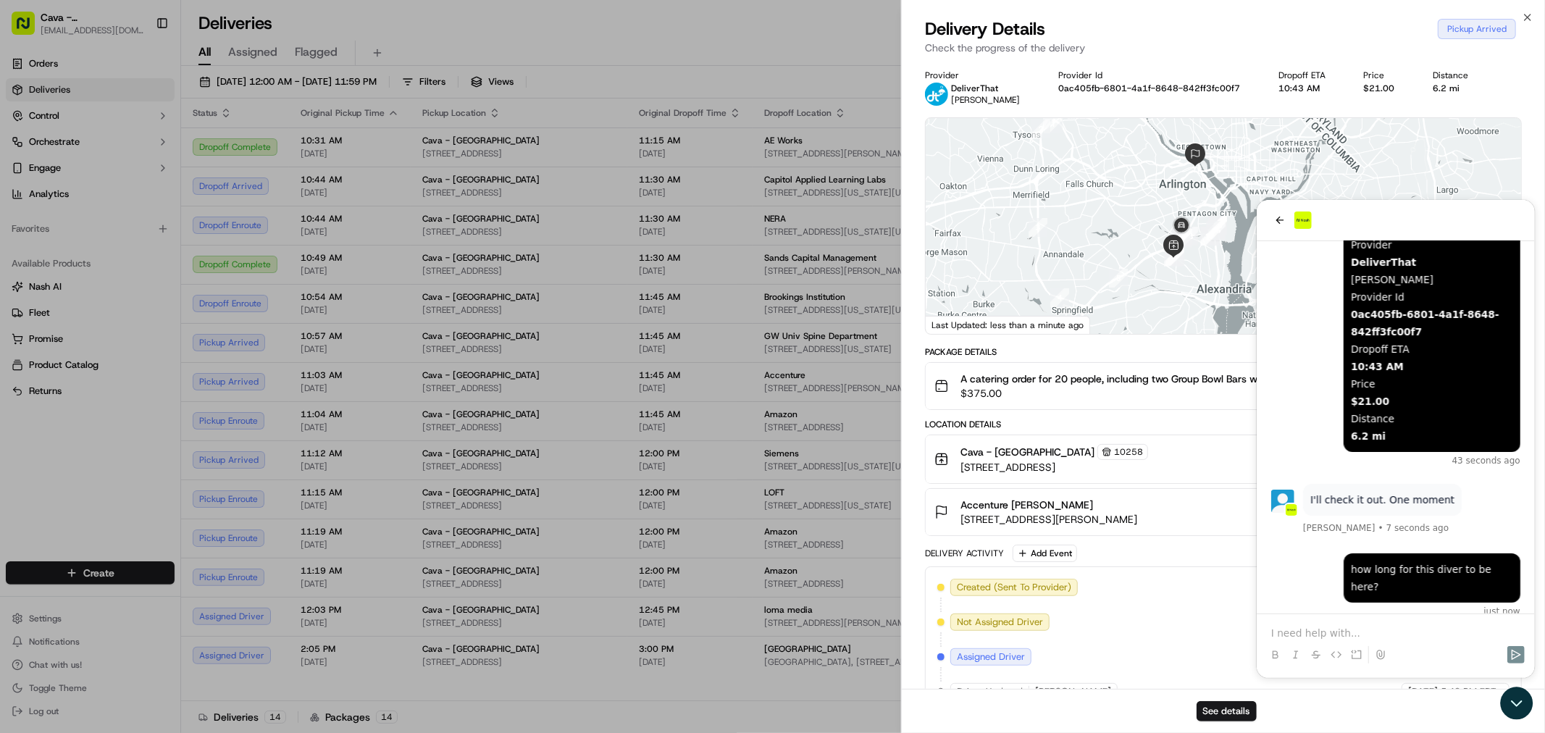
drag, startPoint x: 1189, startPoint y: 251, endPoint x: 1119, endPoint y: 228, distance: 73.1
click at [1126, 230] on div at bounding box center [1223, 226] width 595 height 216
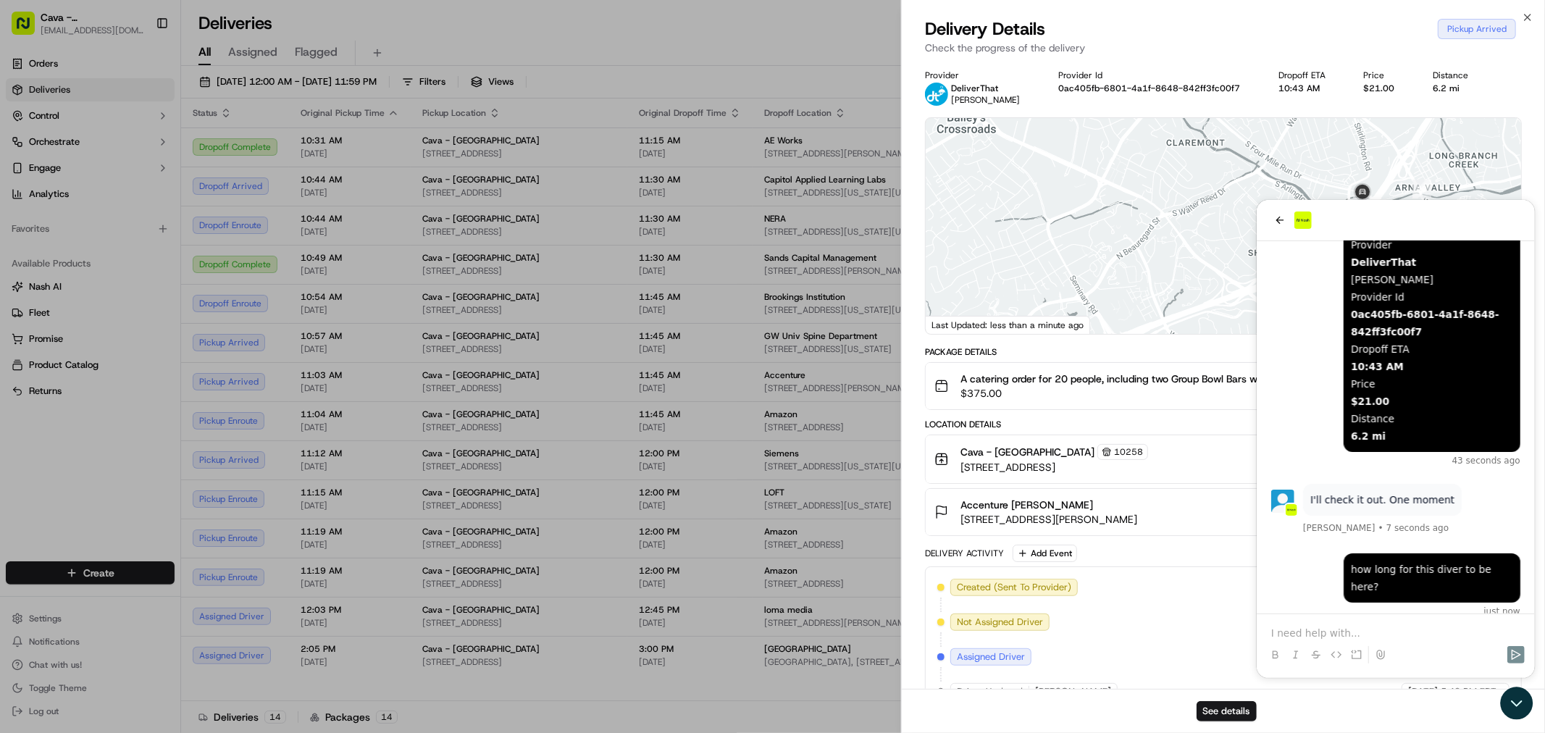
drag, startPoint x: 1141, startPoint y: 251, endPoint x: 973, endPoint y: 181, distance: 181.5
click at [991, 190] on div at bounding box center [1223, 226] width 595 height 216
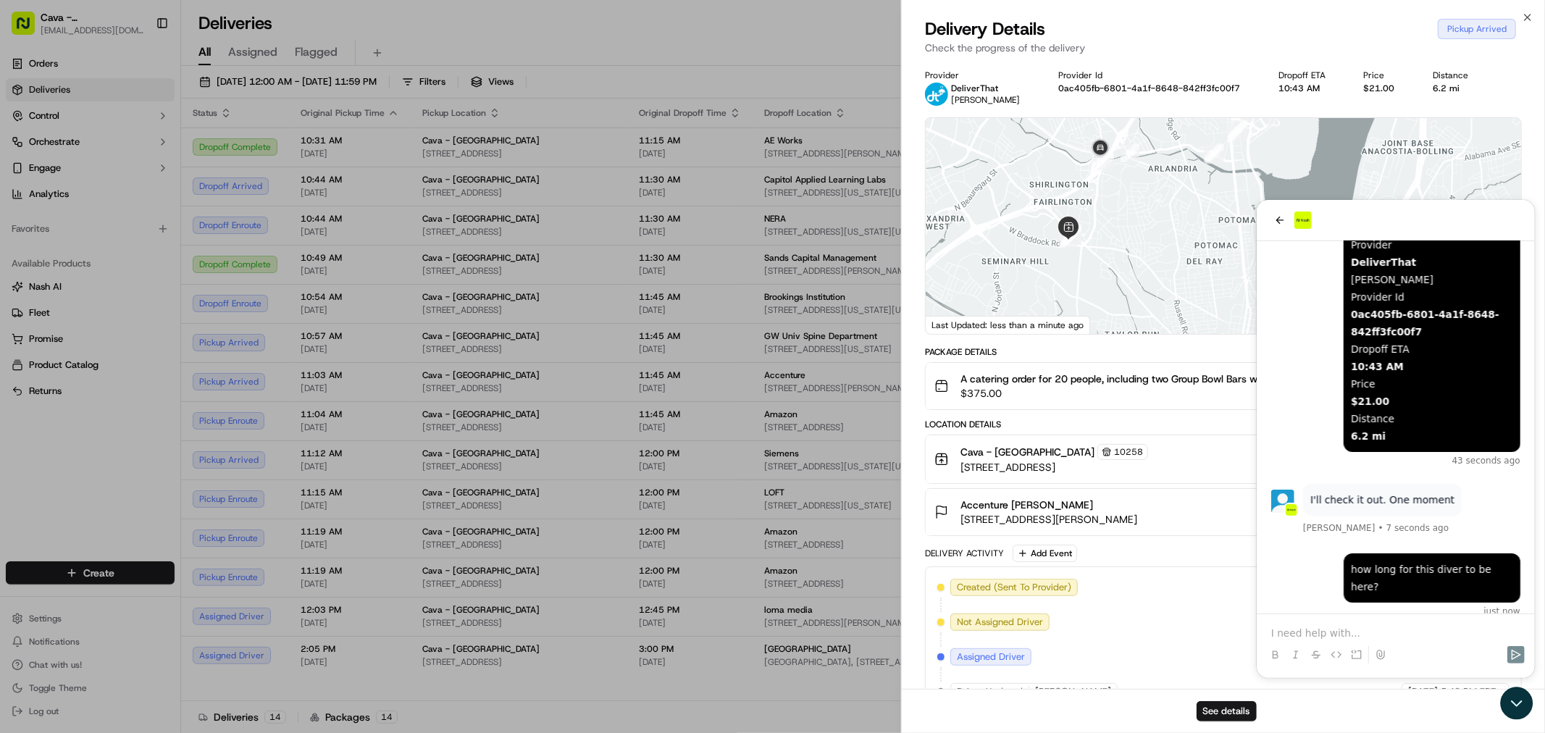
drag, startPoint x: 1102, startPoint y: 175, endPoint x: 1113, endPoint y: 201, distance: 29.2
click at [1113, 201] on div at bounding box center [1223, 226] width 595 height 216
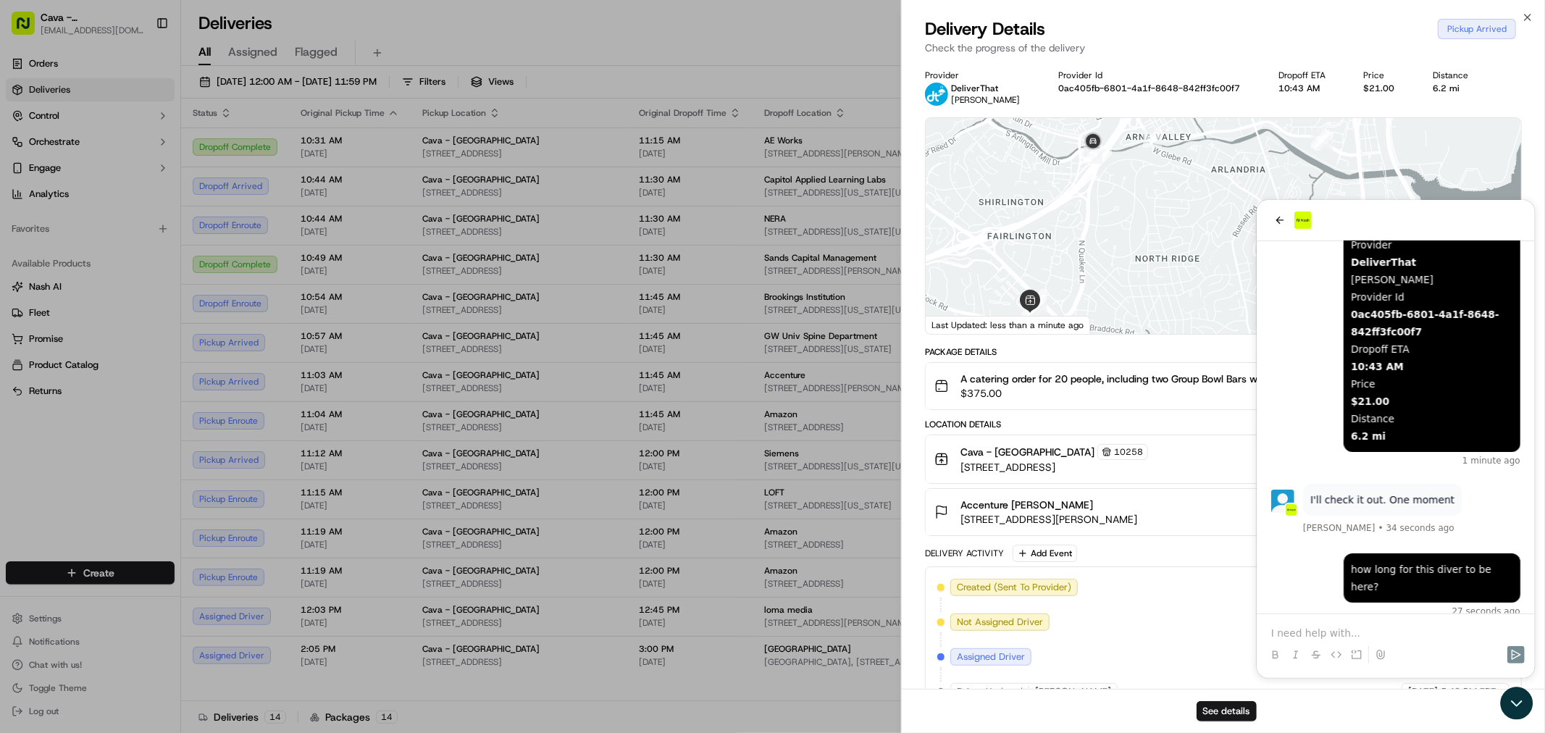
drag, startPoint x: 1102, startPoint y: 167, endPoint x: 1110, endPoint y: 206, distance: 39.2
click at [1110, 206] on div at bounding box center [1223, 226] width 595 height 216
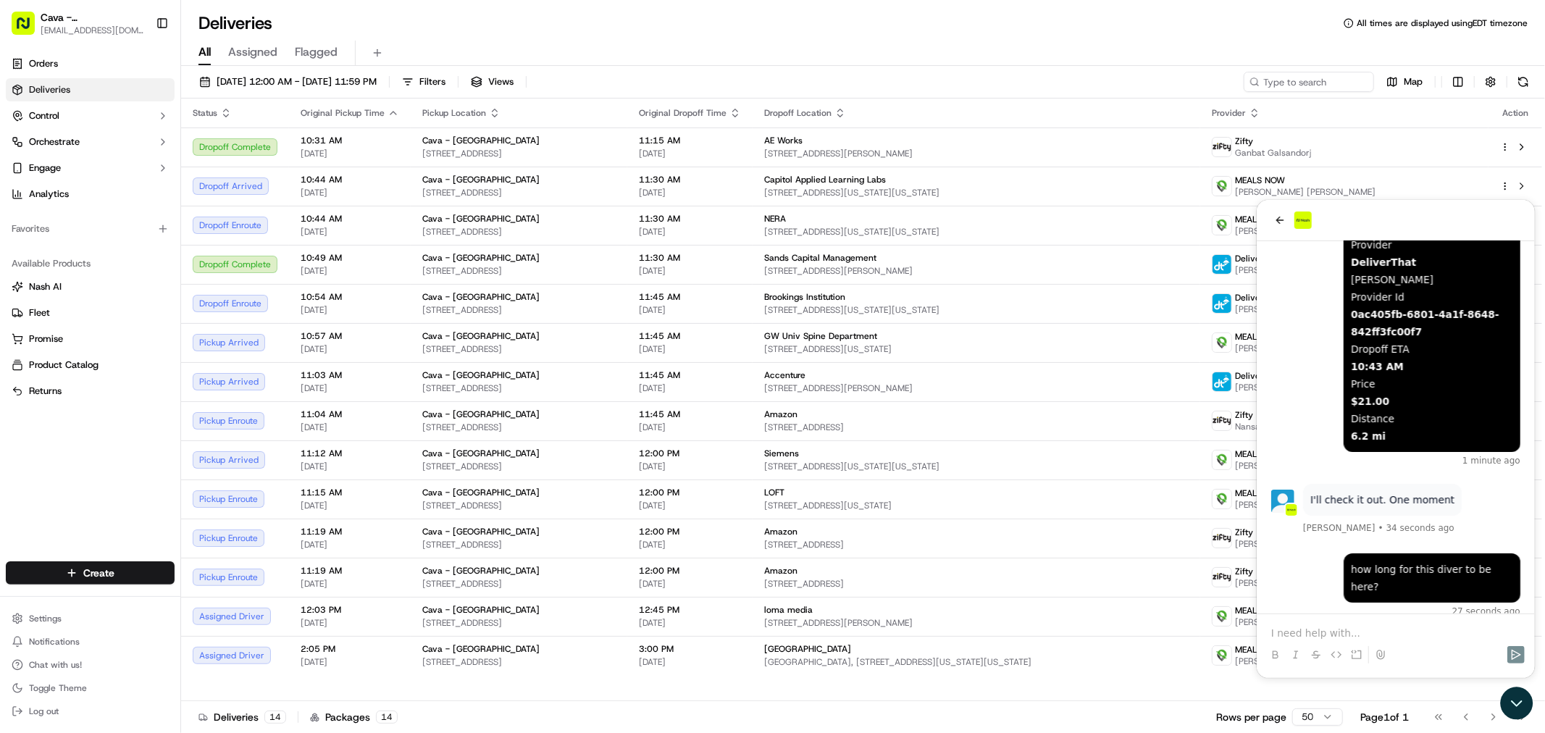
click at [1286, 634] on p at bounding box center [1394, 632] width 249 height 14
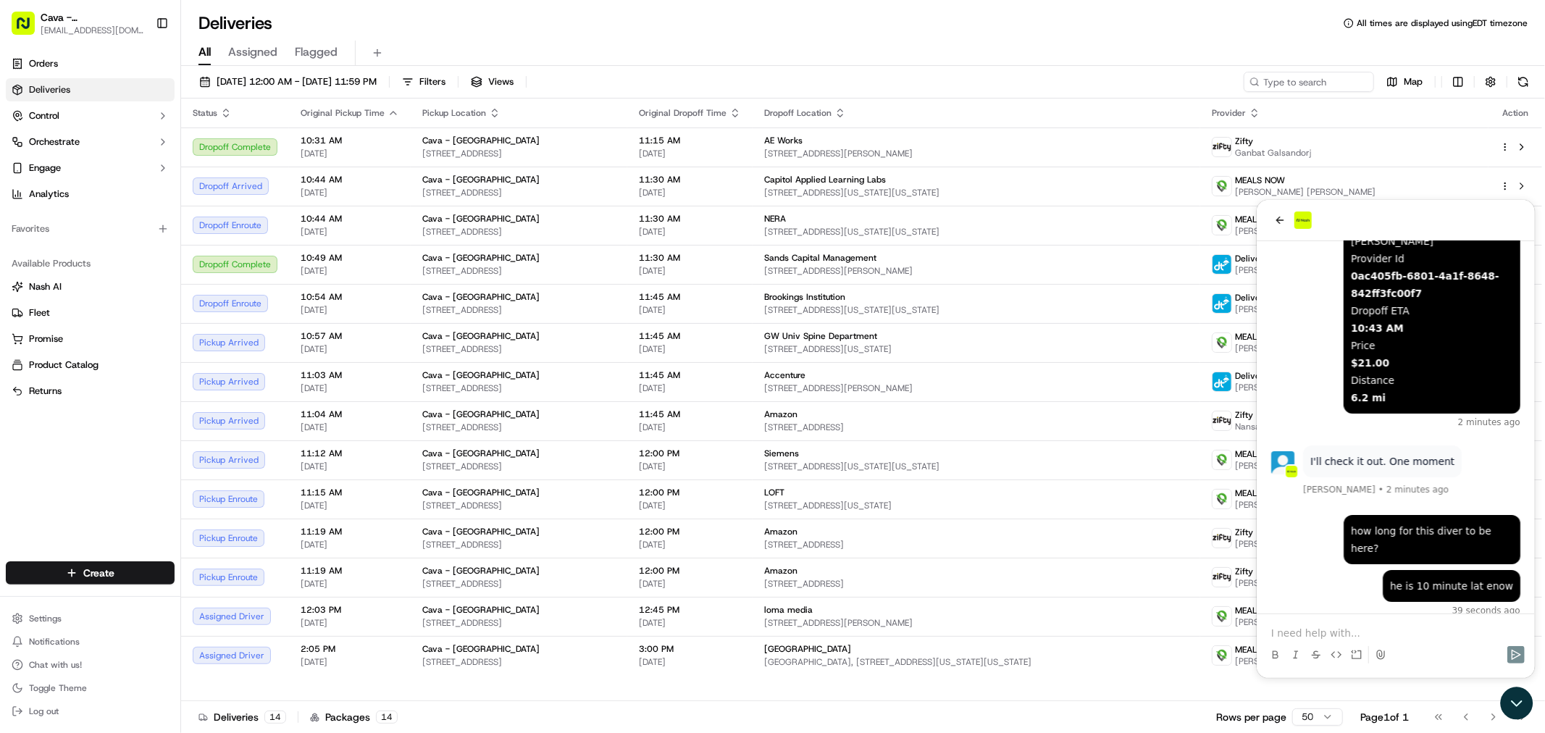
scroll to position [134, 0]
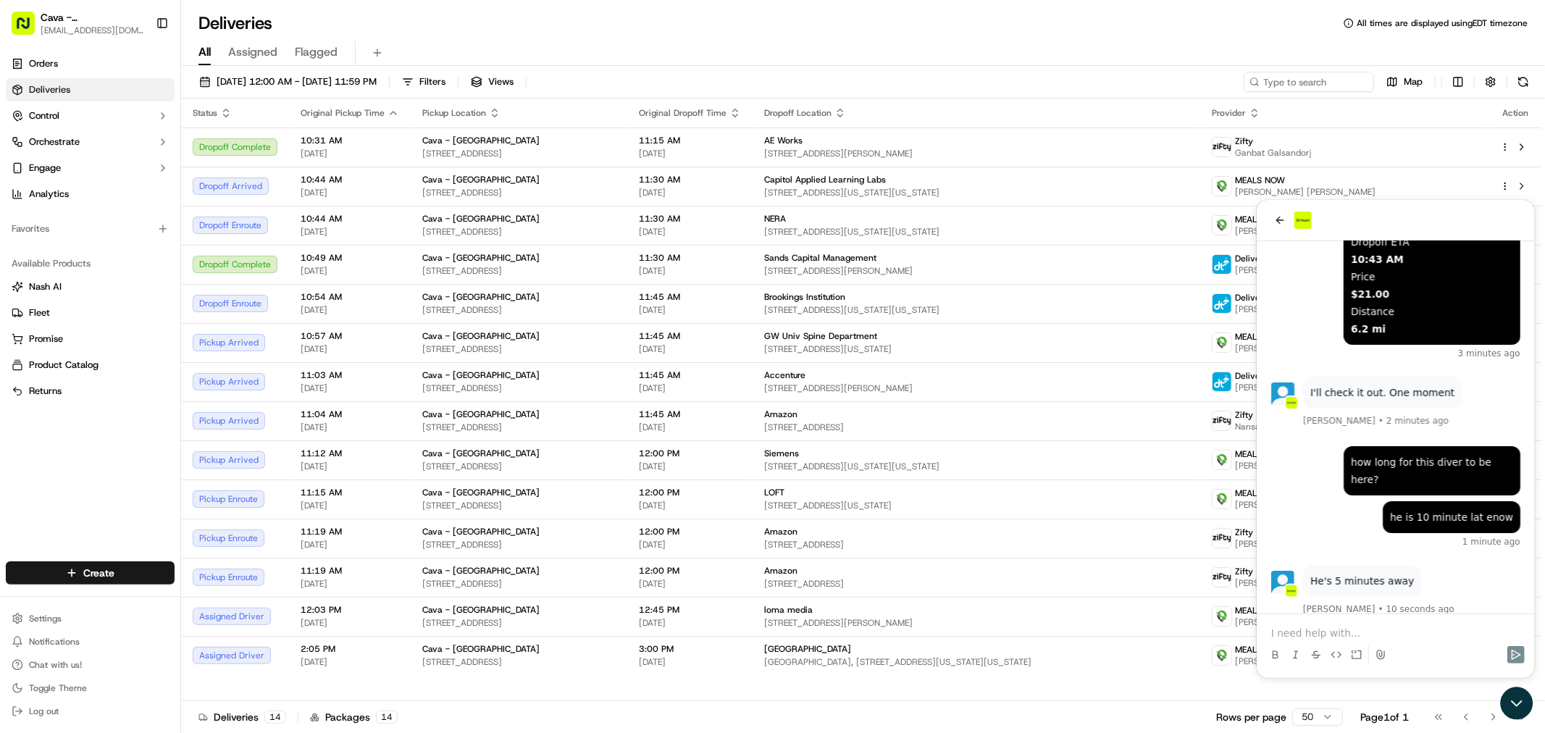
click at [1307, 633] on p at bounding box center [1394, 632] width 249 height 14
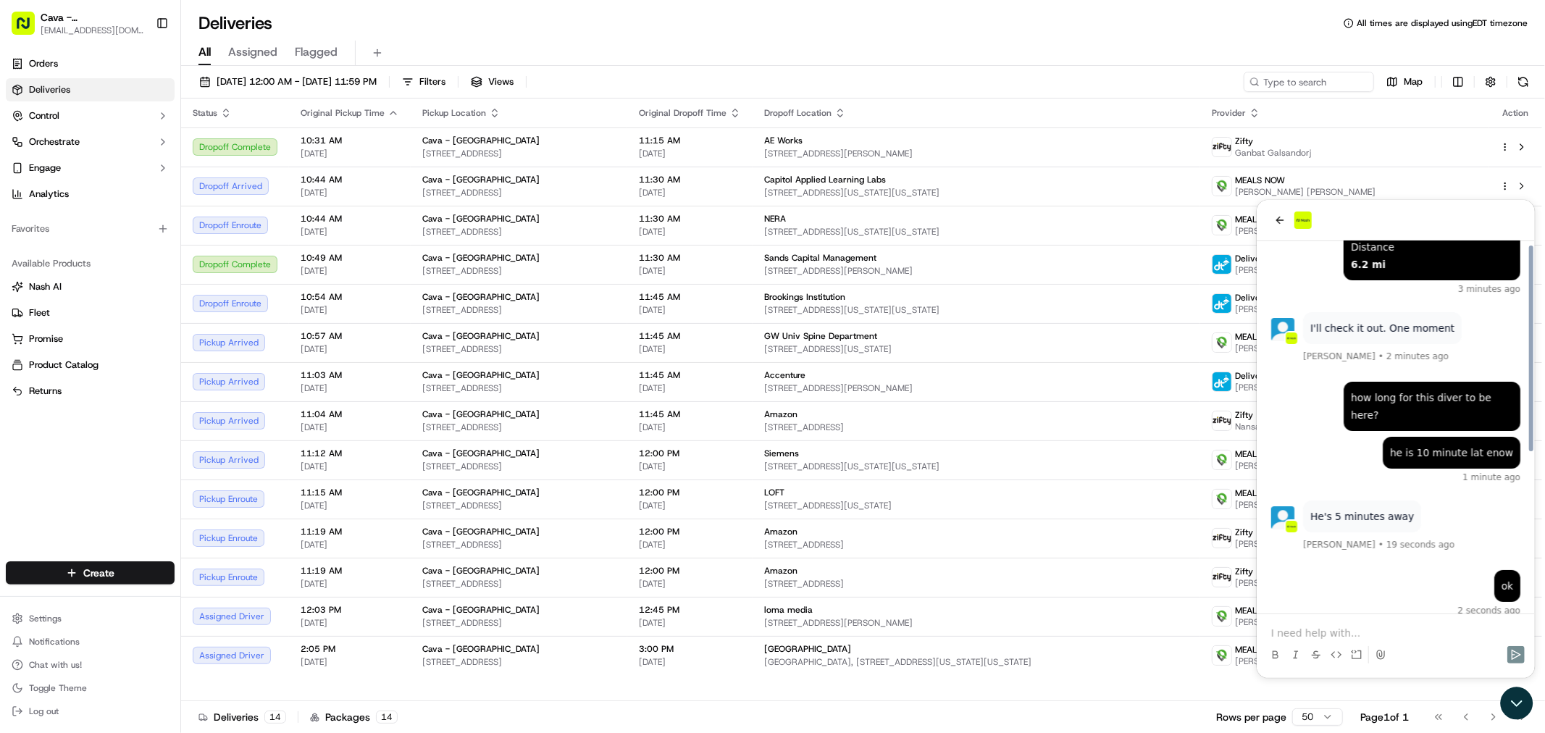
scroll to position [285, 0]
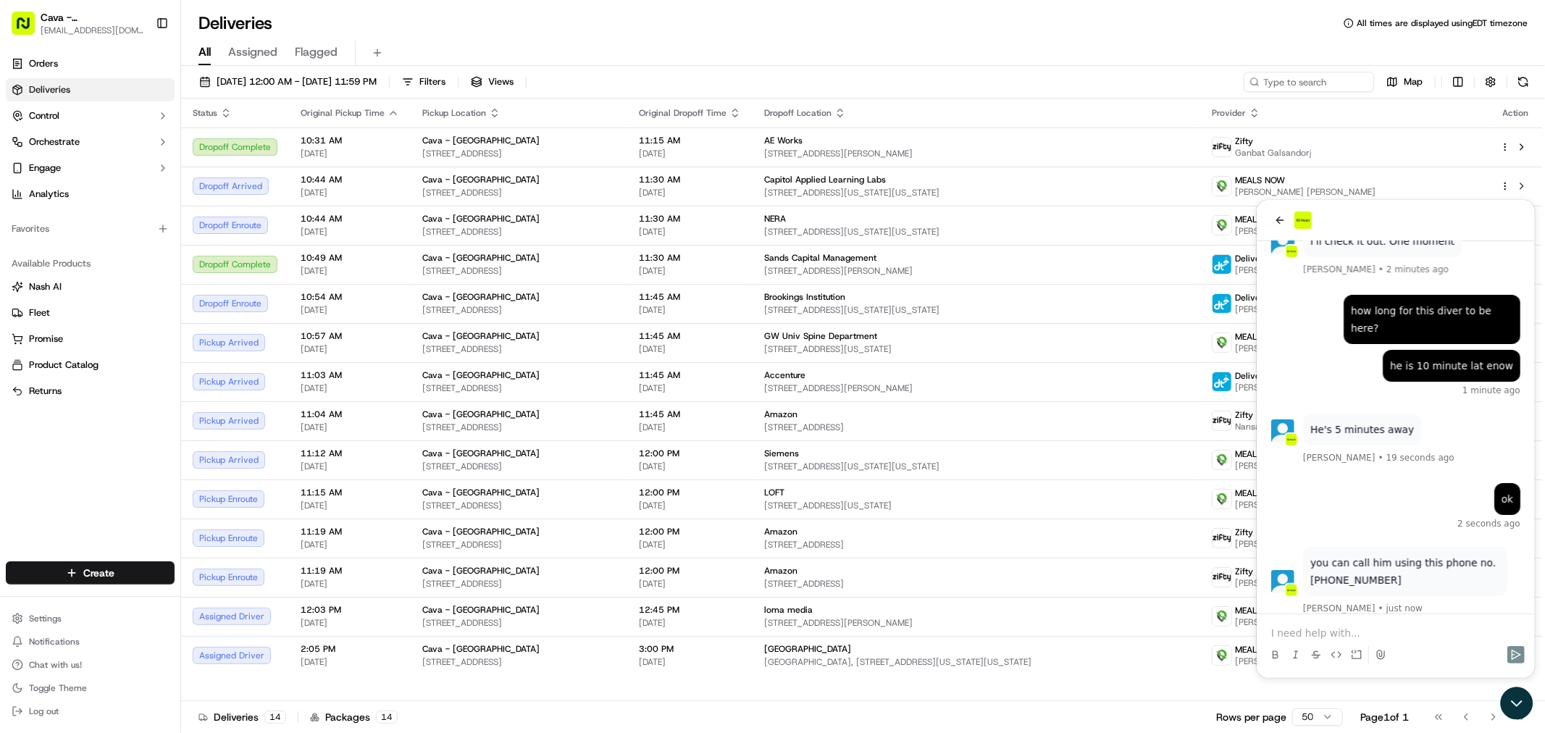
click at [1060, 723] on div "Deliveries 14 Packages 14 Rows per page 50 Page 1 of 1 Go to first page Go to p…" at bounding box center [863, 716] width 1364 height 33
drag, startPoint x: 1526, startPoint y: 702, endPoint x: 1534, endPoint y: 708, distance: 9.9
click at [1526, 704] on icon "Open customer support" at bounding box center [1516, 703] width 33 height 33
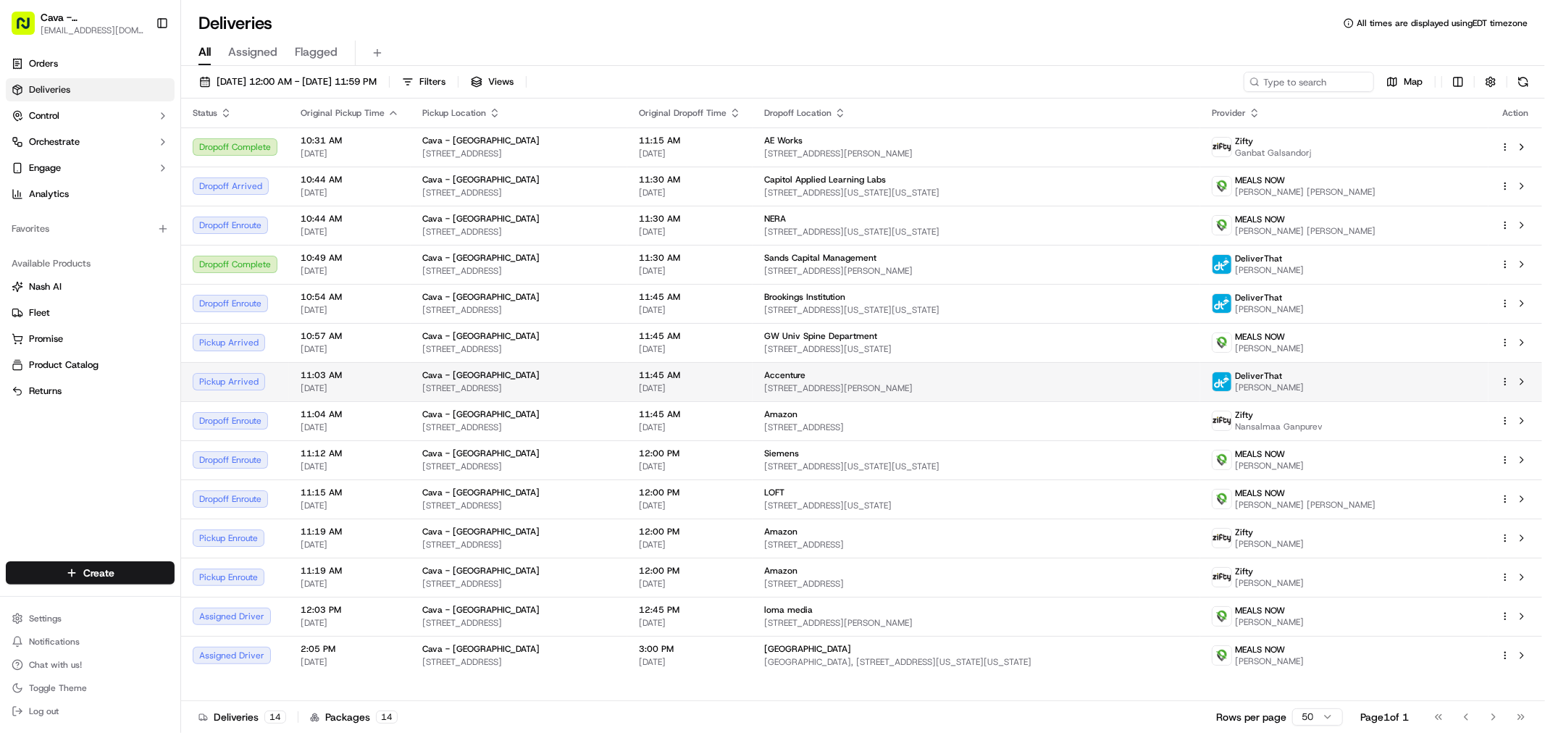
click at [741, 391] on span "[DATE]" at bounding box center [690, 388] width 102 height 12
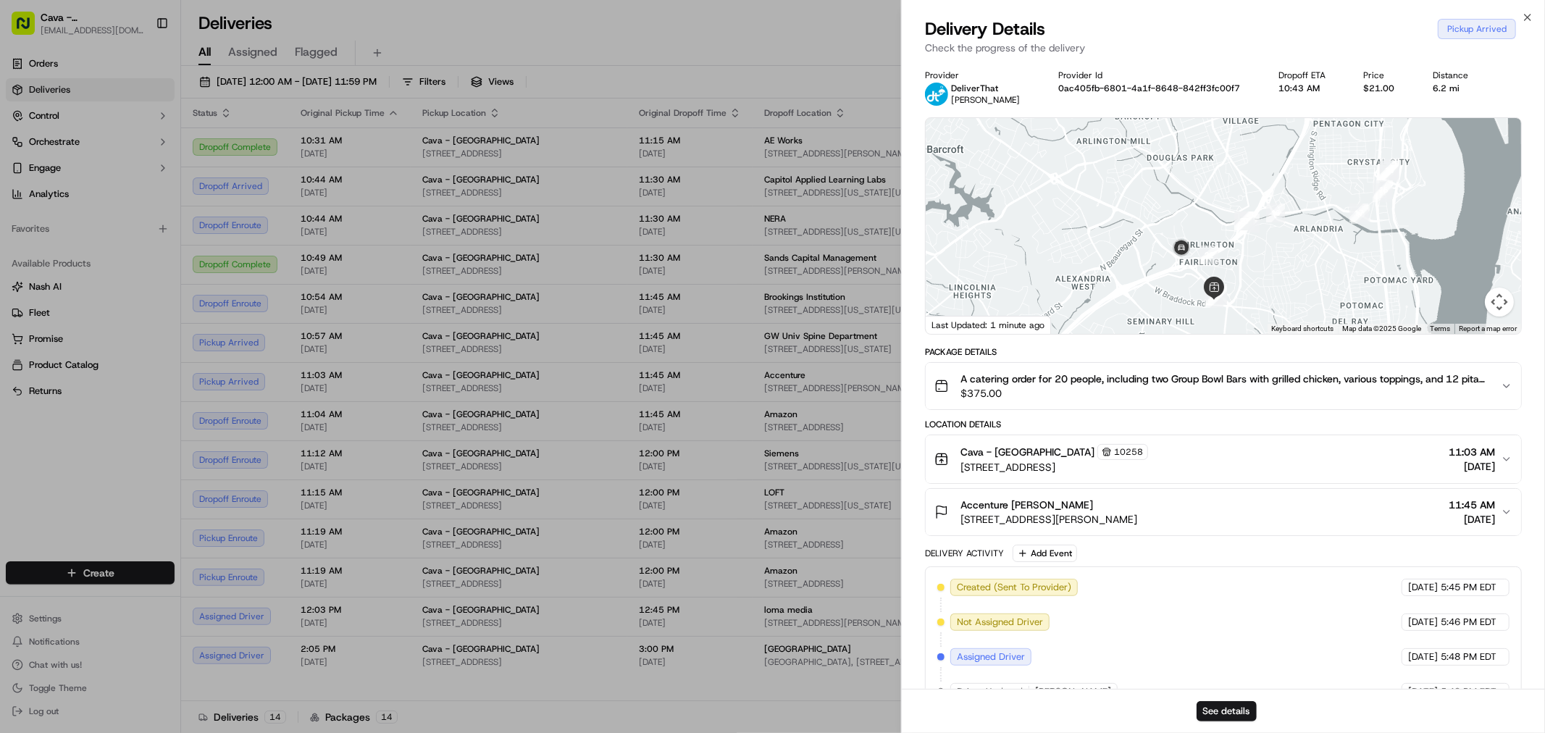
drag, startPoint x: 1182, startPoint y: 280, endPoint x: 1172, endPoint y: 267, distance: 17.1
click at [1172, 267] on div at bounding box center [1223, 226] width 595 height 216
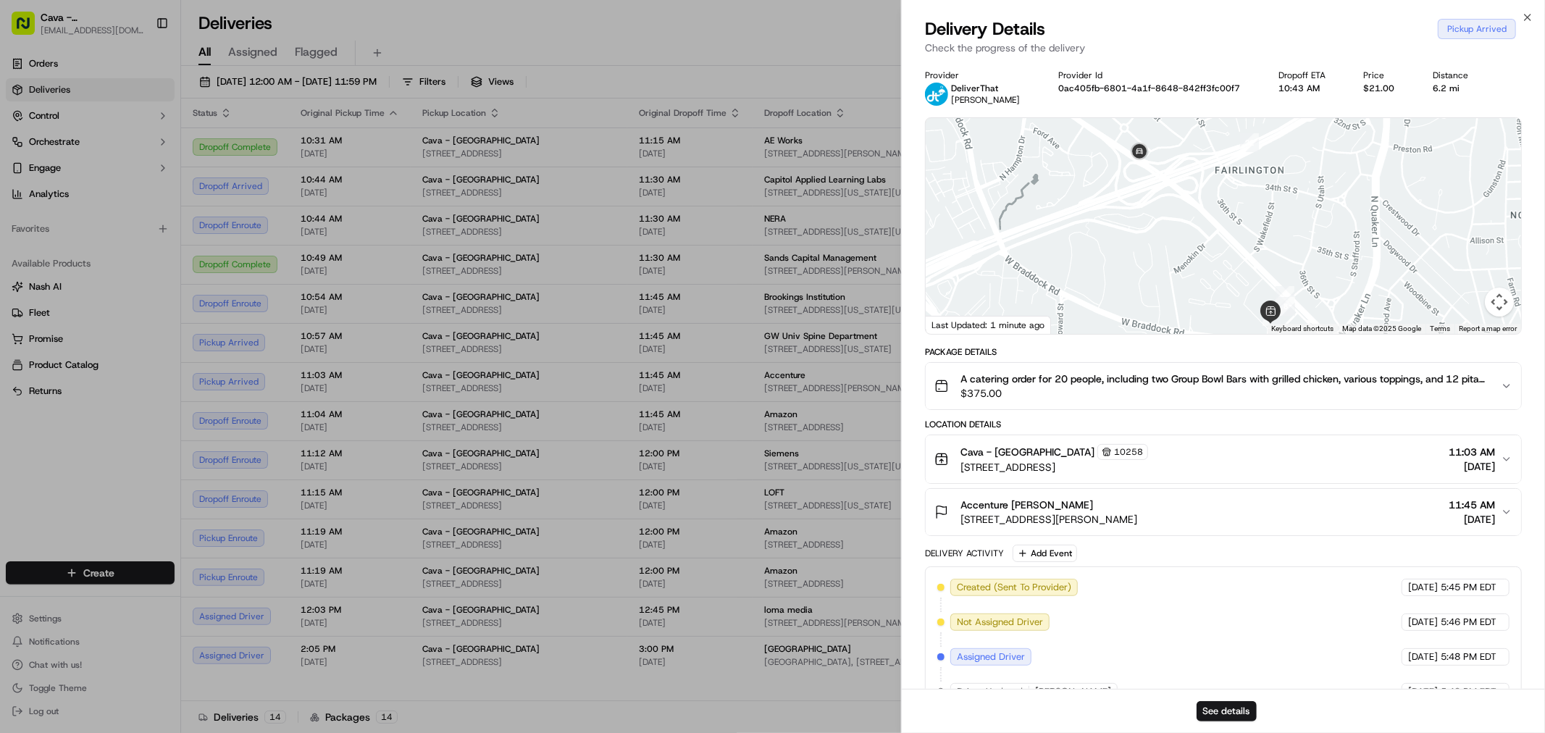
drag, startPoint x: 1210, startPoint y: 265, endPoint x: 1157, endPoint y: 235, distance: 60.6
click at [1159, 238] on div at bounding box center [1223, 226] width 595 height 216
